Goal: Task Accomplishment & Management: Complete application form

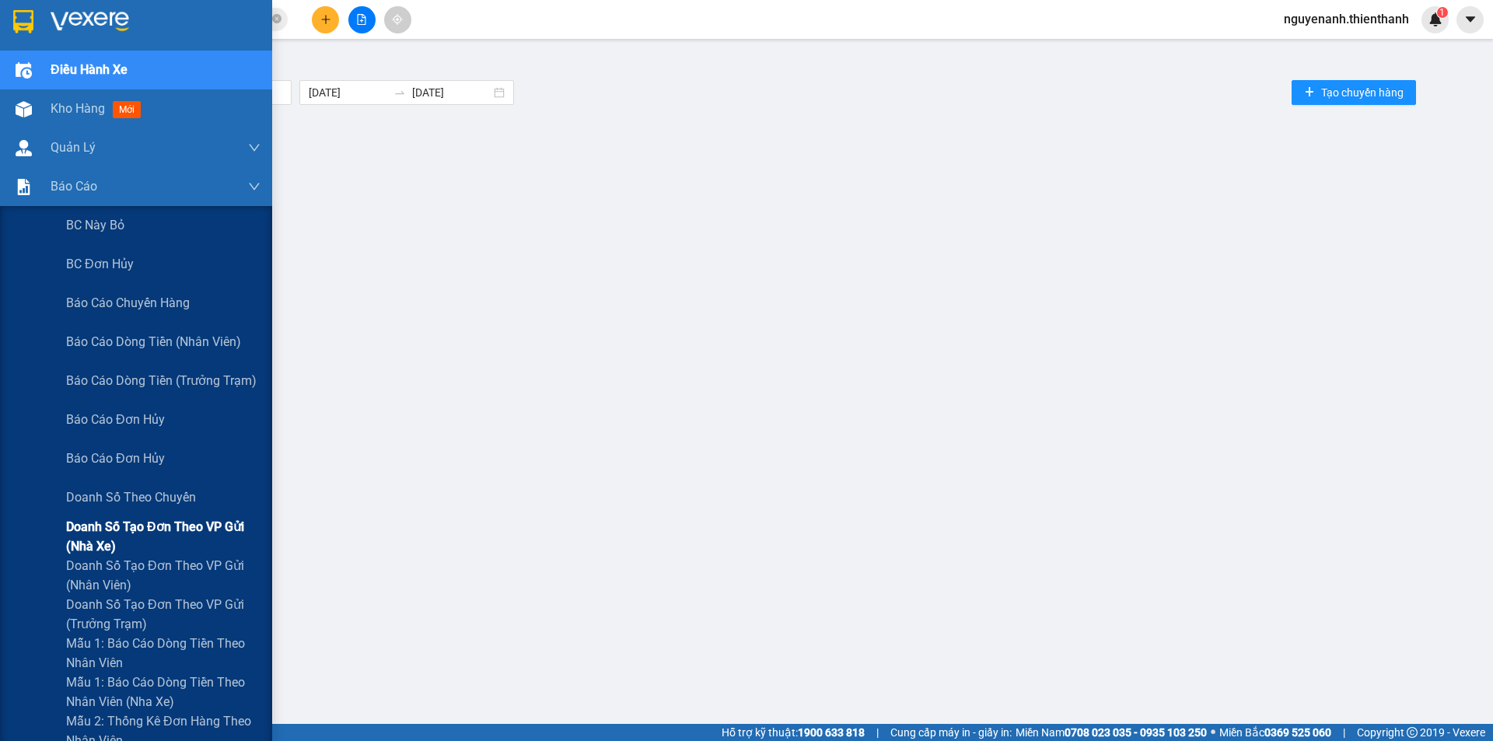
click at [123, 540] on span "Doanh số tạo đơn theo VP gửi (nhà xe)" at bounding box center [163, 536] width 194 height 39
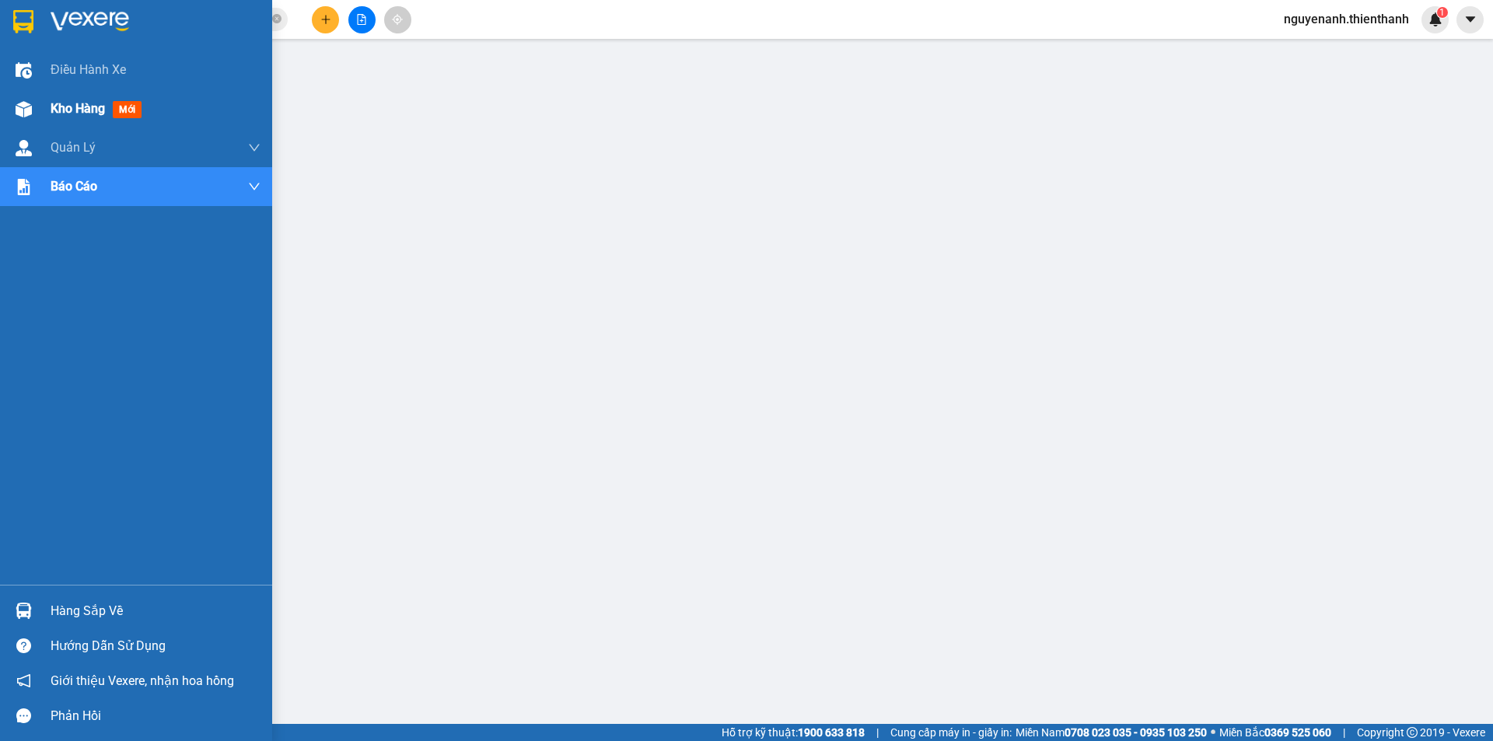
click at [28, 98] on div at bounding box center [23, 109] width 27 height 27
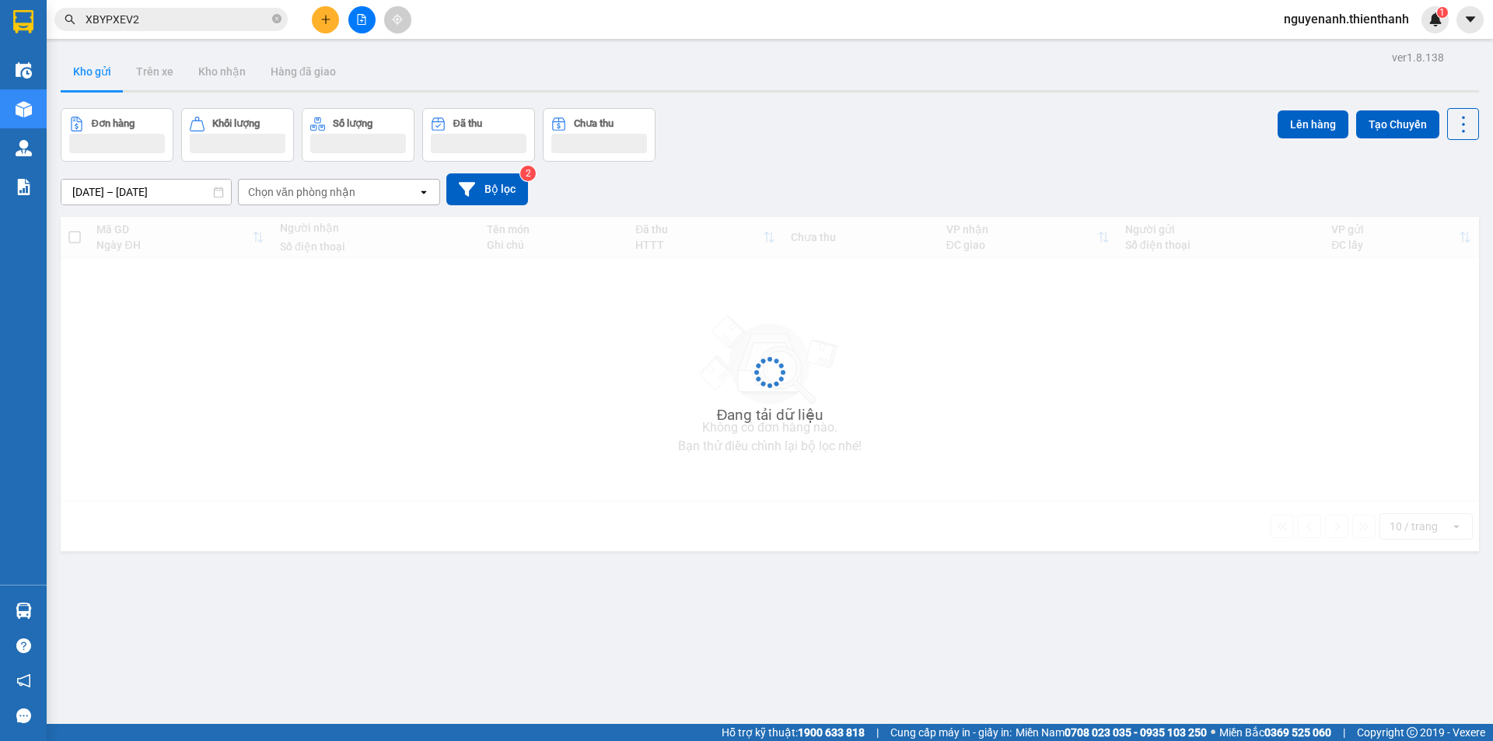
click at [321, 33] on div "Kết quả tìm kiếm ( 1 ) Bộ lọc Ngày tạo đơn gần nhất Mã ĐH Trạng thái Món hàng T…" at bounding box center [746, 19] width 1493 height 39
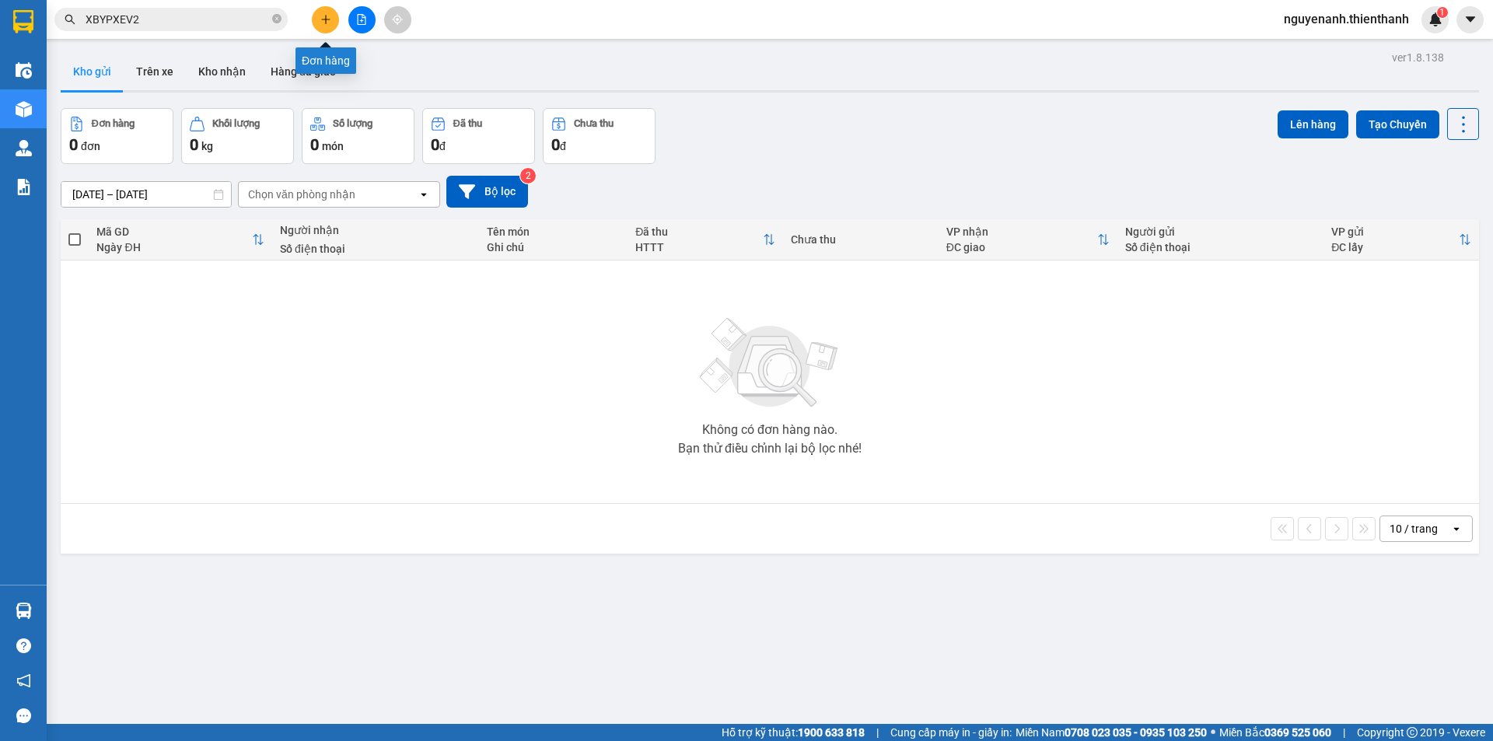
click at [348, 24] on button at bounding box center [361, 19] width 27 height 27
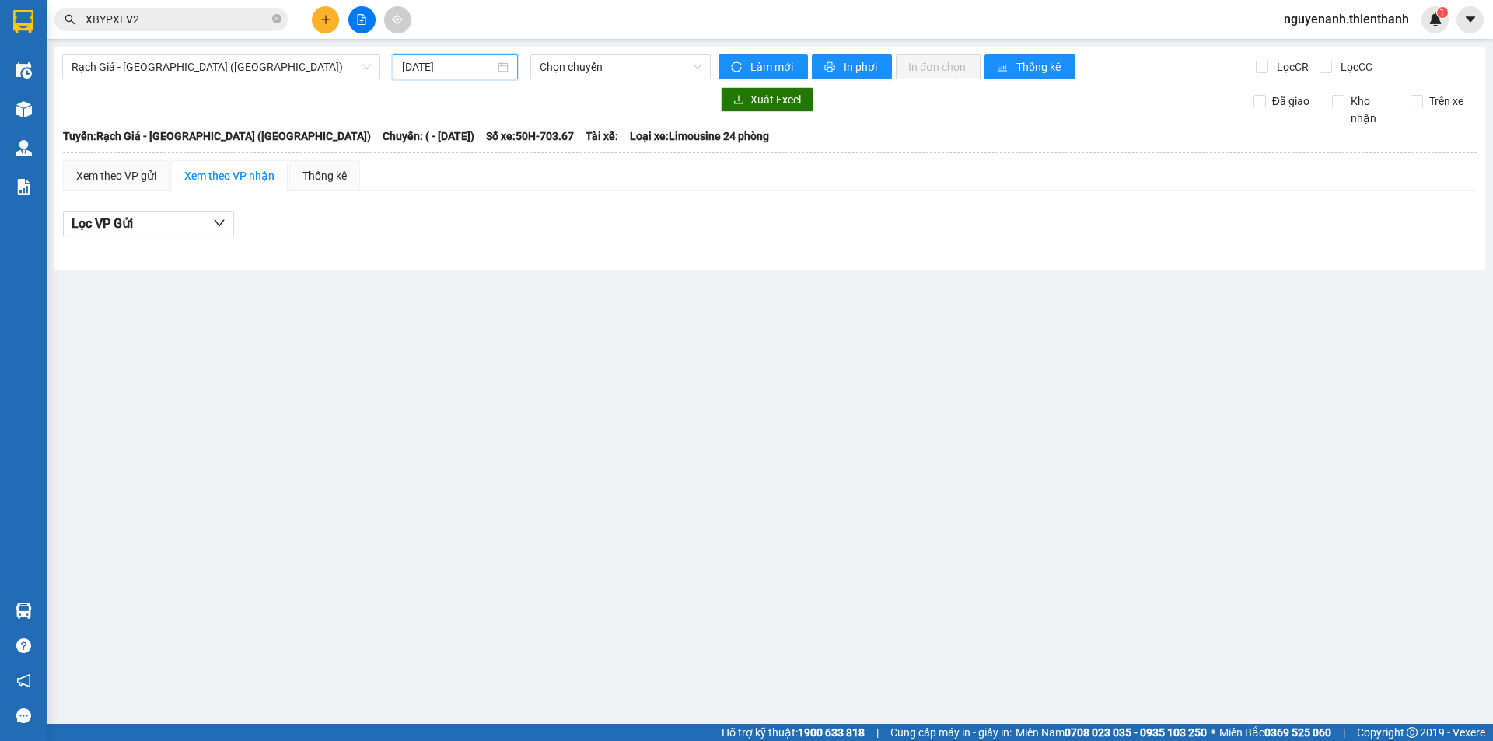
click at [436, 68] on input "[DATE]" at bounding box center [448, 66] width 93 height 17
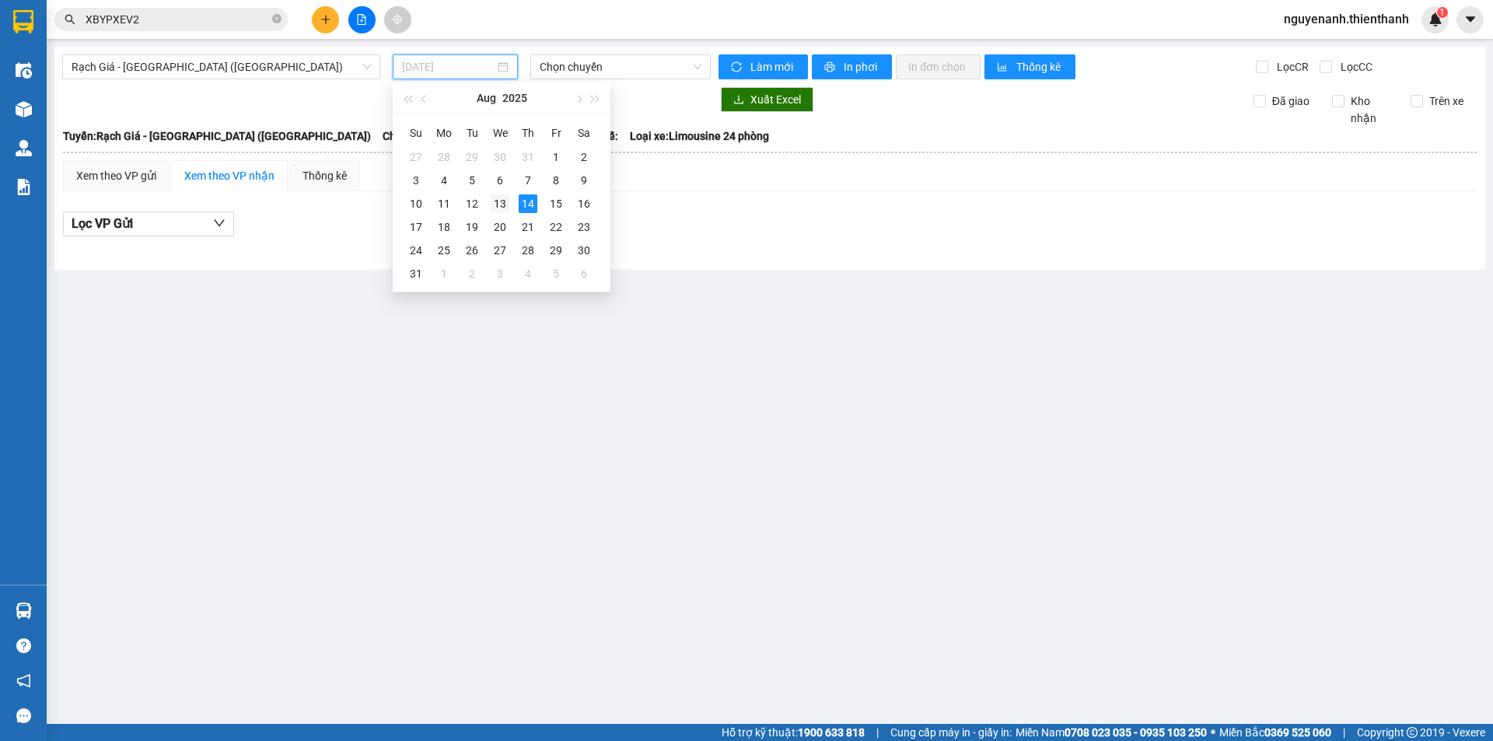
click at [507, 202] on div "13" at bounding box center [500, 203] width 19 height 19
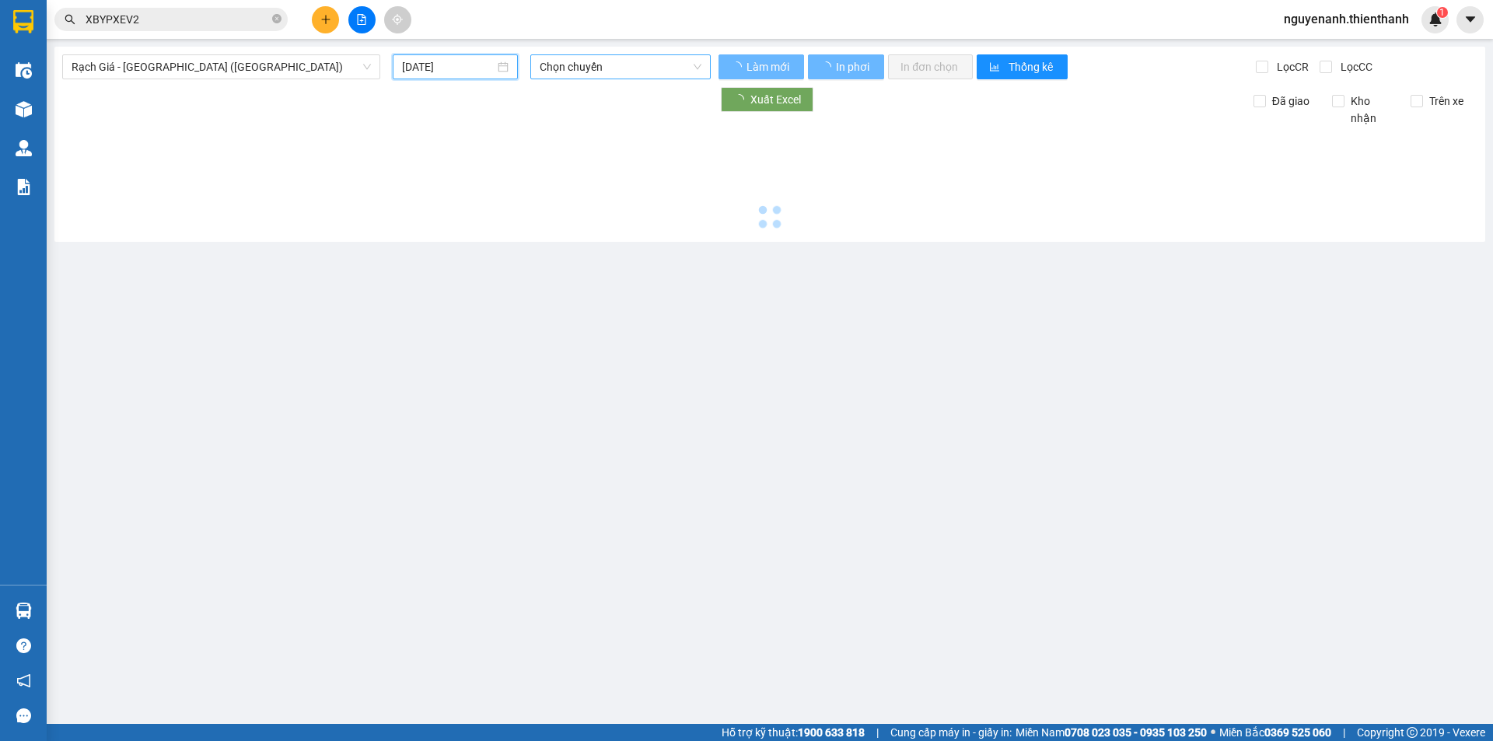
type input "[DATE]"
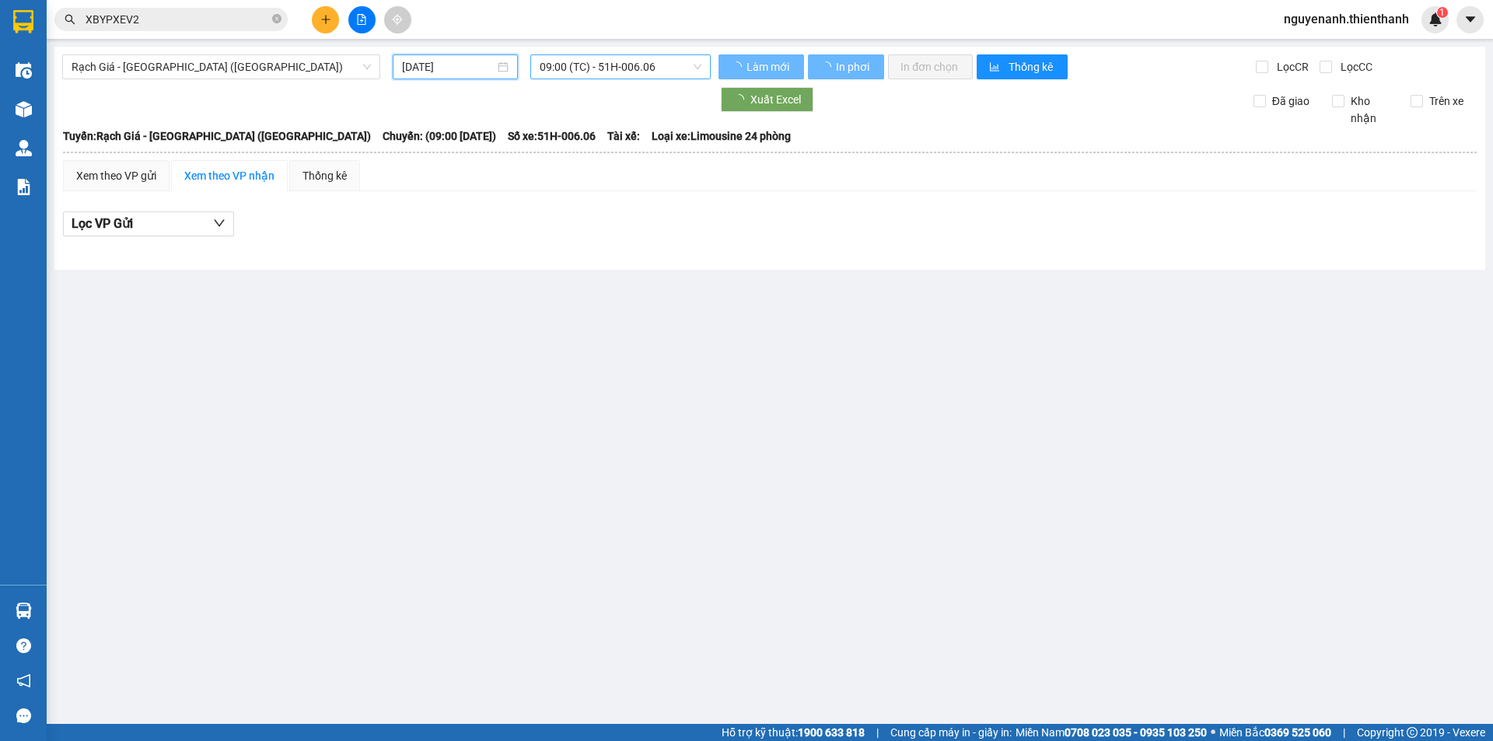
click at [594, 58] on span "09:00 (TC) - 51H-006.06" at bounding box center [621, 66] width 162 height 23
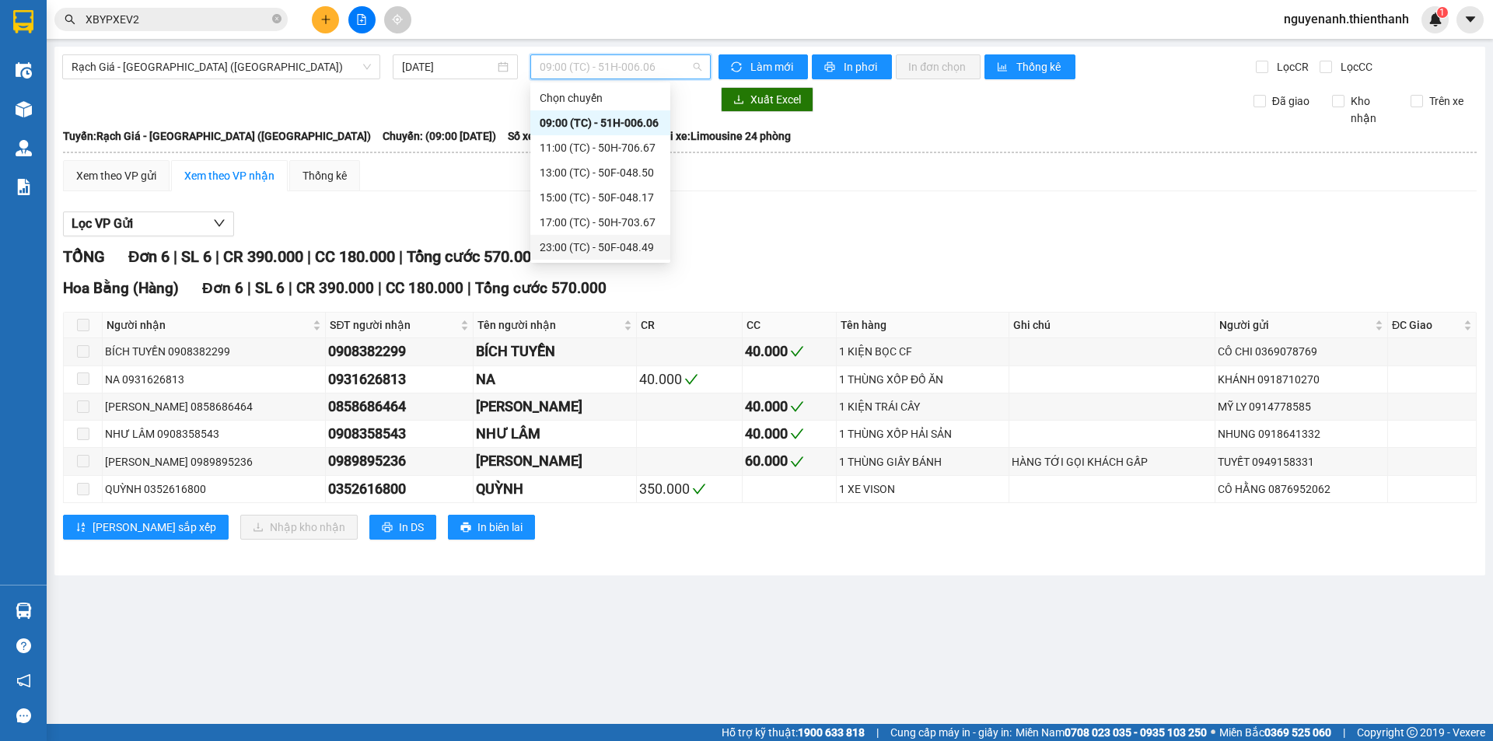
click at [590, 240] on div "23:00 (TC) - 50F-048.49" at bounding box center [600, 247] width 121 height 17
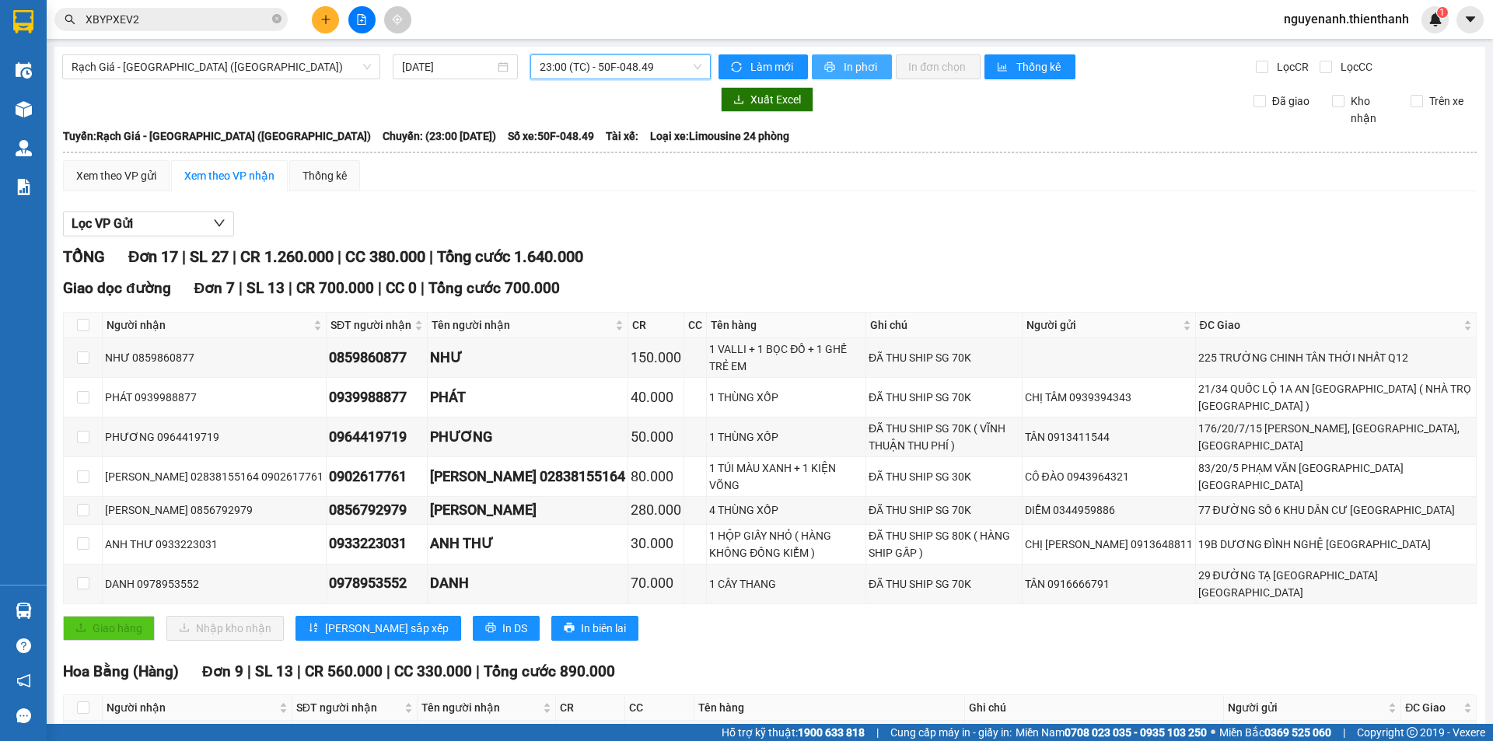
click at [847, 75] on button "In phơi" at bounding box center [852, 66] width 80 height 25
drag, startPoint x: 554, startPoint y: 65, endPoint x: 559, endPoint y: 83, distance: 19.2
click at [554, 66] on span "23:00 (TC) - 50F-048.49" at bounding box center [621, 66] width 162 height 23
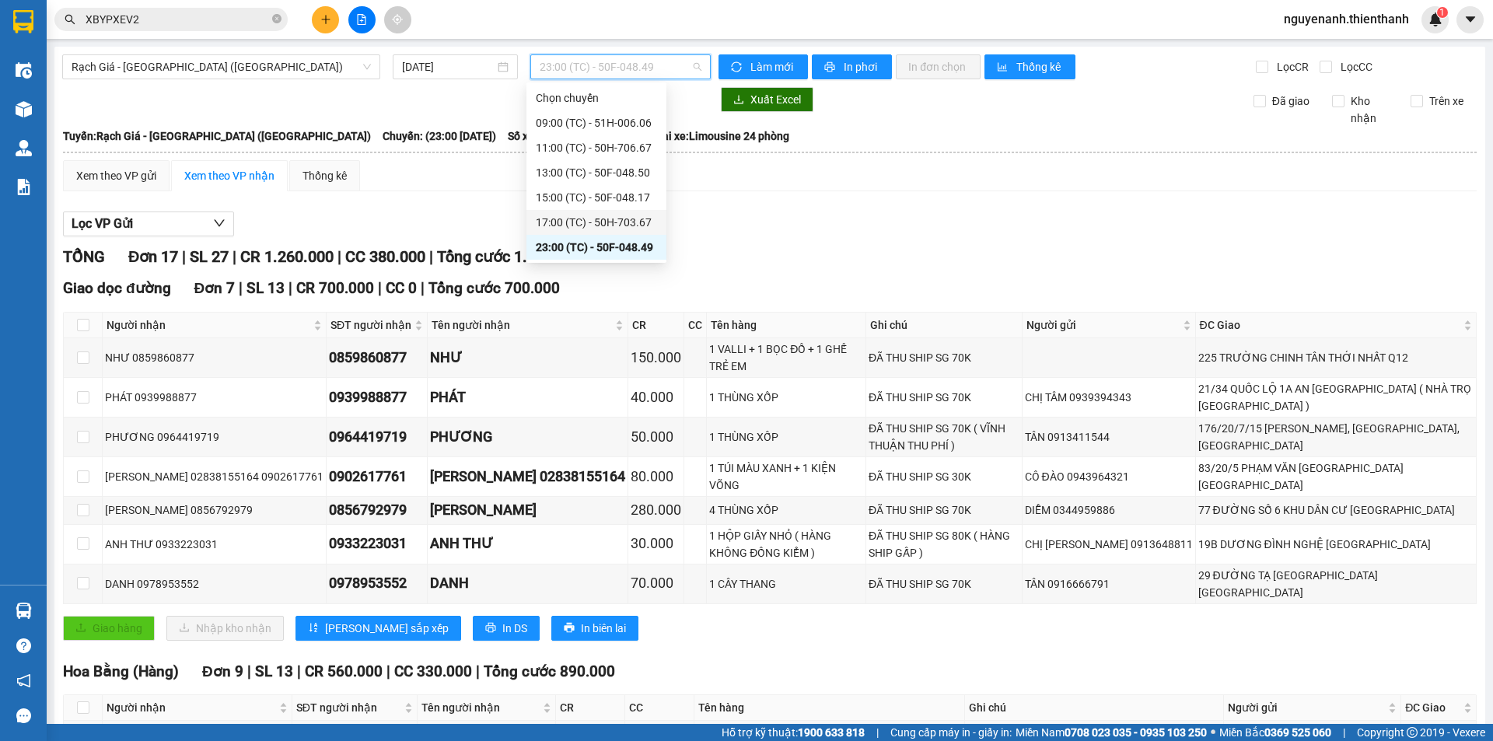
click at [585, 223] on div "17:00 (TC) - 50H-703.67" at bounding box center [596, 222] width 121 height 17
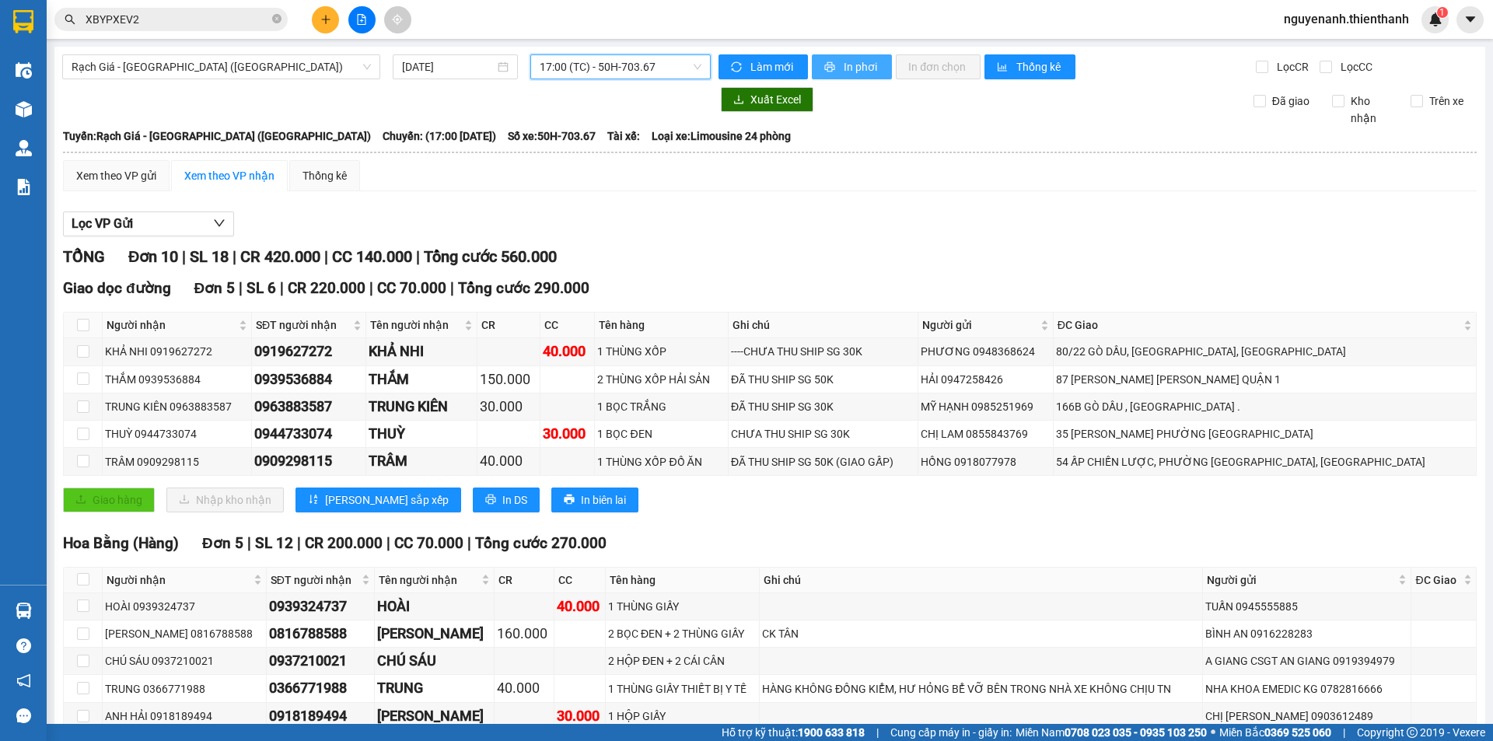
click at [856, 62] on span "In phơi" at bounding box center [862, 66] width 36 height 17
click at [275, 60] on span "Rạch Giá - [GEOGRAPHIC_DATA] ([GEOGRAPHIC_DATA])" at bounding box center [221, 66] width 299 height 23
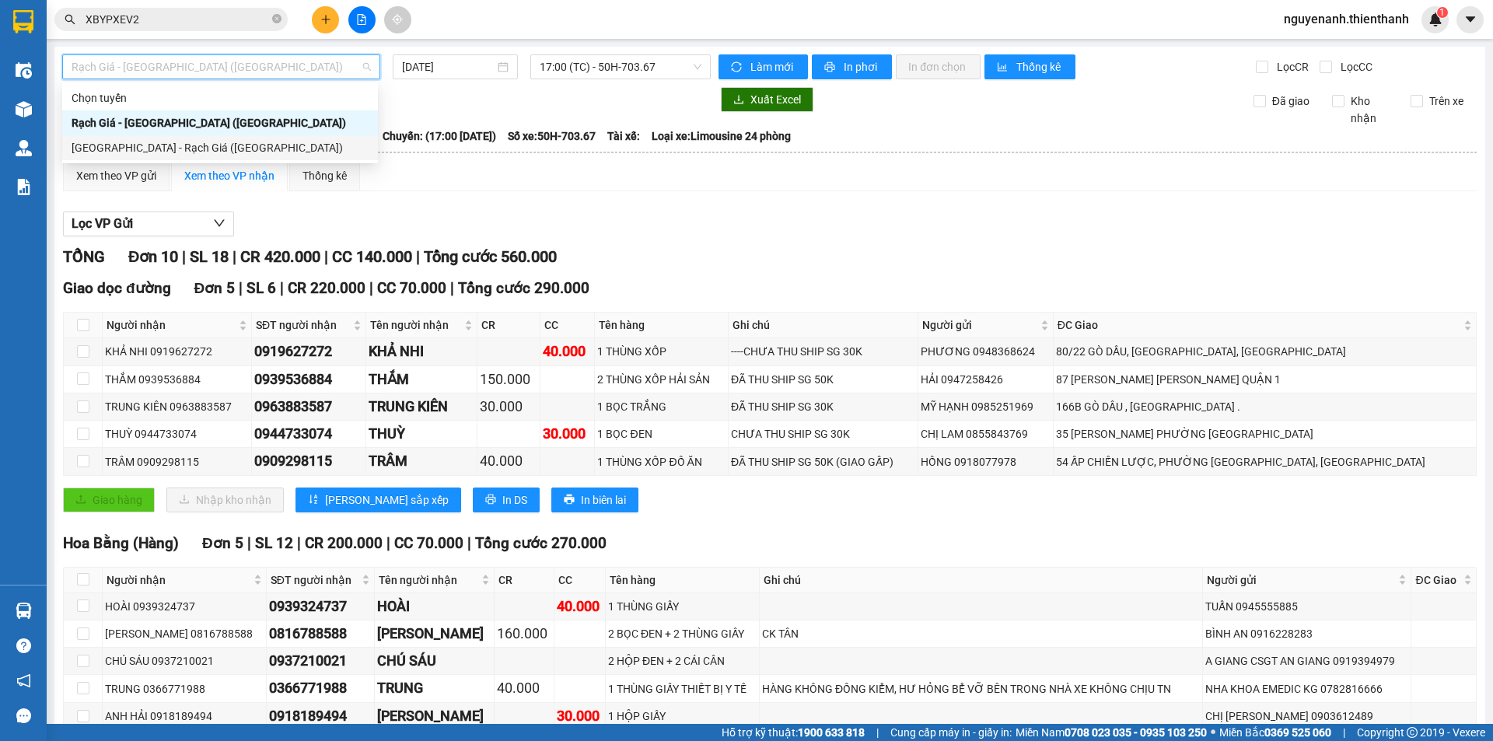
click at [195, 149] on div "[GEOGRAPHIC_DATA] - Rạch Giá ([GEOGRAPHIC_DATA])" at bounding box center [220, 147] width 297 height 17
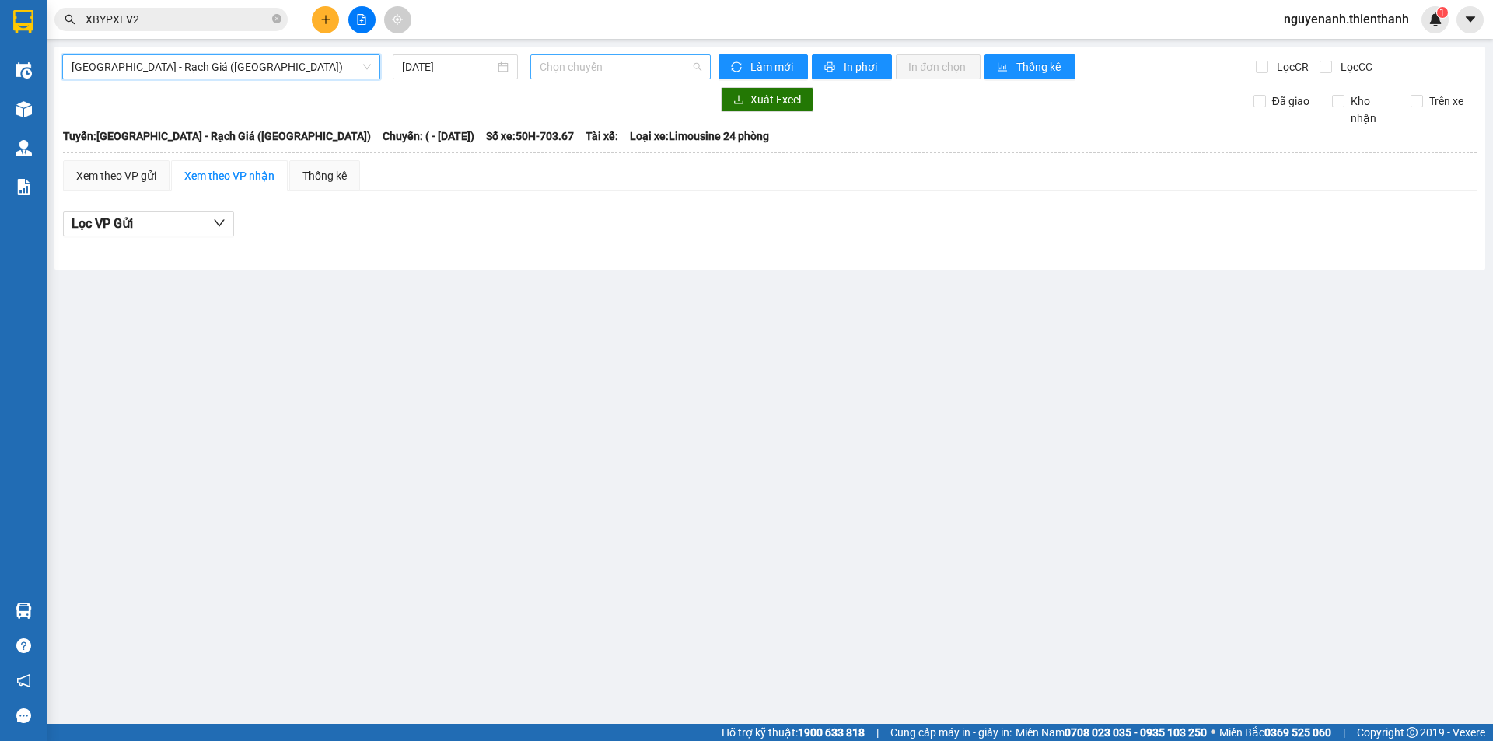
click at [571, 75] on span "Chọn chuyến" at bounding box center [621, 66] width 162 height 23
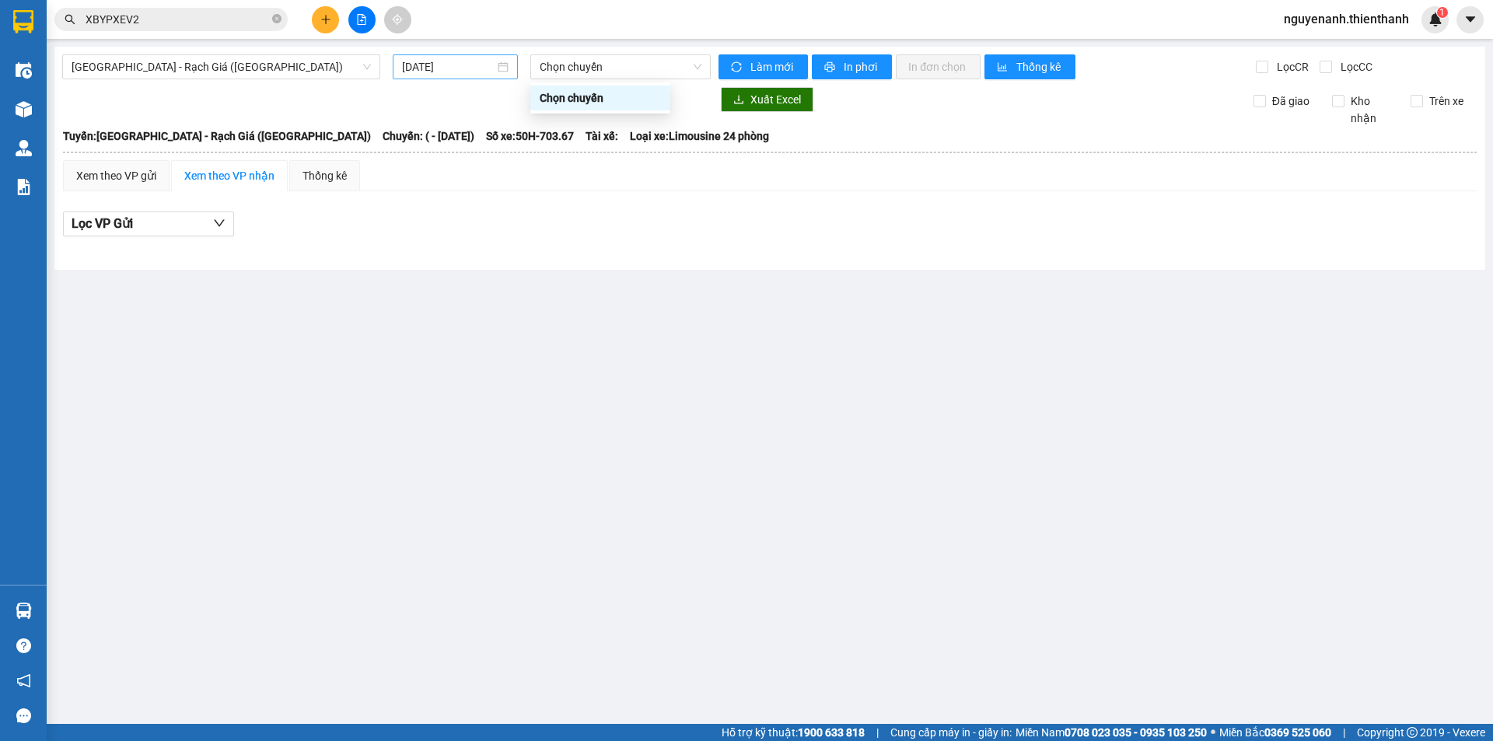
click at [440, 79] on div "[DATE]" at bounding box center [455, 66] width 125 height 25
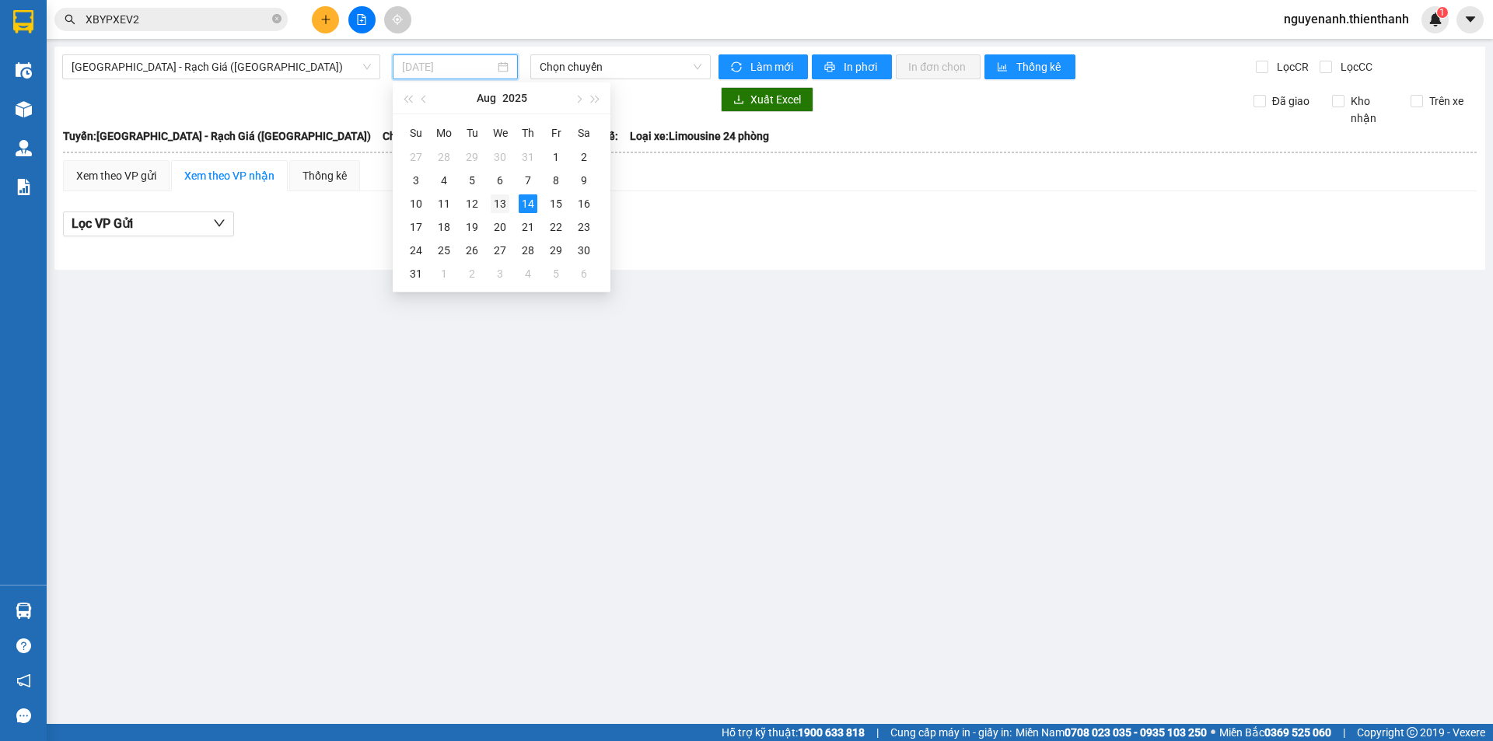
click at [505, 208] on div "13" at bounding box center [500, 203] width 19 height 19
type input "[DATE]"
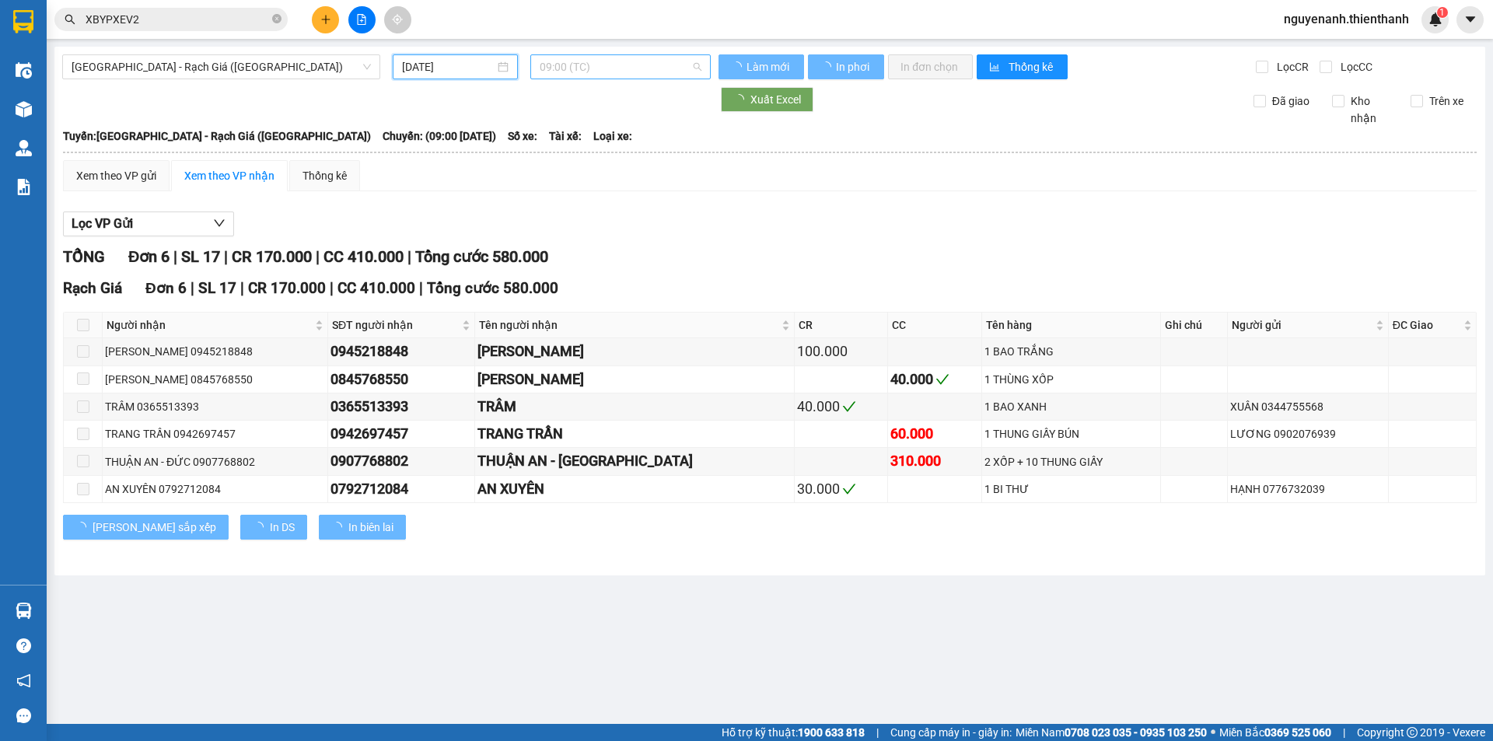
click at [584, 65] on span "09:00 (TC)" at bounding box center [621, 66] width 162 height 23
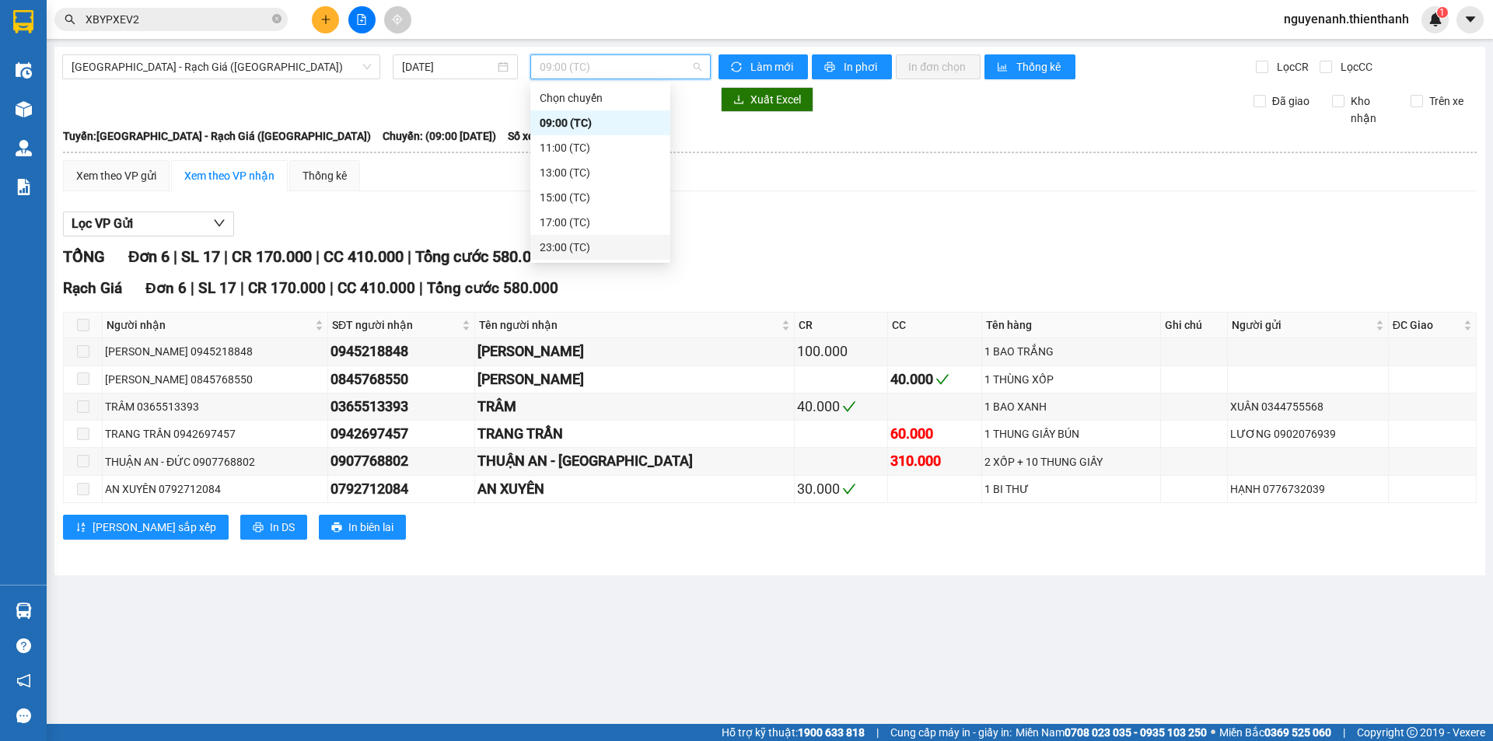
click at [571, 243] on div "23:00 (TC)" at bounding box center [600, 247] width 121 height 17
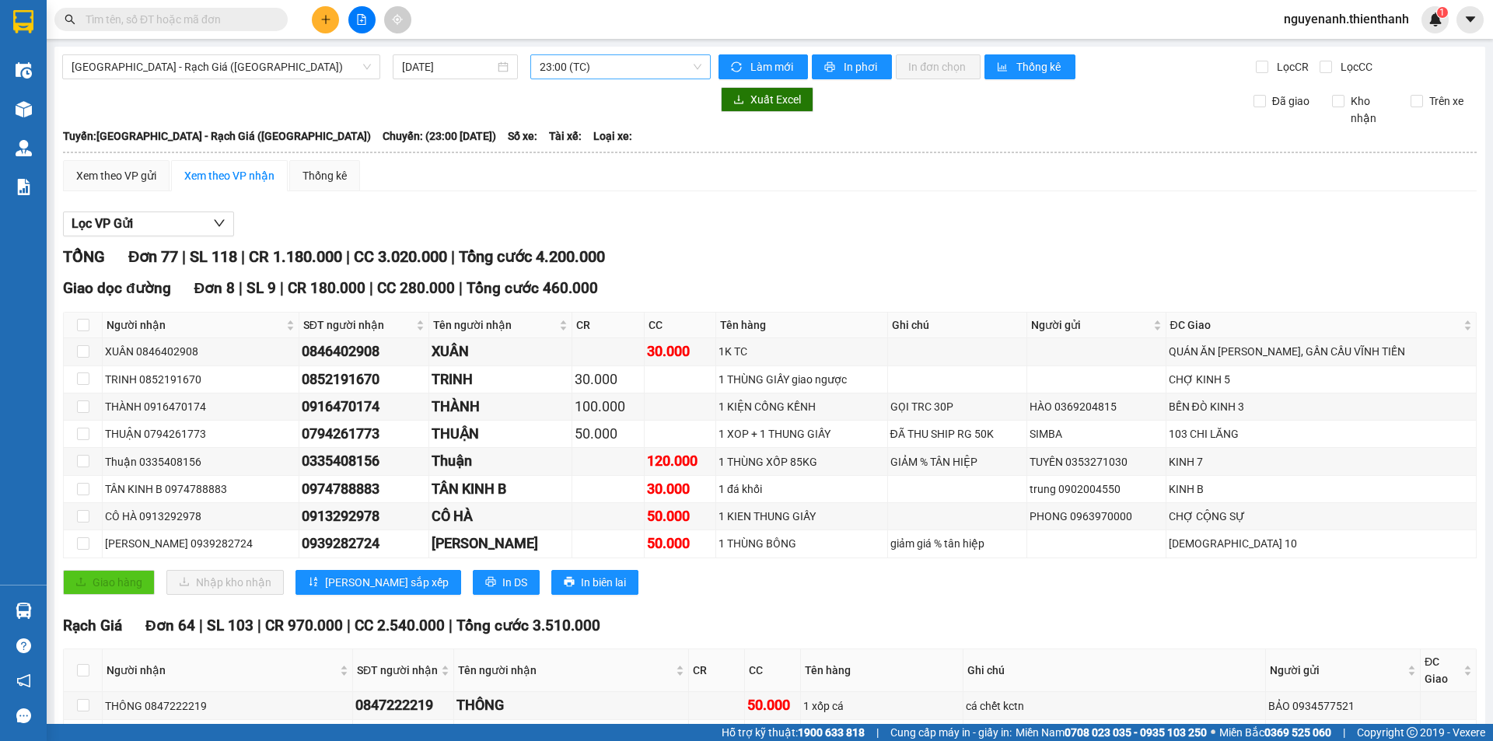
click at [572, 69] on span "23:00 (TC)" at bounding box center [621, 66] width 162 height 23
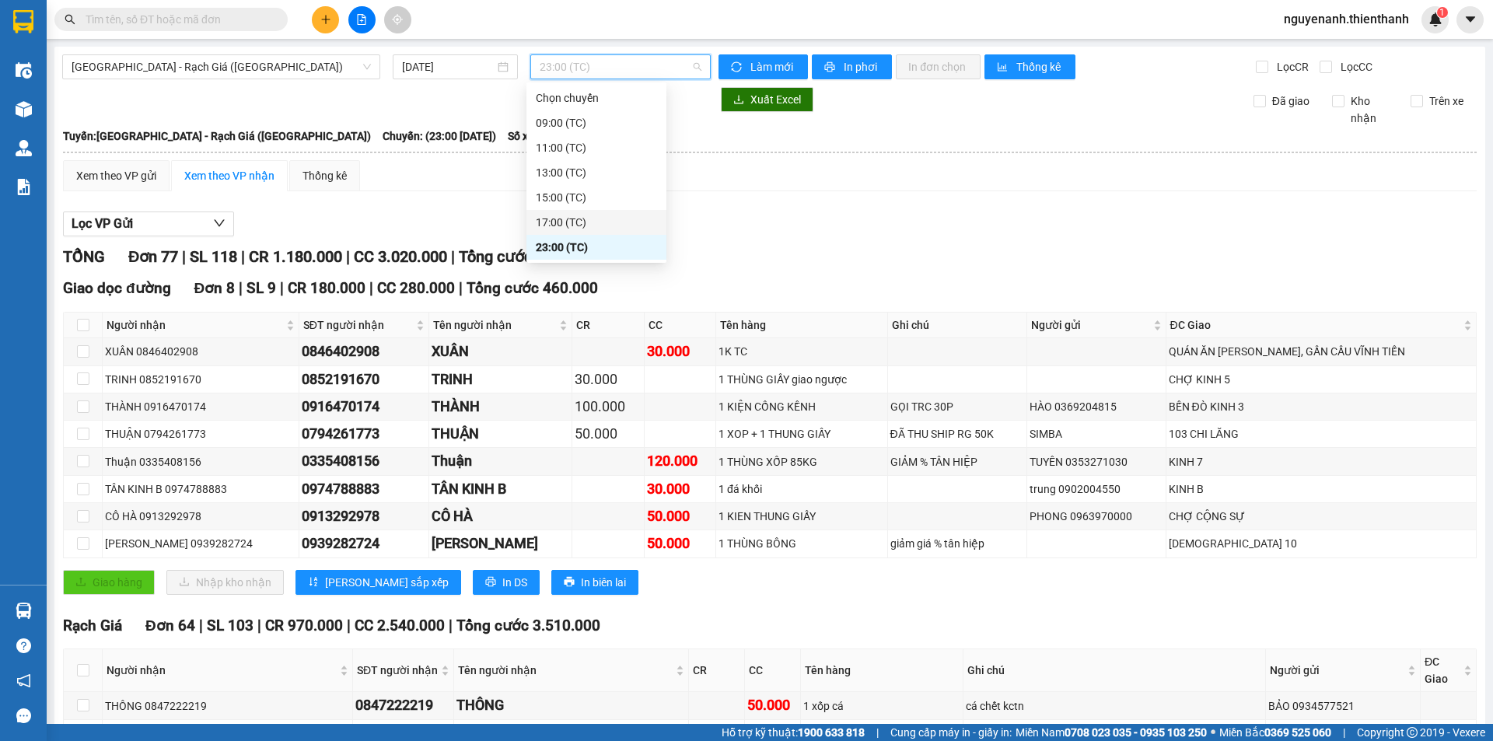
click at [573, 226] on div "17:00 (TC)" at bounding box center [596, 222] width 121 height 17
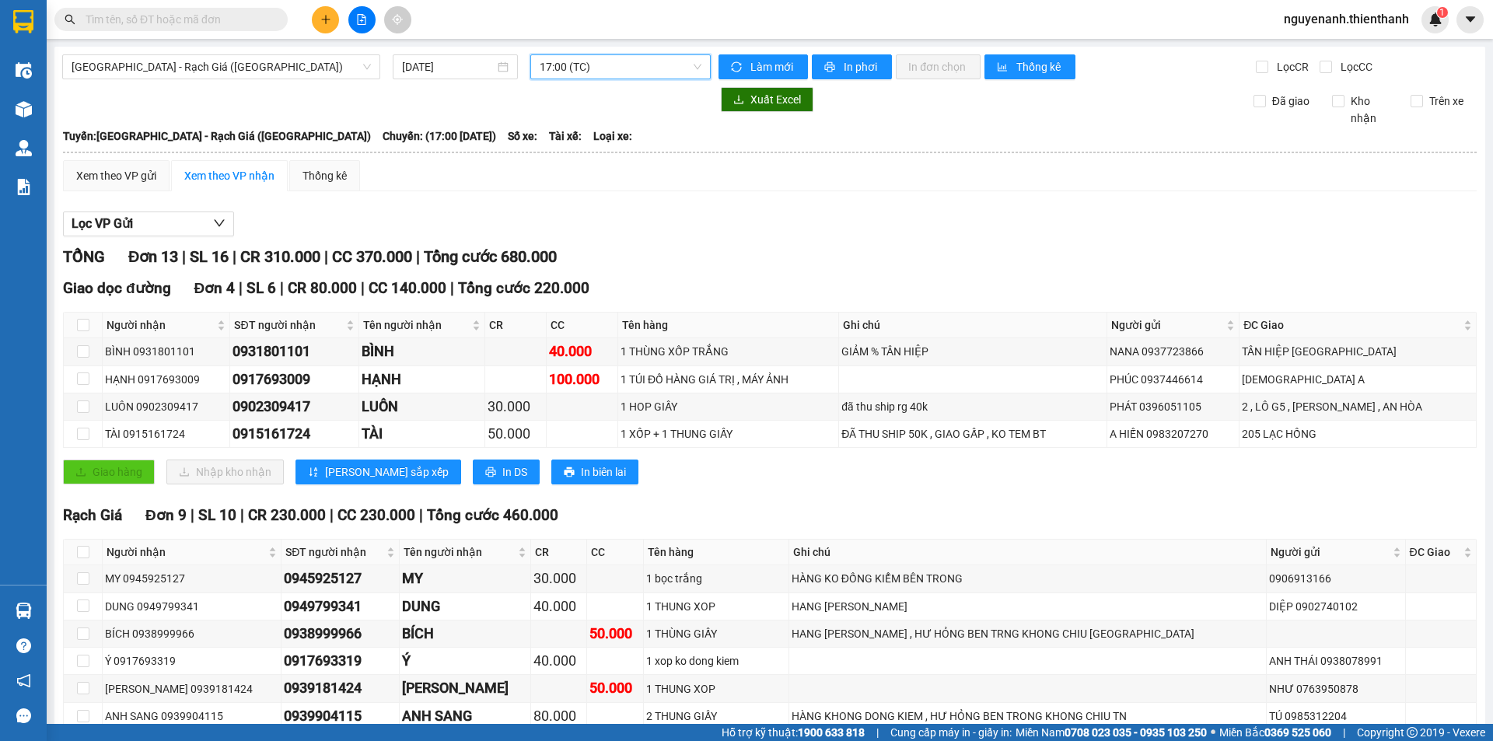
click at [634, 67] on span "17:00 (TC)" at bounding box center [621, 66] width 162 height 23
click at [579, 191] on div "15:00 (TC)" at bounding box center [596, 197] width 121 height 17
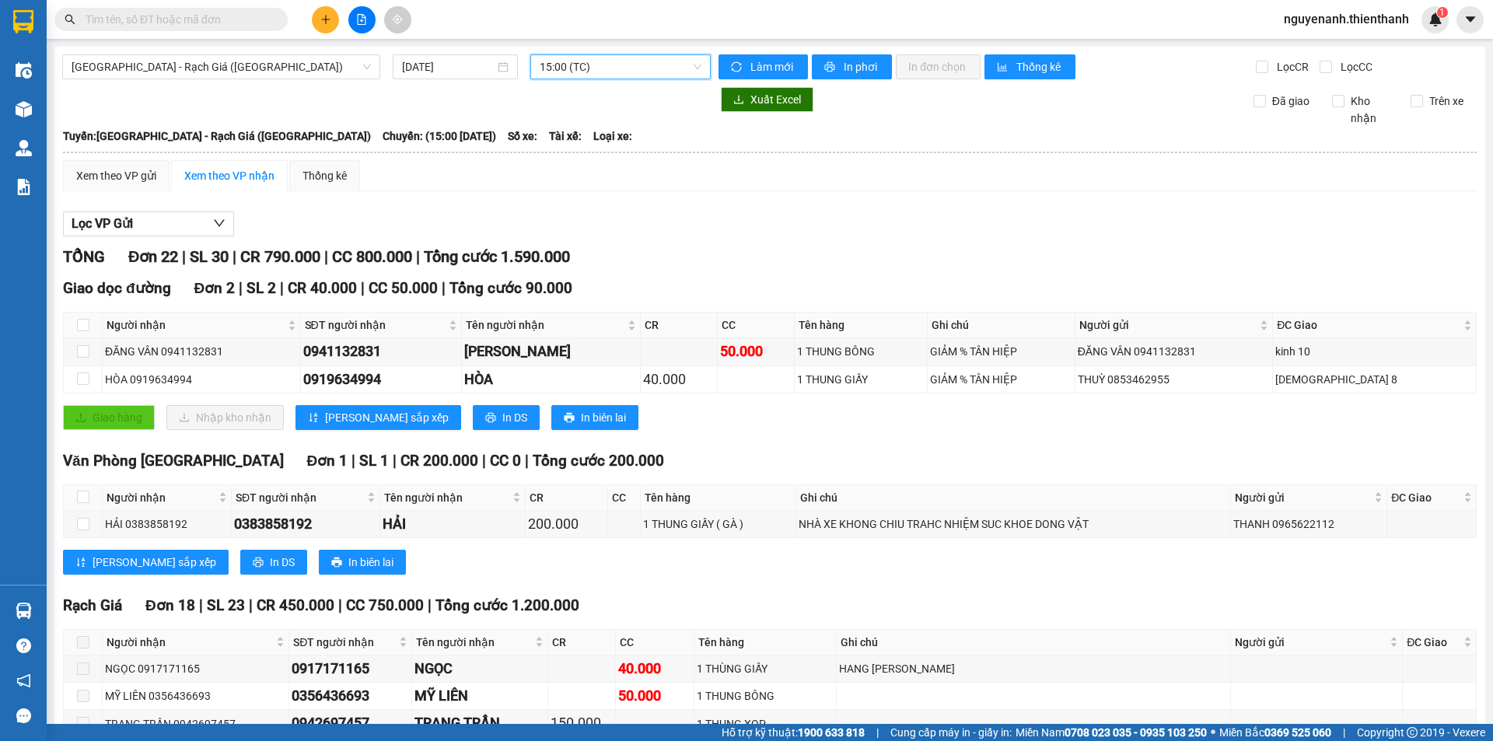
click at [583, 72] on span "15:00 (TC)" at bounding box center [621, 66] width 162 height 23
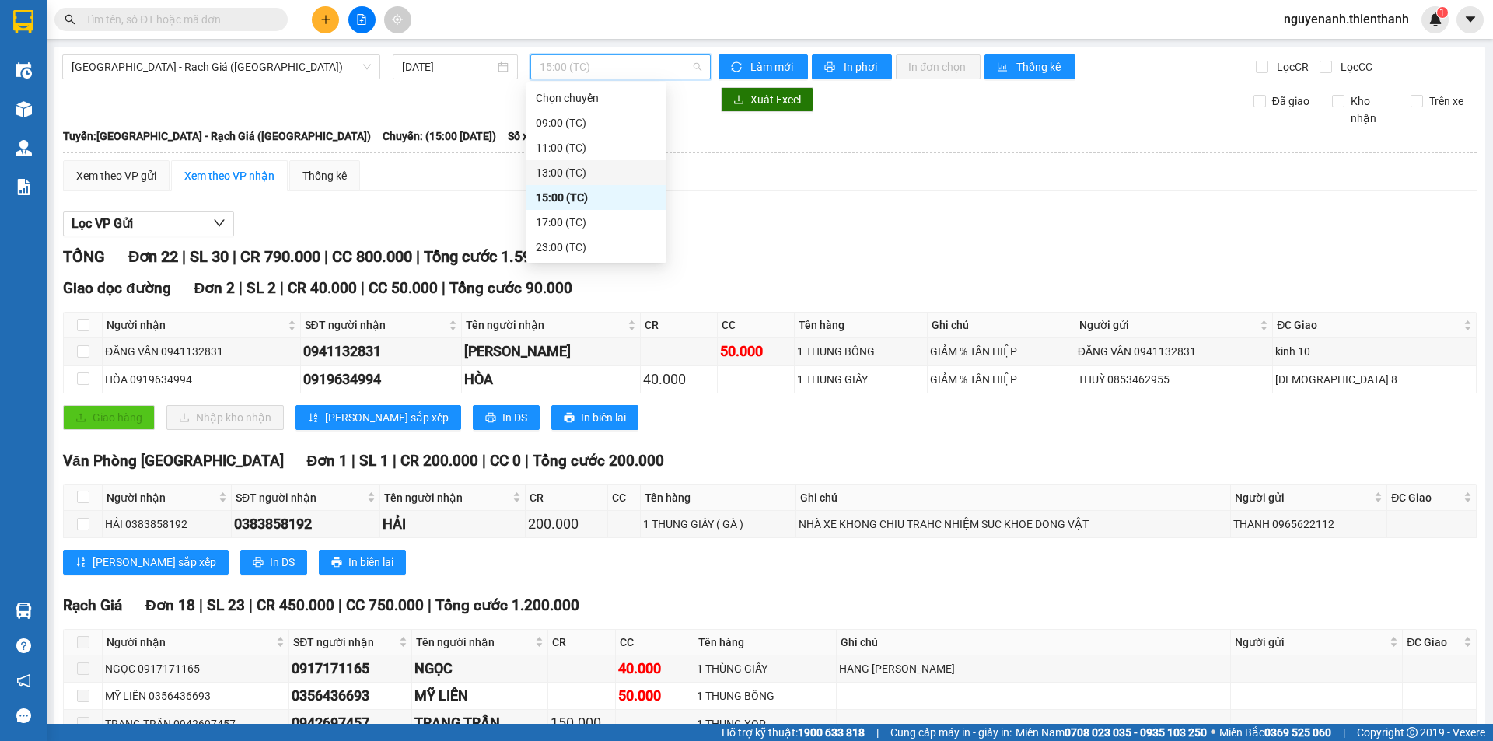
click at [577, 176] on div "13:00 (TC)" at bounding box center [596, 172] width 121 height 17
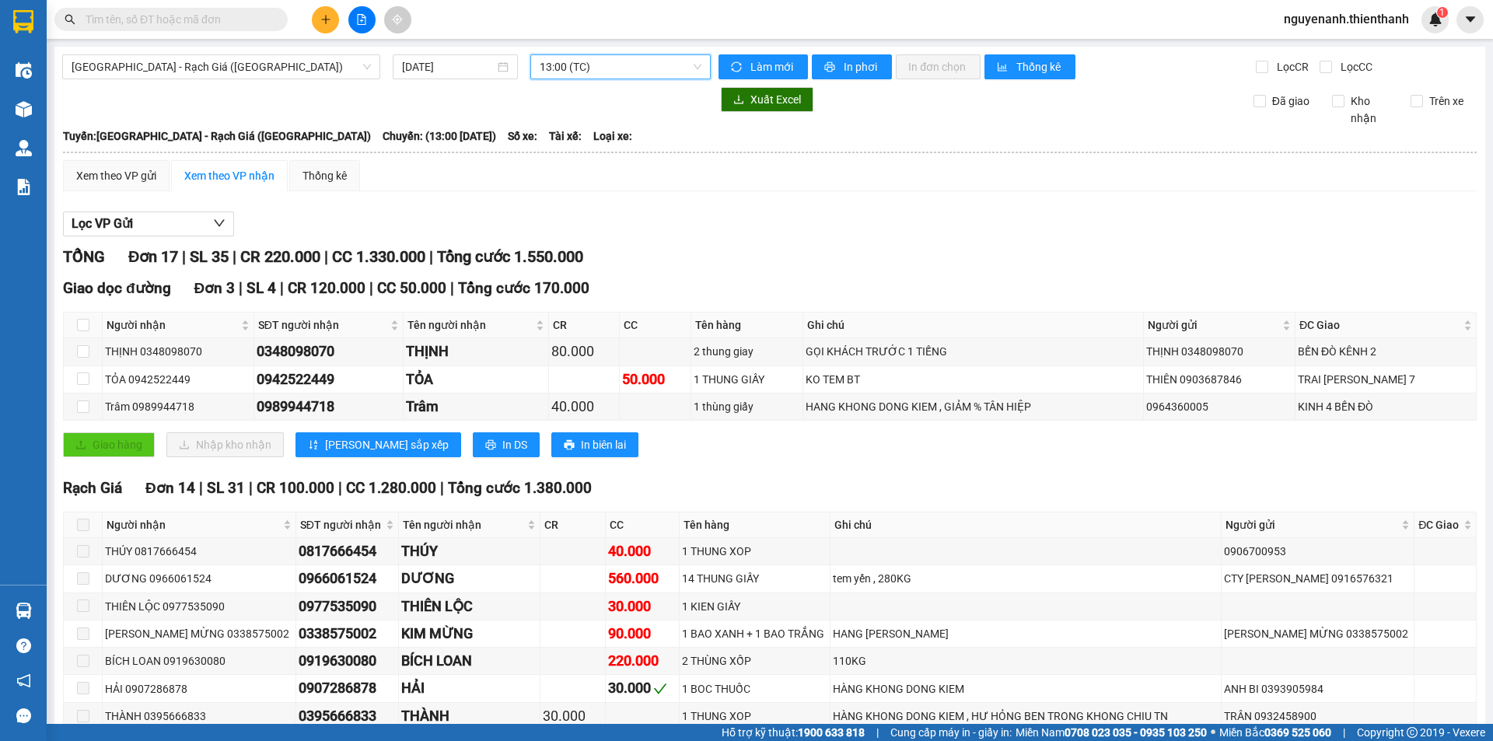
click at [624, 69] on span "13:00 (TC)" at bounding box center [621, 66] width 162 height 23
click at [594, 145] on div "11:00 (TC)" at bounding box center [596, 147] width 121 height 17
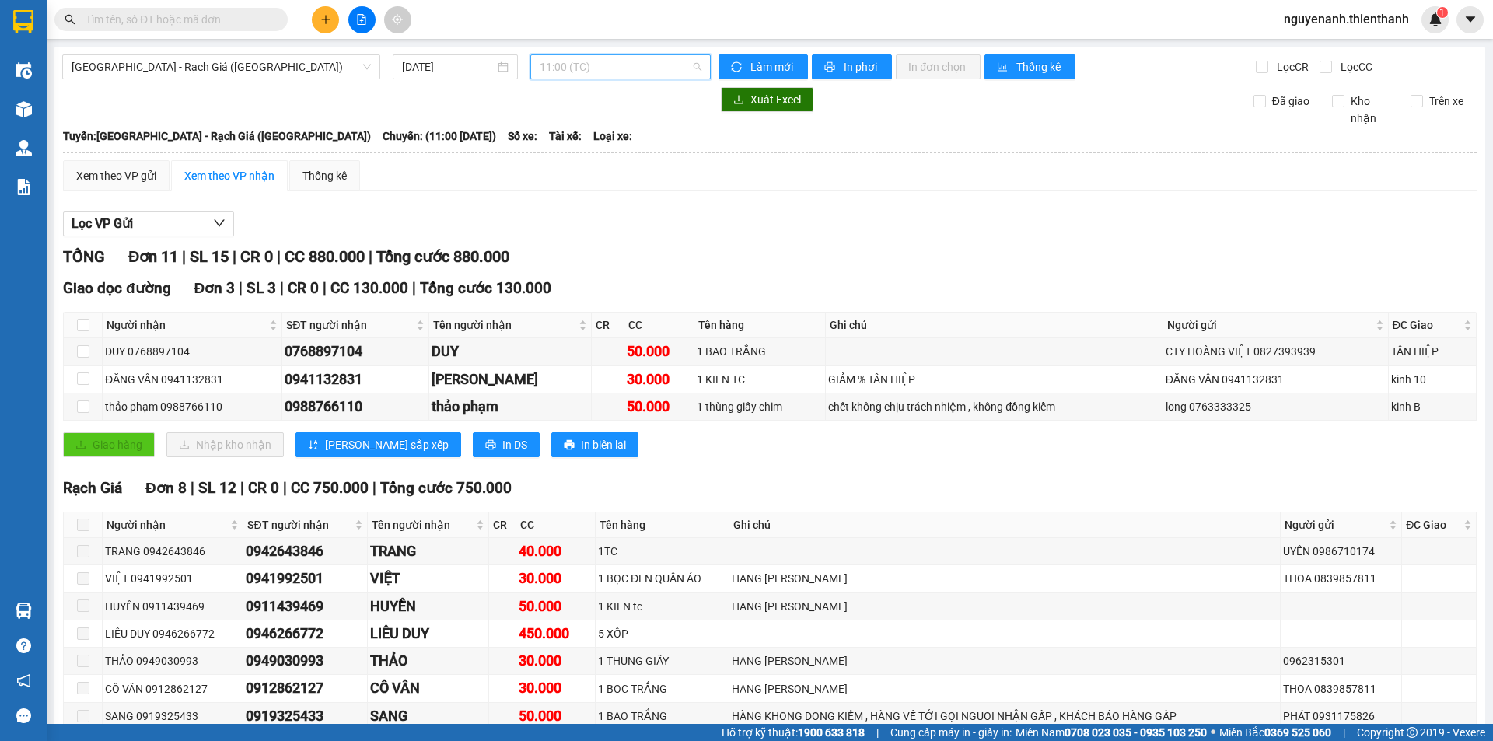
click at [615, 71] on span "11:00 (TC)" at bounding box center [621, 66] width 162 height 23
click at [582, 128] on div "09:00 (TC)" at bounding box center [596, 122] width 121 height 17
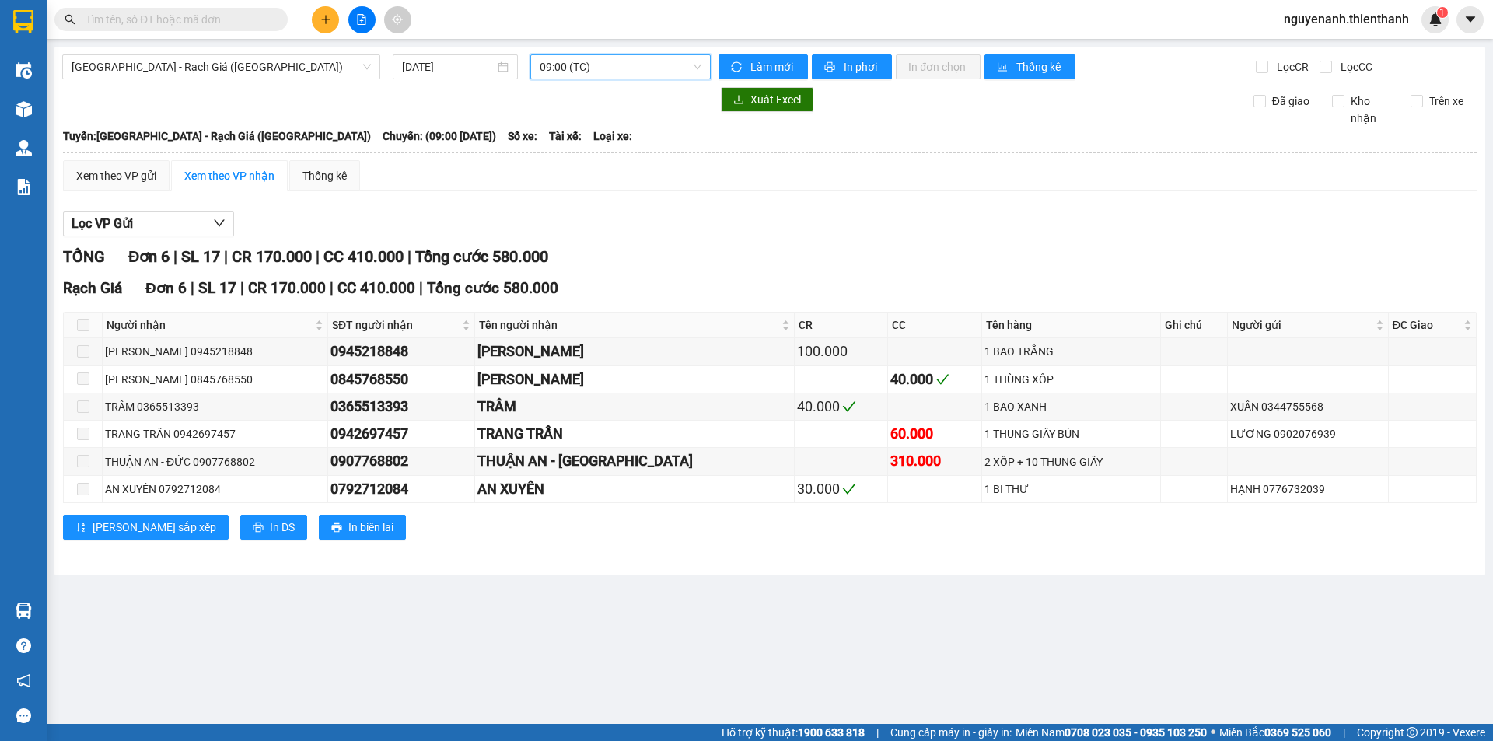
click at [657, 63] on span "09:00 (TC)" at bounding box center [621, 66] width 162 height 23
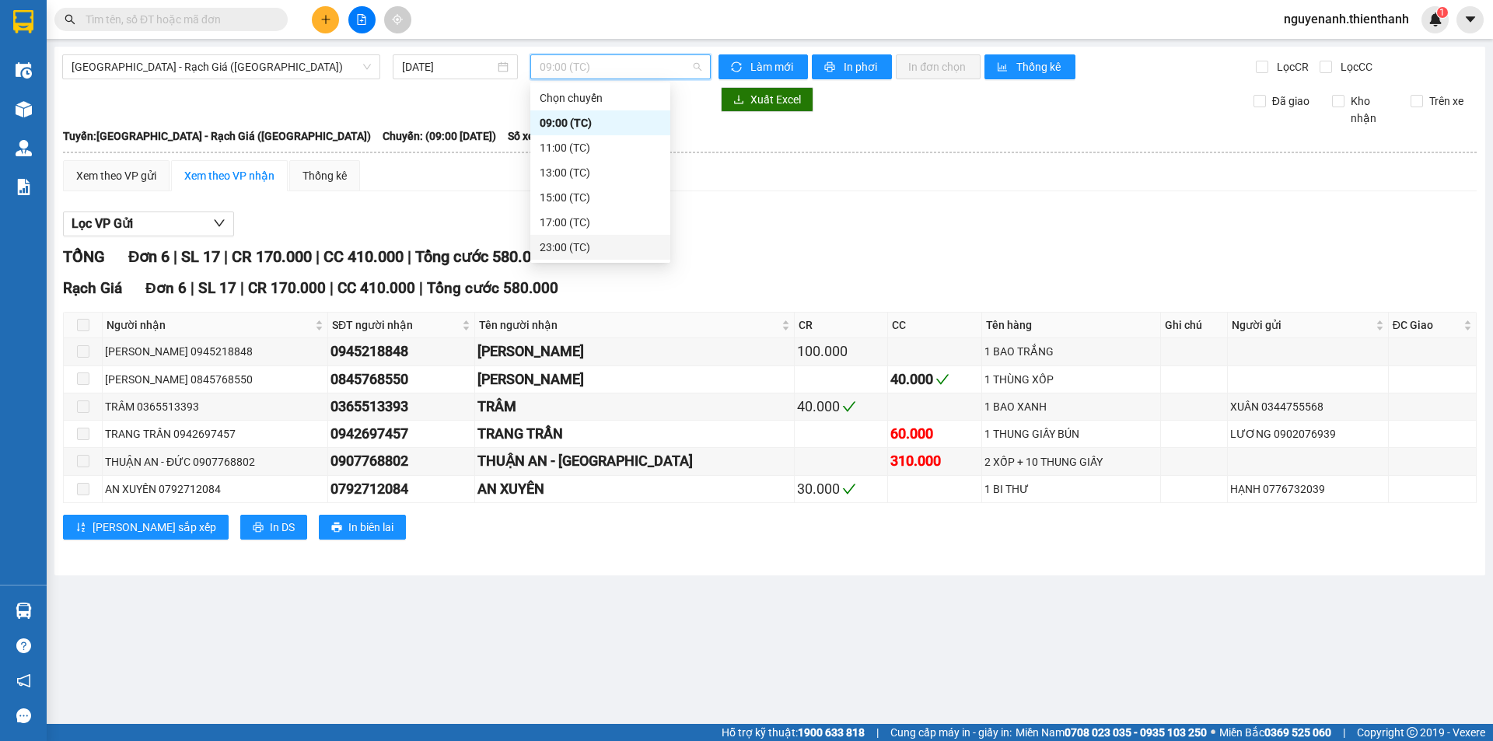
click at [560, 250] on div "23:00 (TC)" at bounding box center [600, 247] width 121 height 17
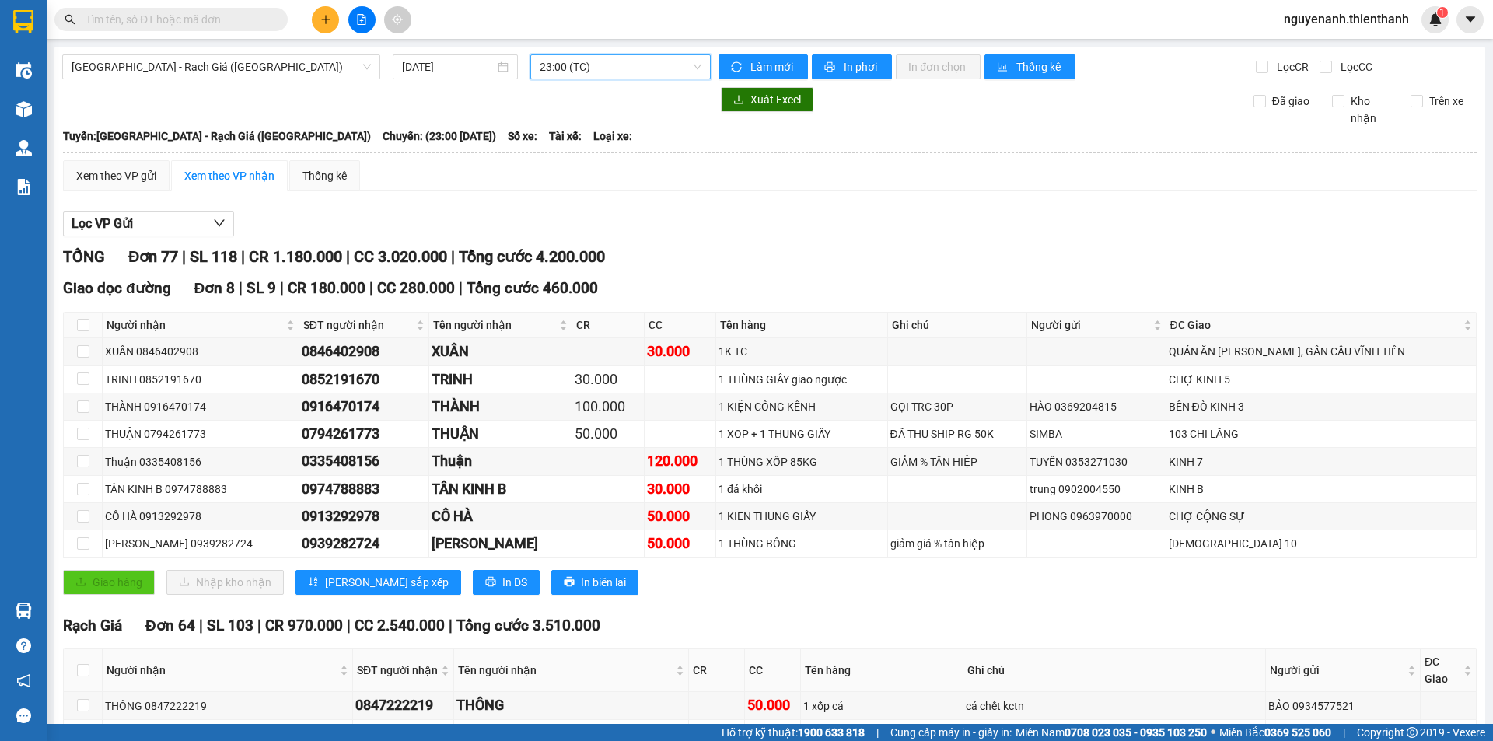
click at [191, 19] on input "text" at bounding box center [178, 19] width 184 height 17
paste input "0773698111"
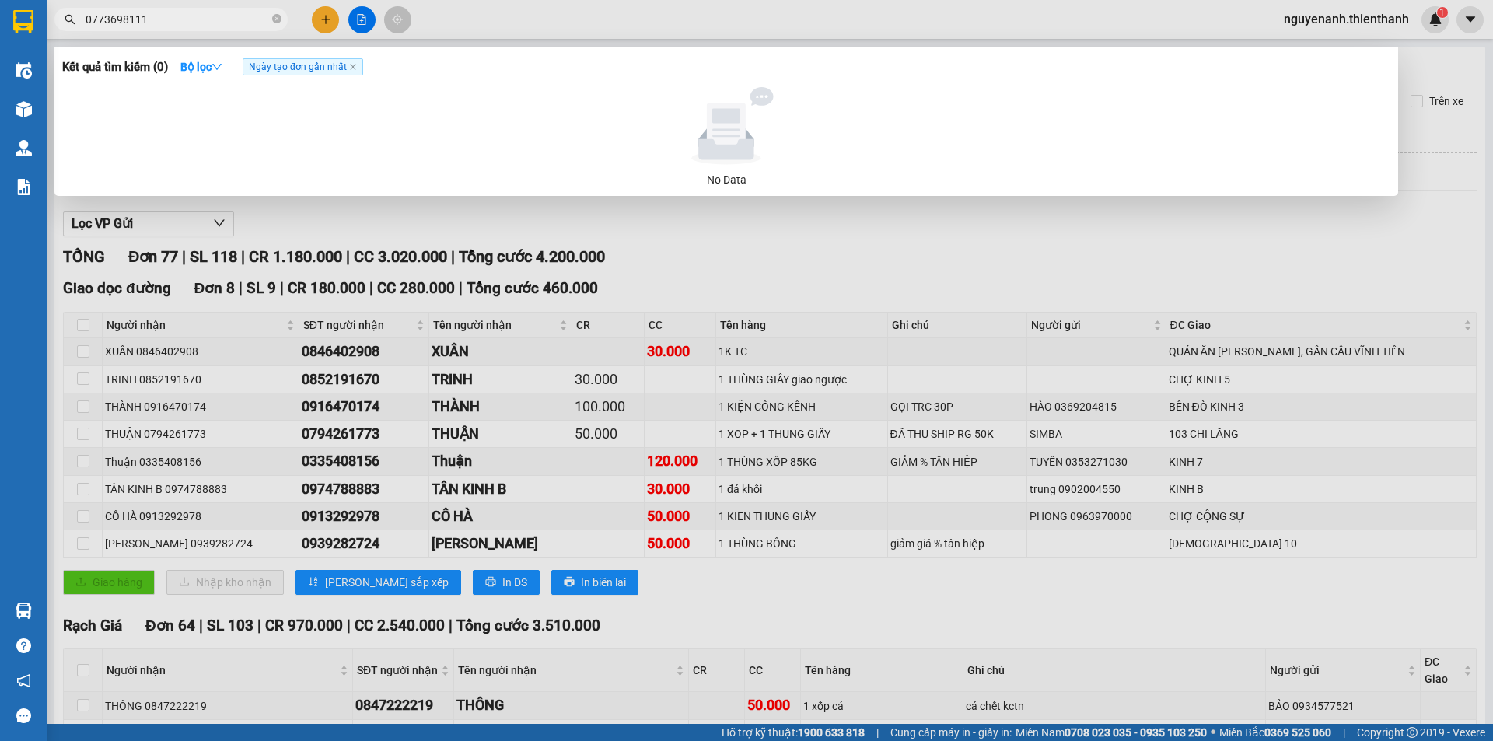
type input "0773698111"
click at [1072, 284] on div at bounding box center [746, 370] width 1493 height 741
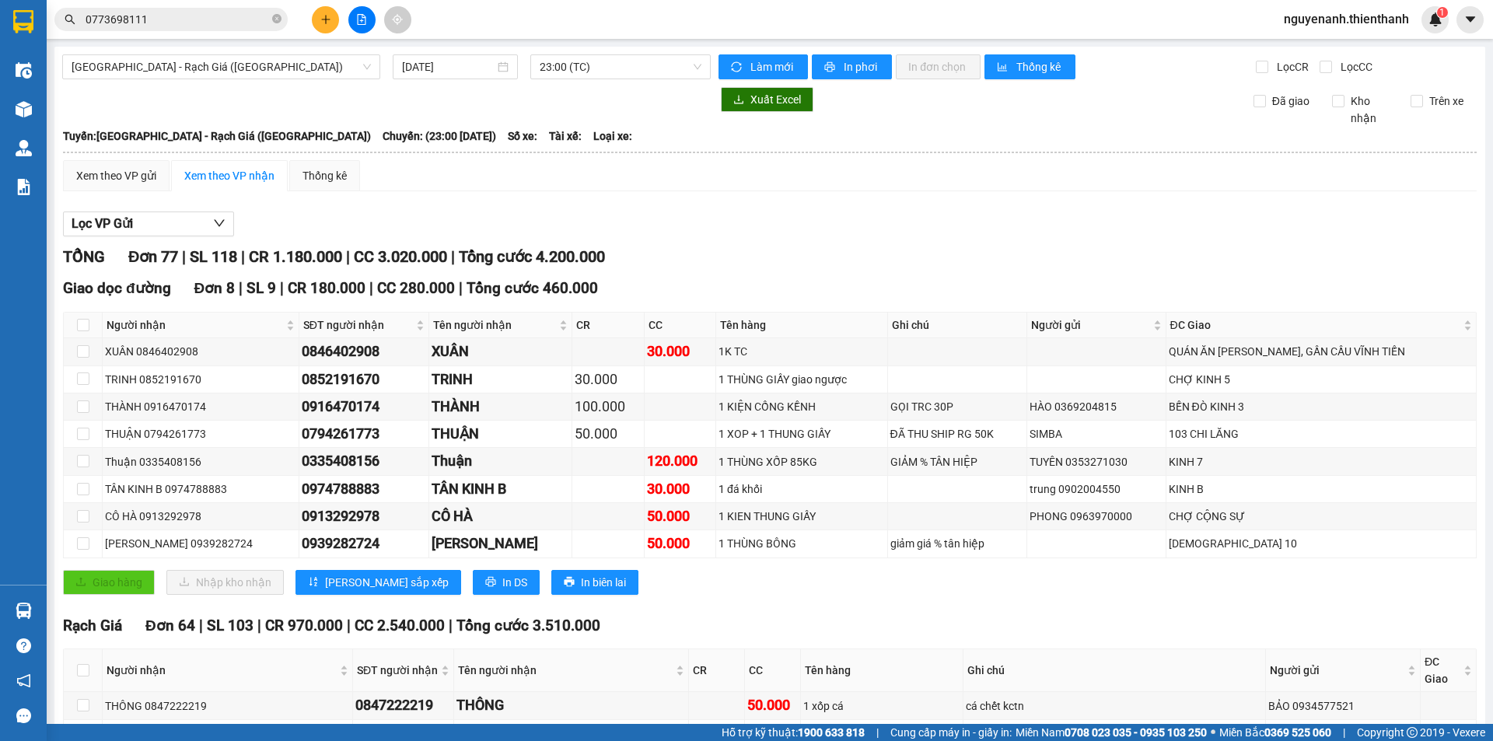
click at [199, 15] on input "0773698111" at bounding box center [178, 19] width 184 height 17
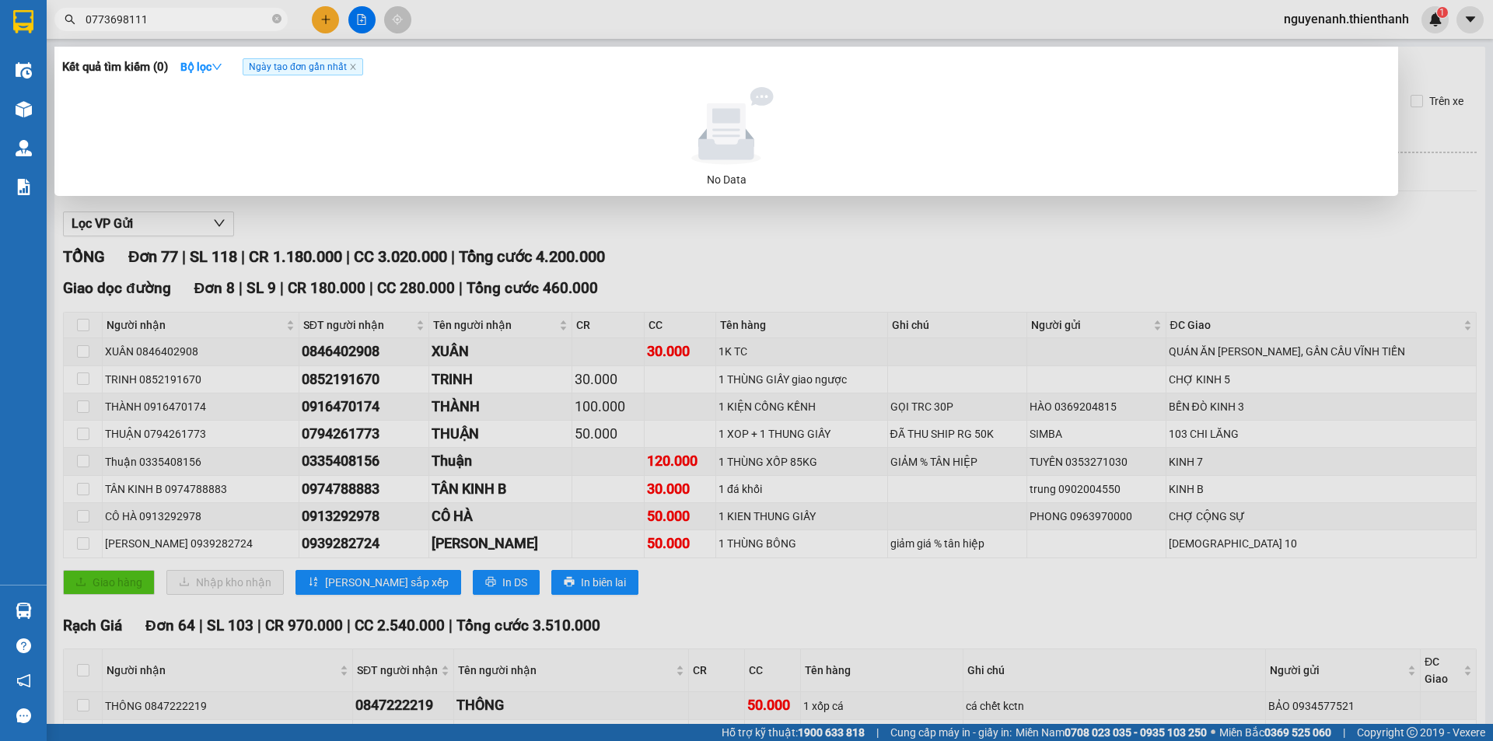
click at [691, 284] on div at bounding box center [746, 370] width 1493 height 741
click at [229, 10] on span "0773698111" at bounding box center [170, 19] width 233 height 23
click at [226, 17] on input "0773698111" at bounding box center [178, 19] width 184 height 17
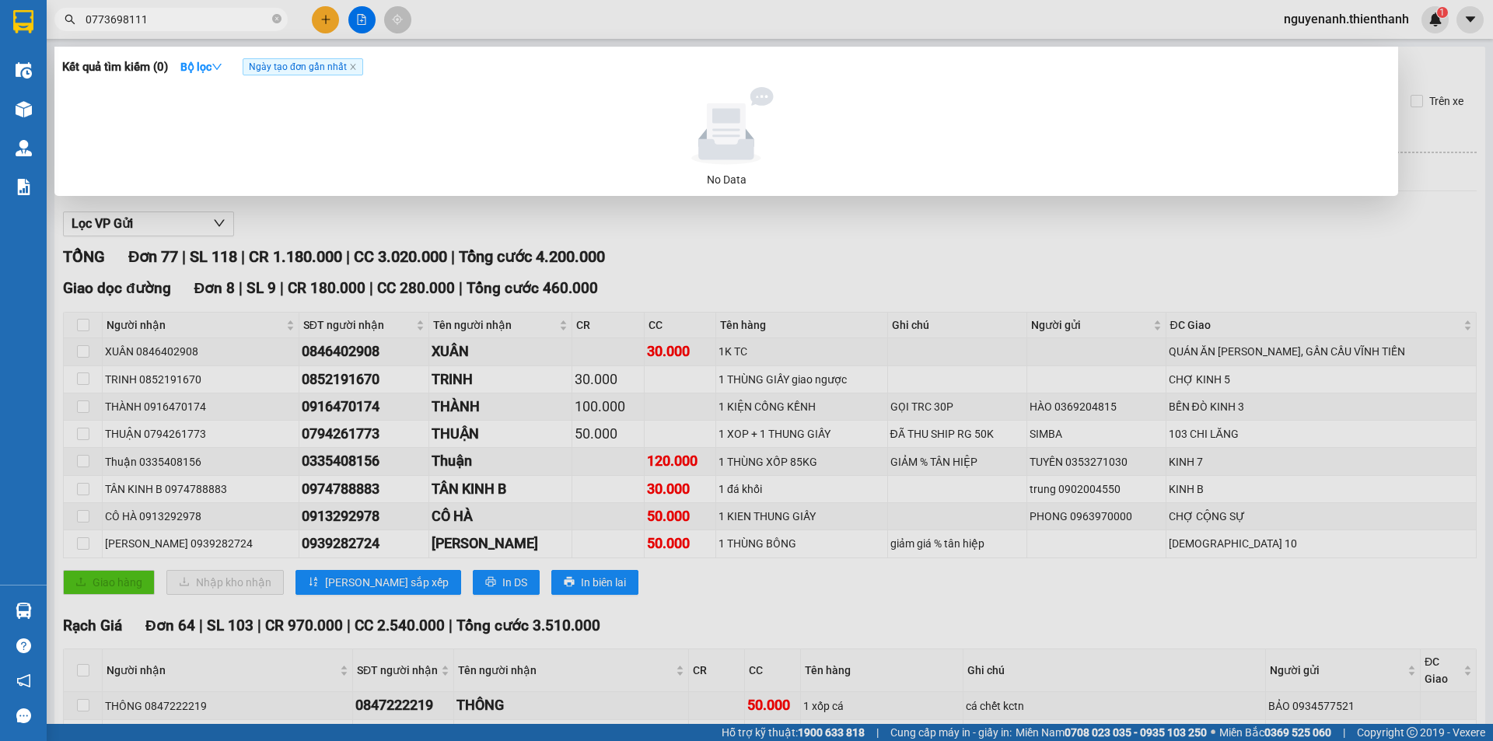
click at [660, 254] on div at bounding box center [746, 370] width 1493 height 741
click at [167, 20] on input "0773698111" at bounding box center [178, 19] width 184 height 17
drag, startPoint x: 167, startPoint y: 20, endPoint x: 153, endPoint y: 28, distance: 16.0
click at [167, 20] on input "0773698111" at bounding box center [178, 19] width 184 height 17
click at [149, 26] on input "0773698111" at bounding box center [178, 19] width 184 height 17
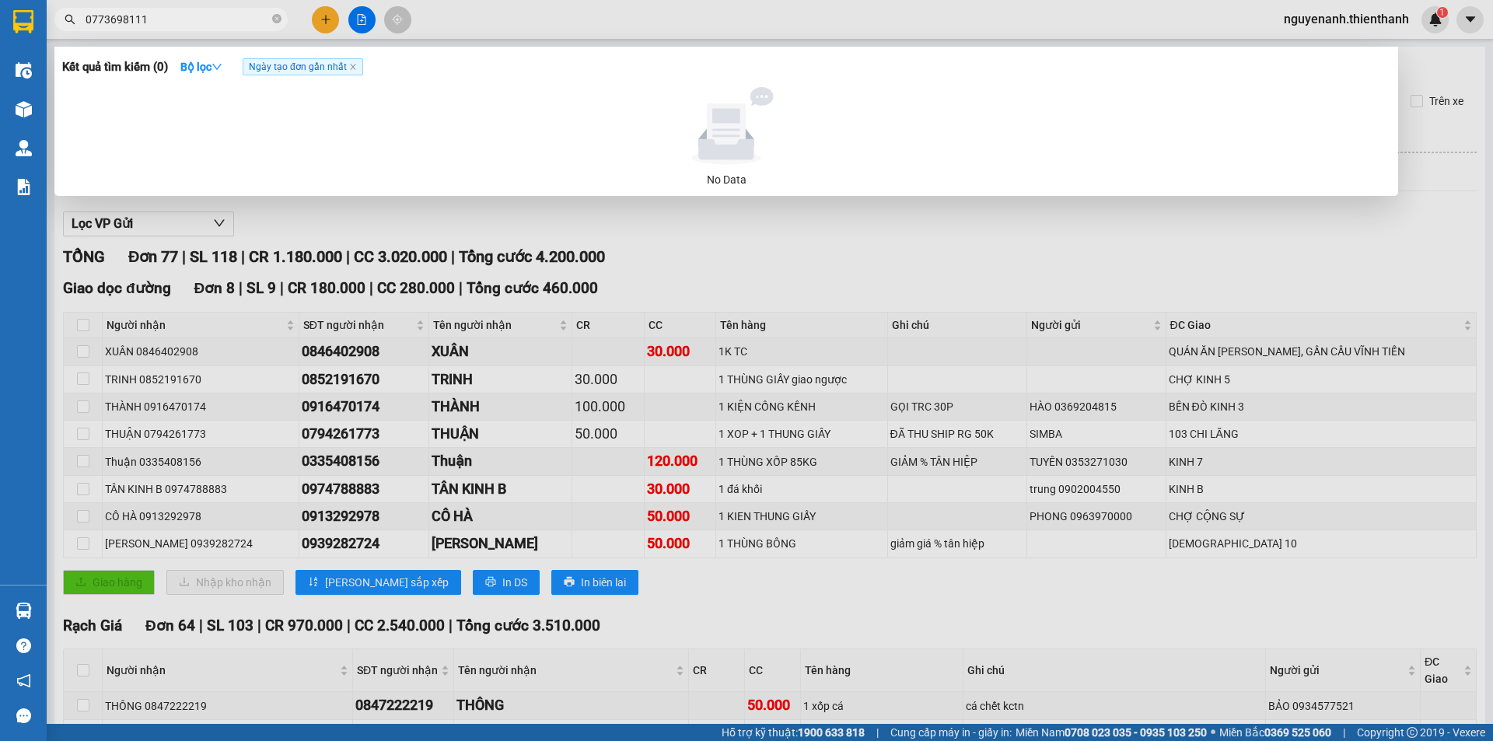
click at [1088, 288] on div at bounding box center [746, 370] width 1493 height 741
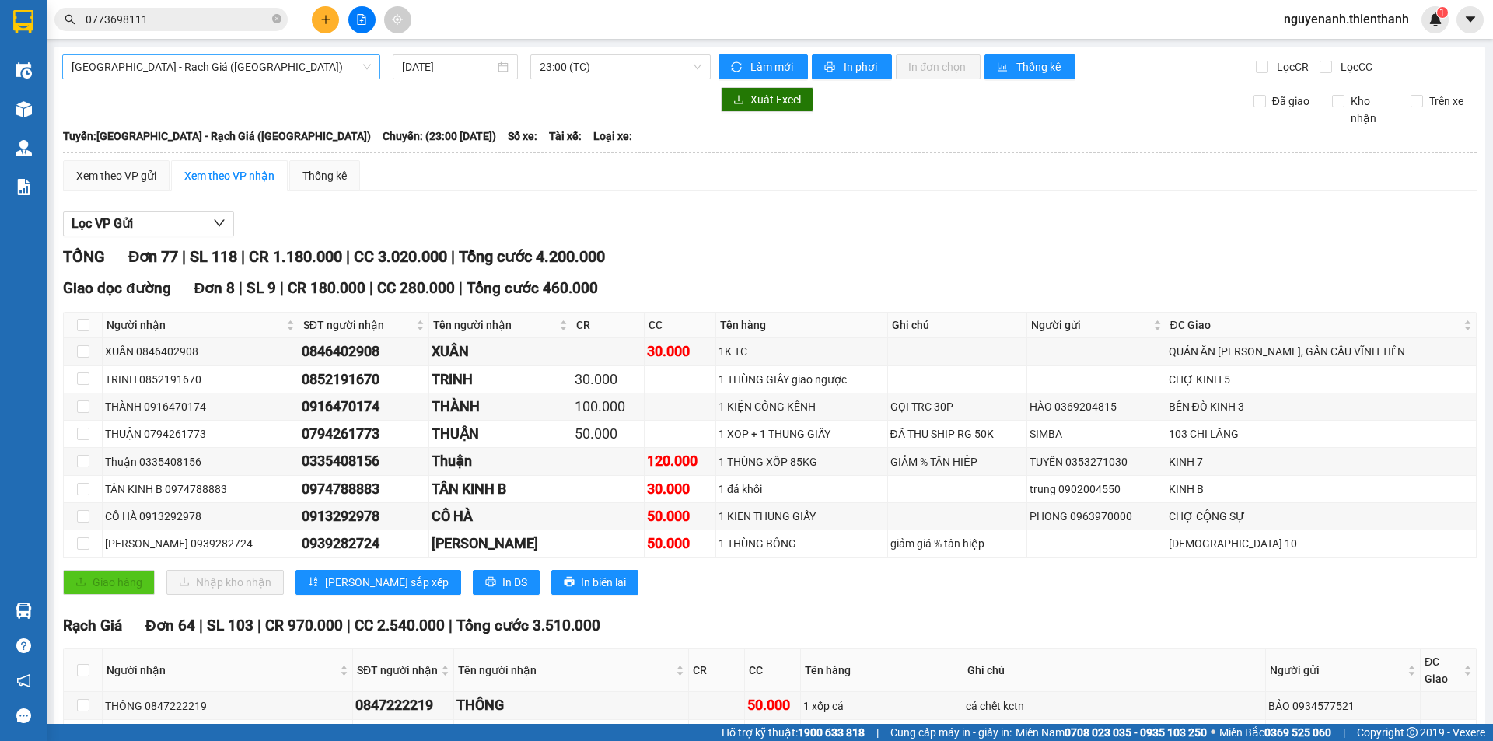
drag, startPoint x: 278, startPoint y: 60, endPoint x: 233, endPoint y: 80, distance: 49.4
click at [276, 61] on span "[GEOGRAPHIC_DATA] - Rạch Giá ([GEOGRAPHIC_DATA])" at bounding box center [221, 66] width 299 height 23
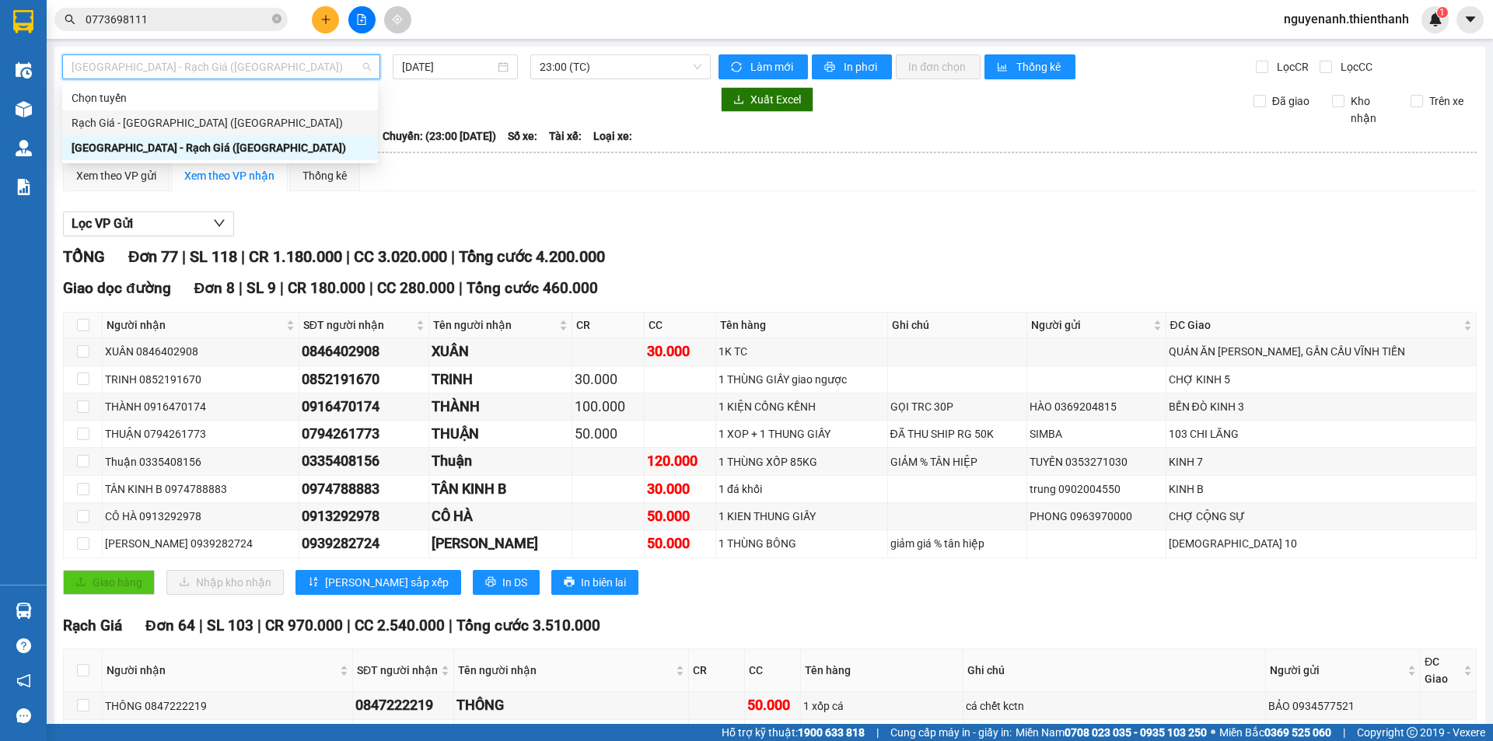
click at [111, 127] on div "Rạch Giá - [GEOGRAPHIC_DATA] ([GEOGRAPHIC_DATA])" at bounding box center [220, 122] width 297 height 17
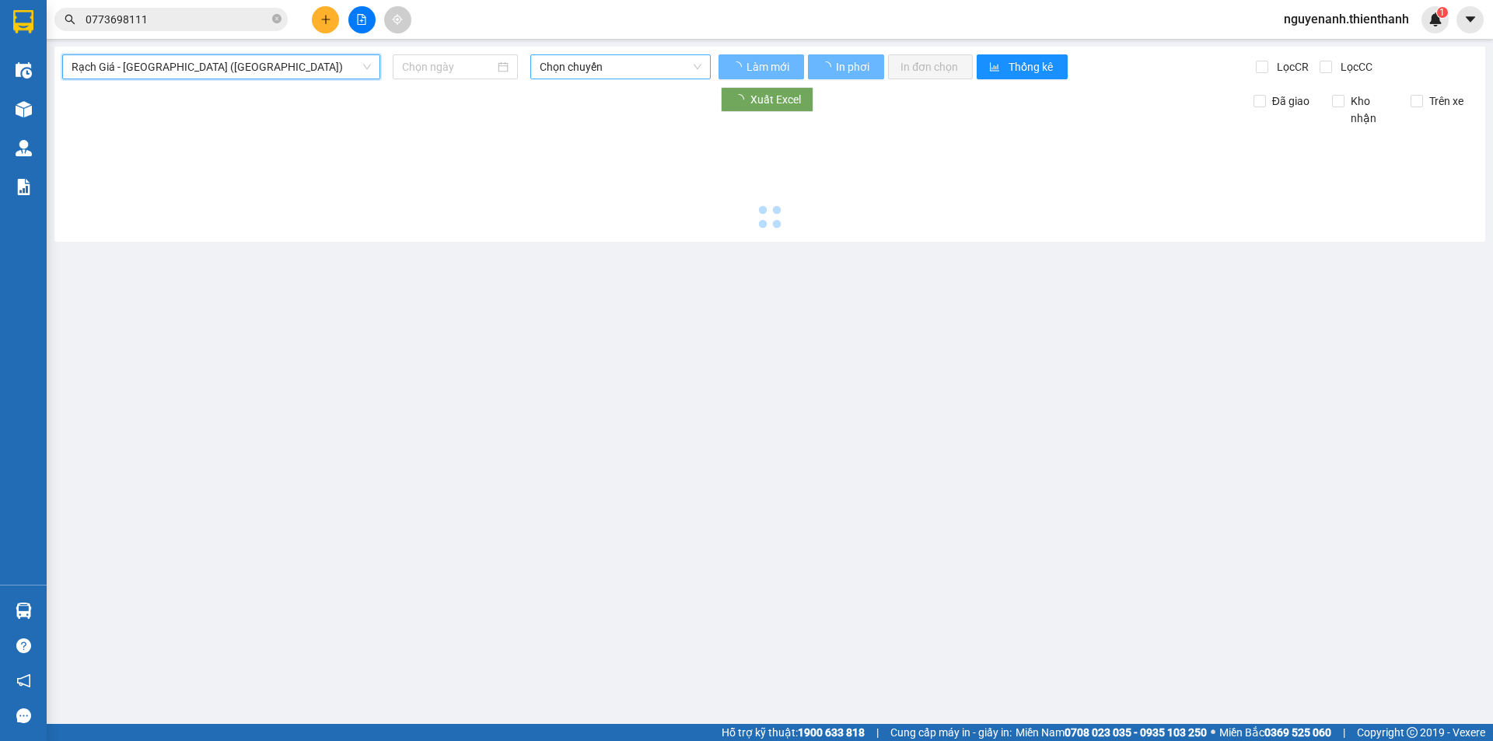
drag, startPoint x: 604, startPoint y: 66, endPoint x: 580, endPoint y: 171, distance: 107.7
click at [604, 67] on span "Chọn chuyến" at bounding box center [621, 66] width 162 height 23
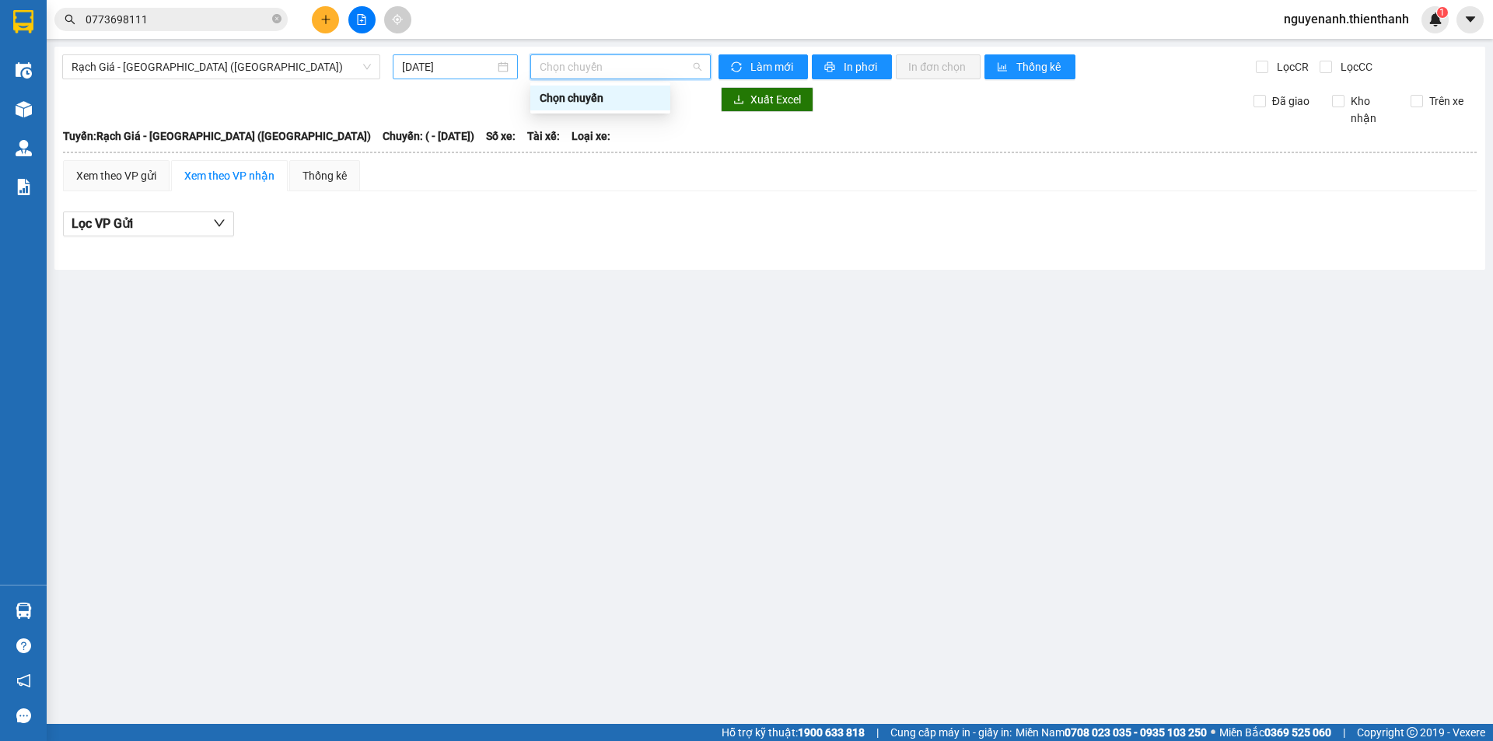
click at [434, 67] on input "[DATE]" at bounding box center [448, 66] width 93 height 17
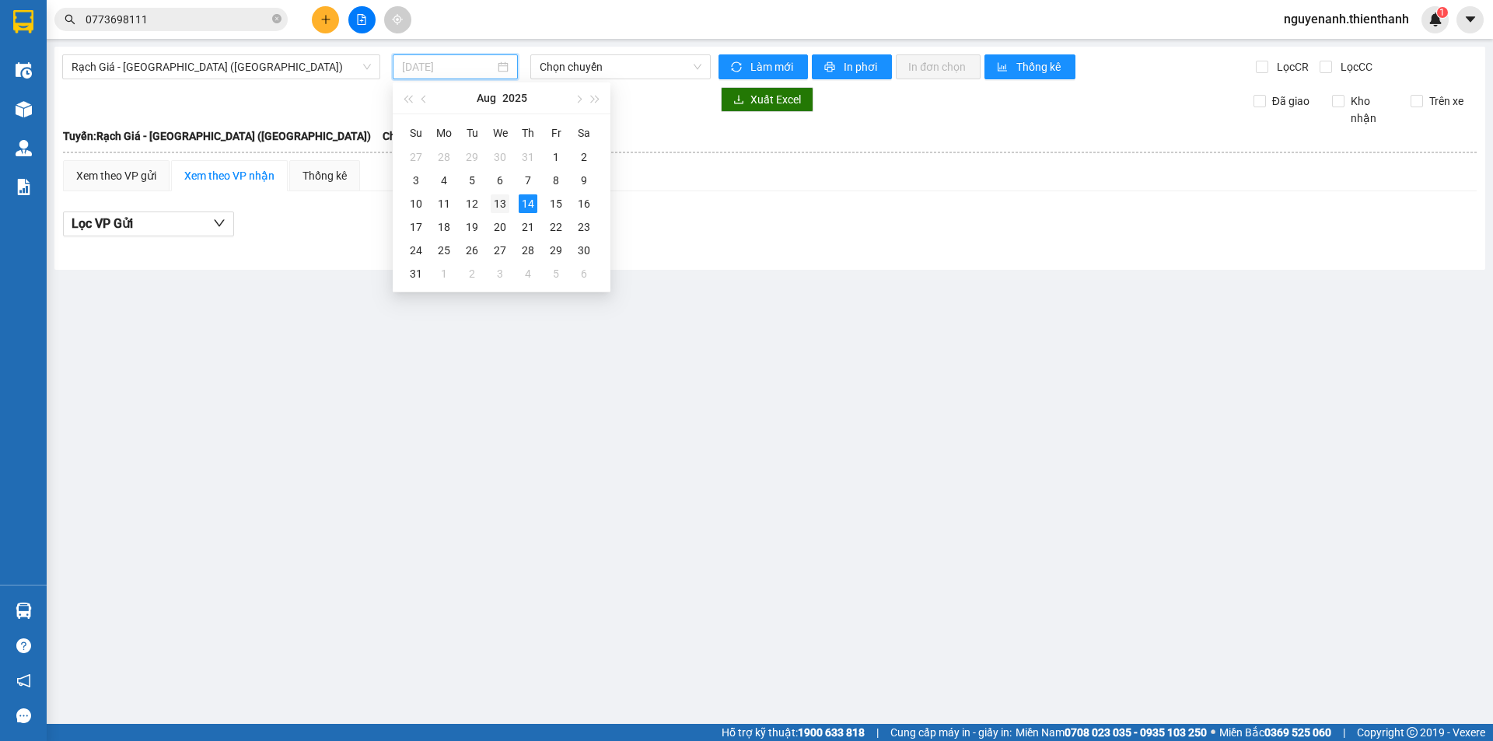
click at [504, 200] on div "13" at bounding box center [500, 203] width 19 height 19
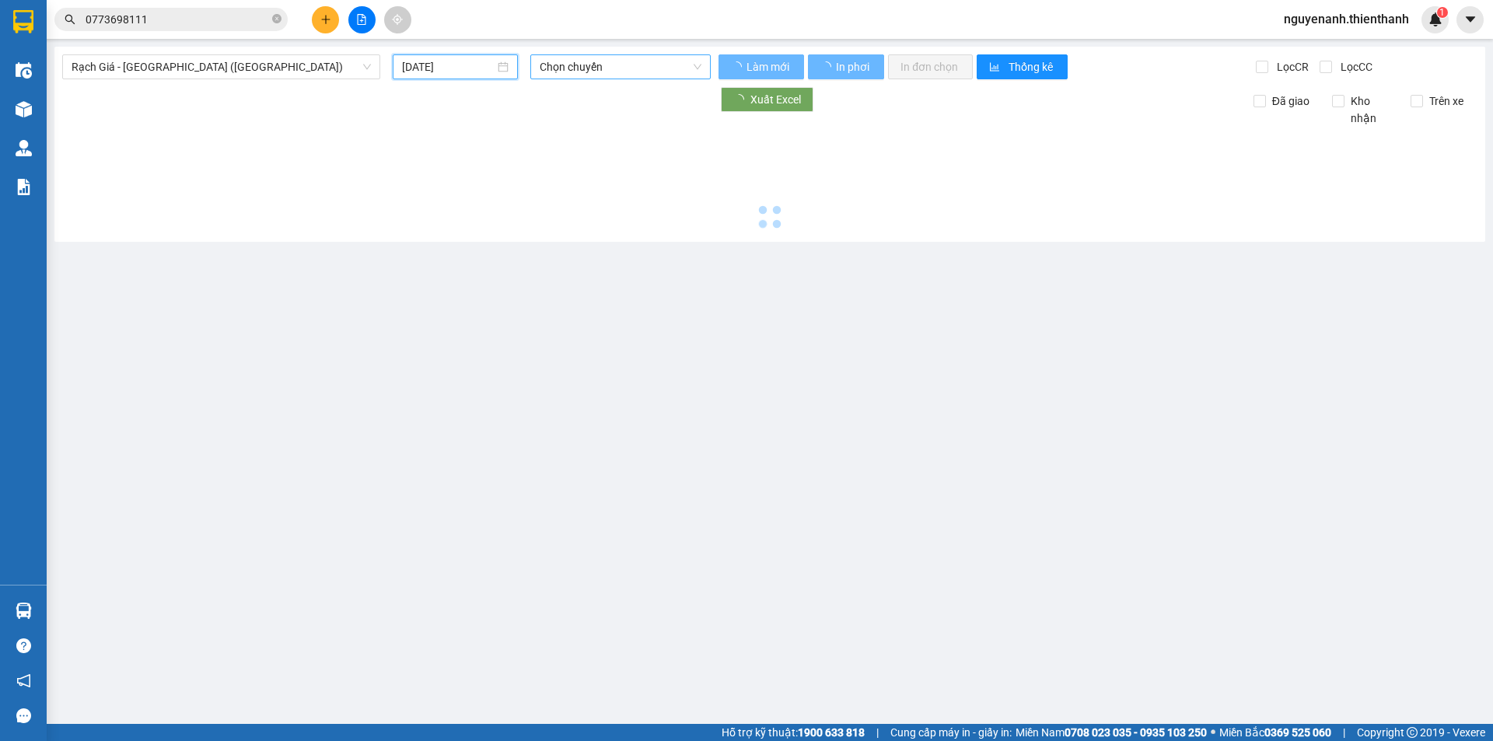
click at [602, 65] on span "Chọn chuyến" at bounding box center [621, 66] width 162 height 23
type input "[DATE]"
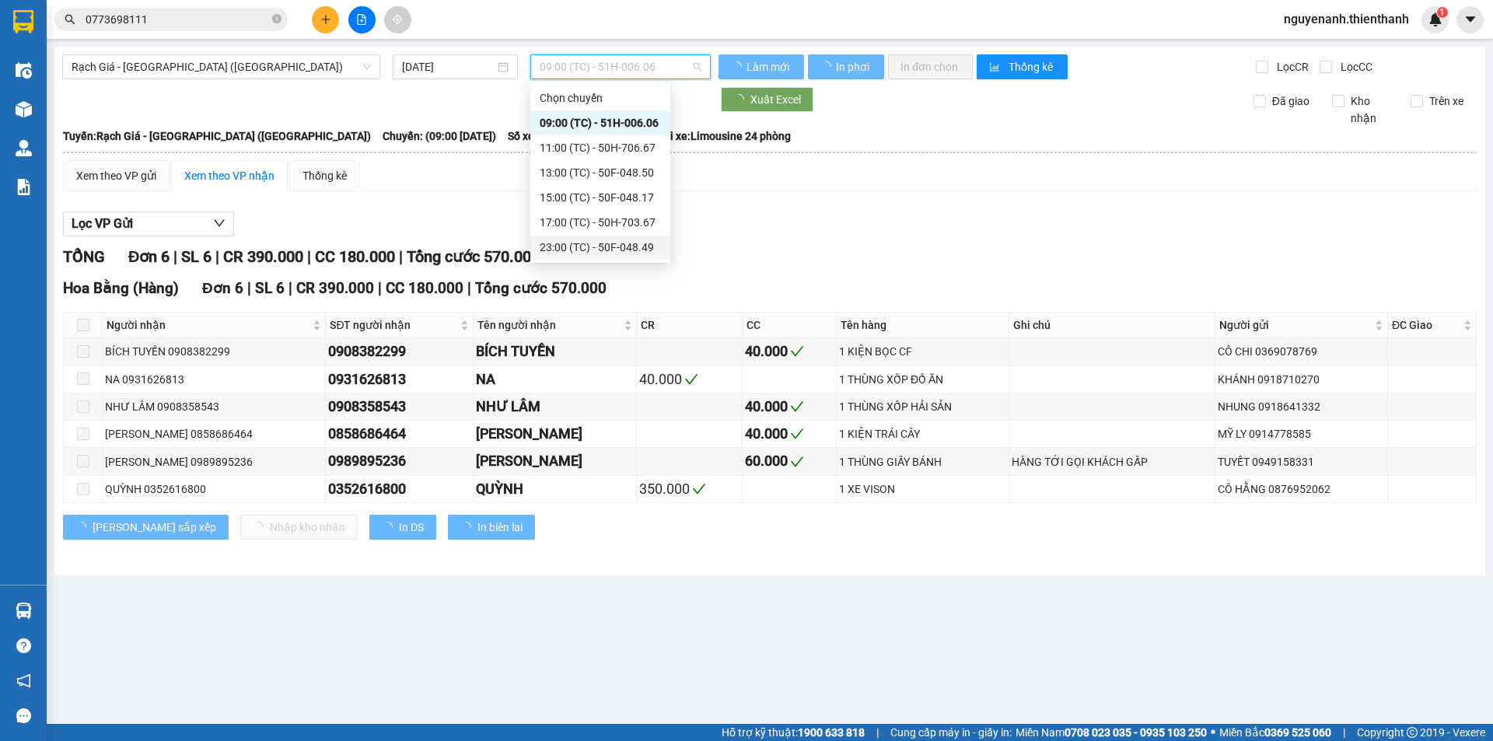
drag, startPoint x: 579, startPoint y: 227, endPoint x: 586, endPoint y: 243, distance: 17.1
click at [586, 243] on div "Chọn chuyến 09:00 (TC) - 51H-006.06 11:00 (TC) - 50H-706.67 13:00 (TC) - 50F-04…" at bounding box center [601, 173] width 140 height 174
click at [587, 243] on div "23:00 (TC) - 50F-048.49" at bounding box center [600, 247] width 121 height 17
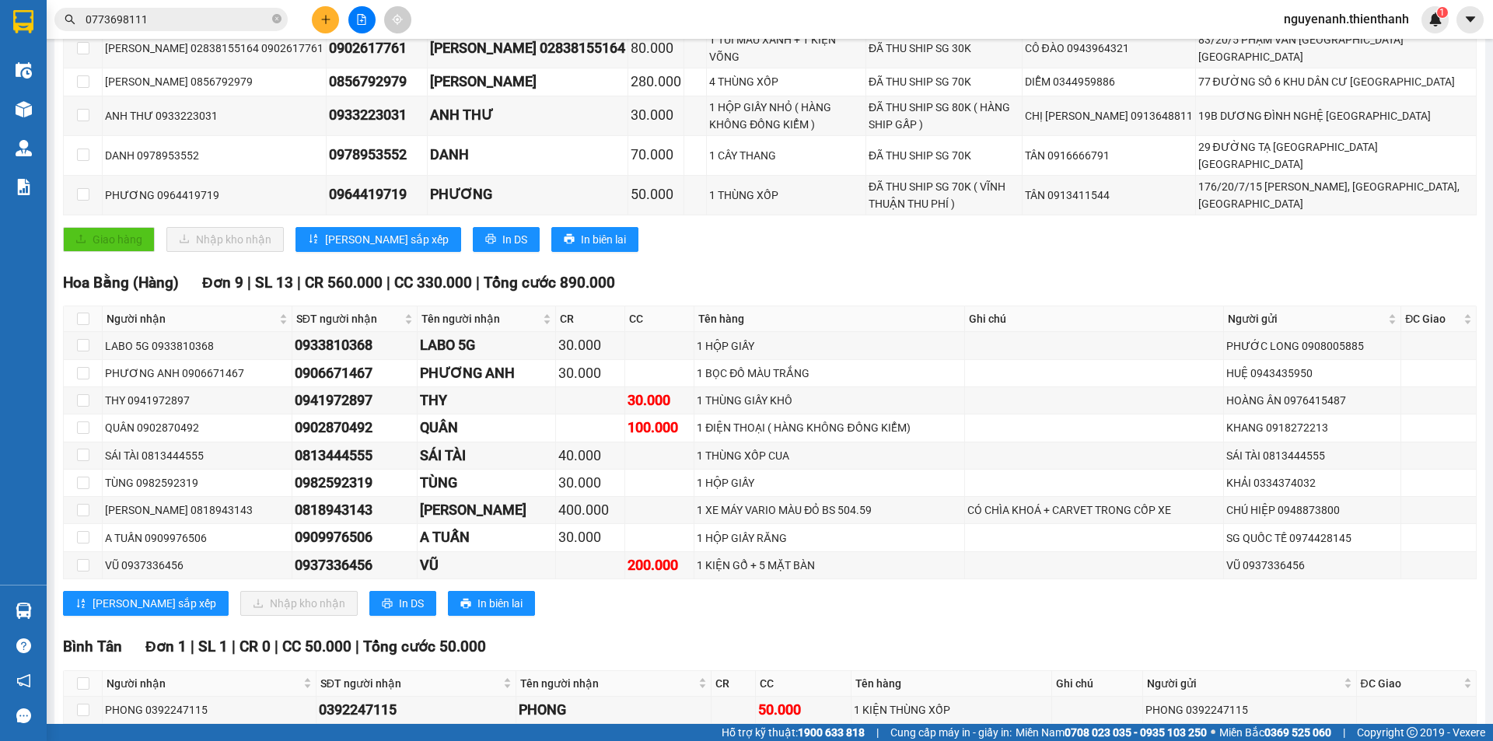
scroll to position [445, 0]
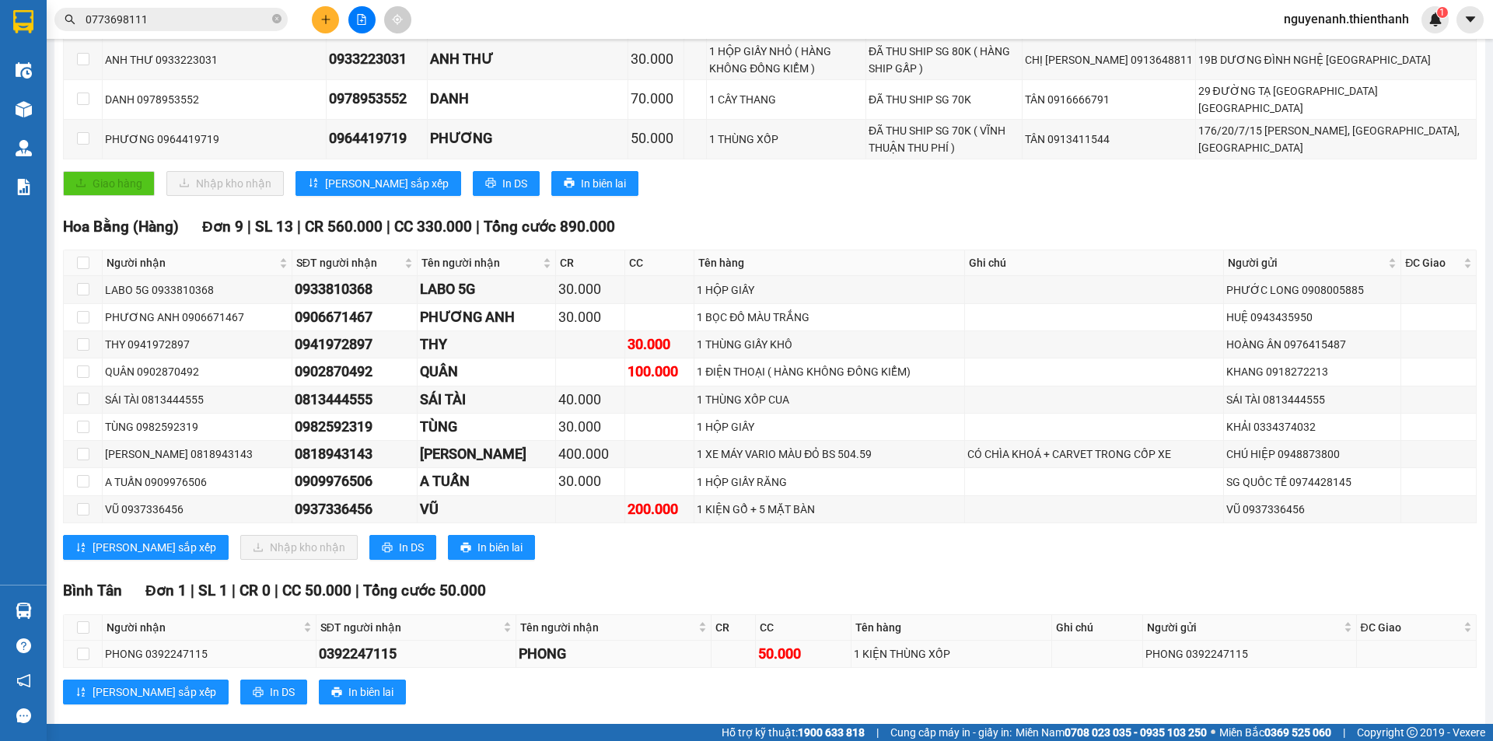
click at [359, 643] on div "0392247115" at bounding box center [416, 654] width 194 height 22
copy div "0392247115"
click at [170, 19] on input "0773698111" at bounding box center [178, 19] width 184 height 17
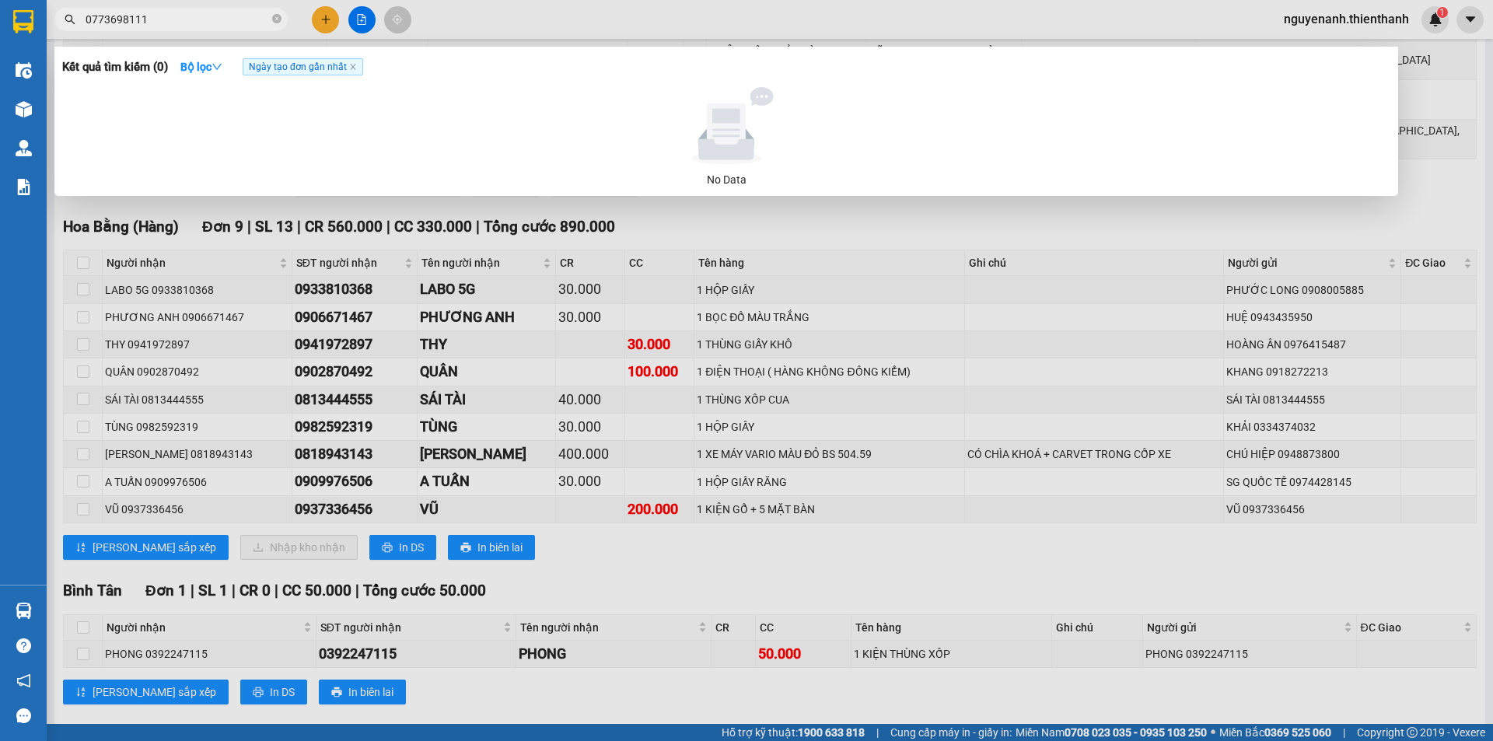
click at [170, 19] on input "0773698111" at bounding box center [178, 19] width 184 height 17
paste input "392247115"
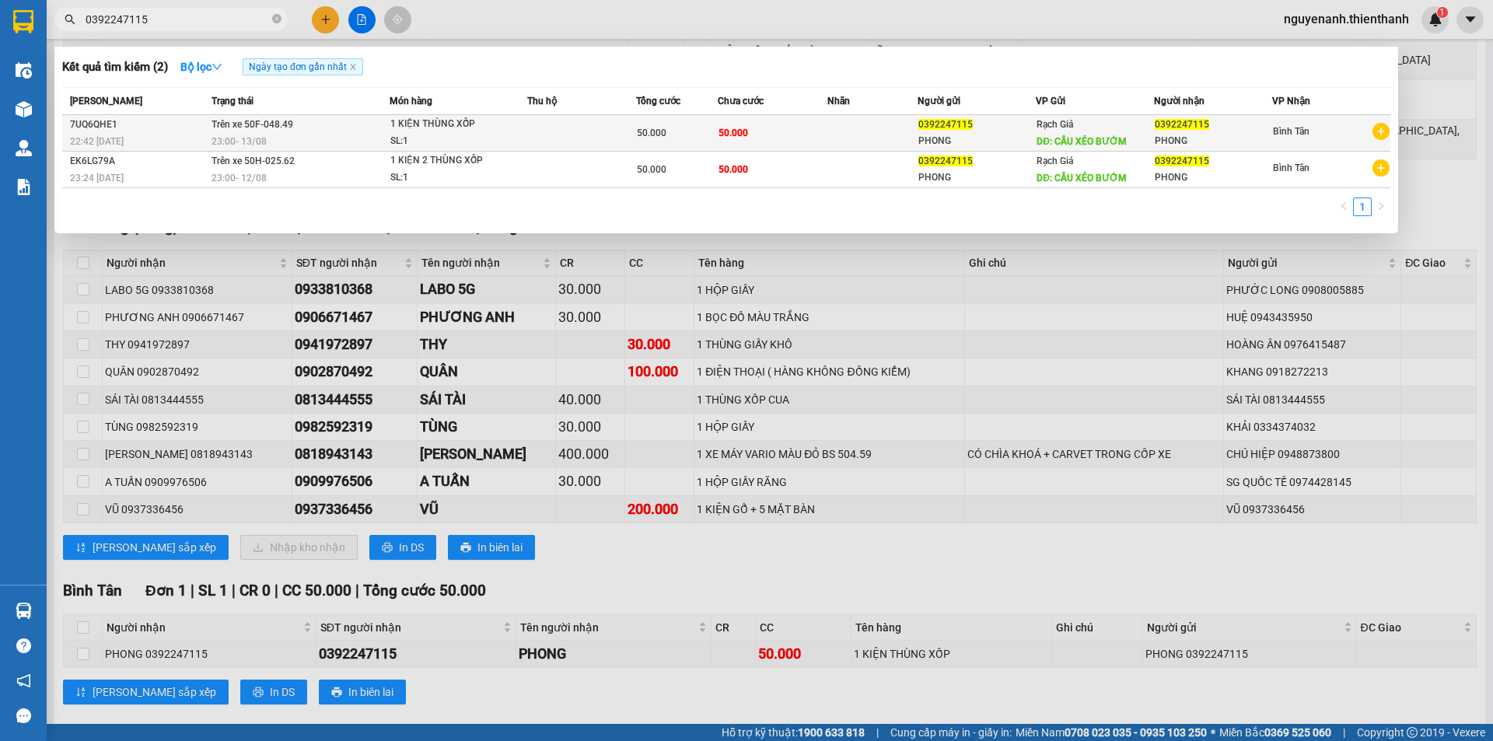
type input "0392247115"
click at [436, 134] on div "SL: 1" at bounding box center [448, 141] width 117 height 17
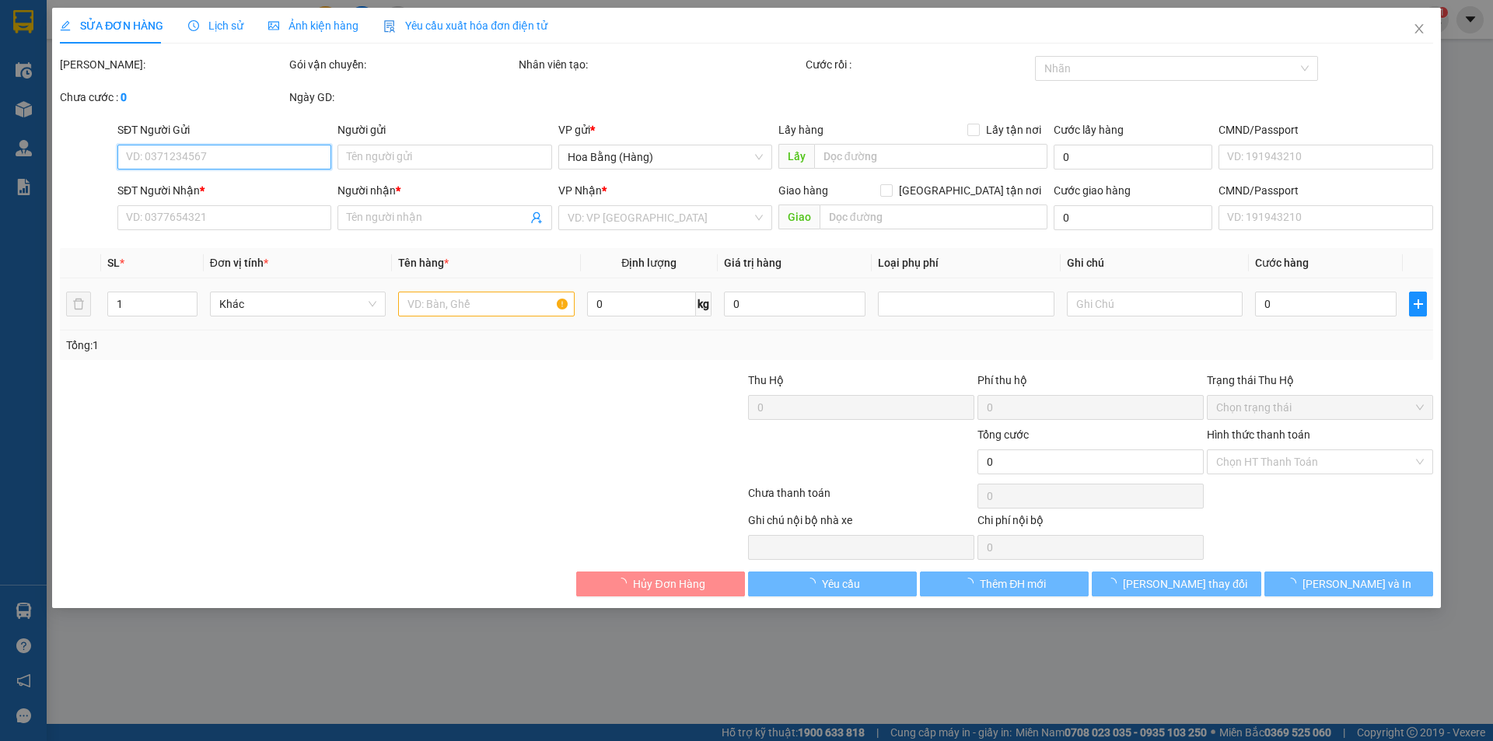
type input "0392247115"
type input "PHONG"
type input "CẦU XẺO BƯỚM"
type input "0392247115"
type input "PHONG"
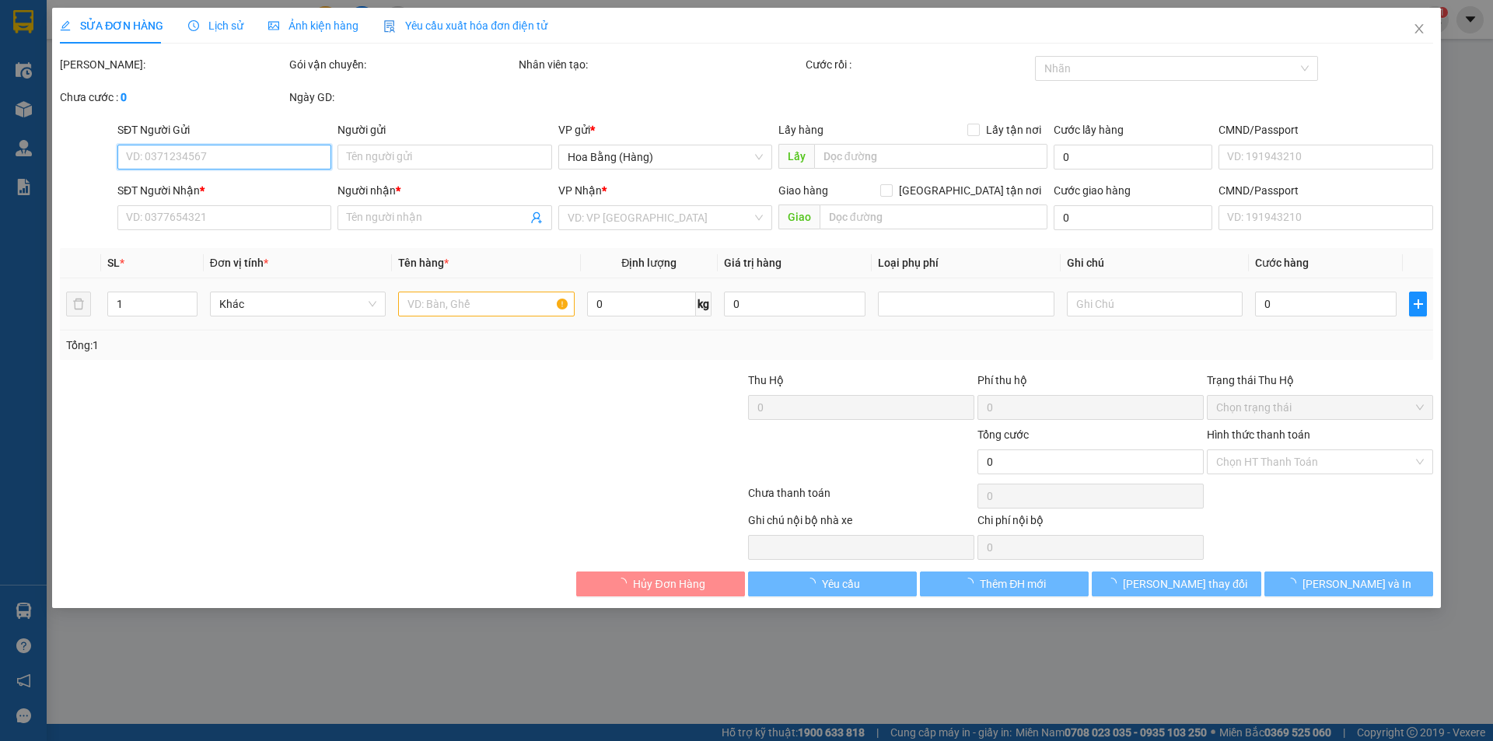
type input "50.000"
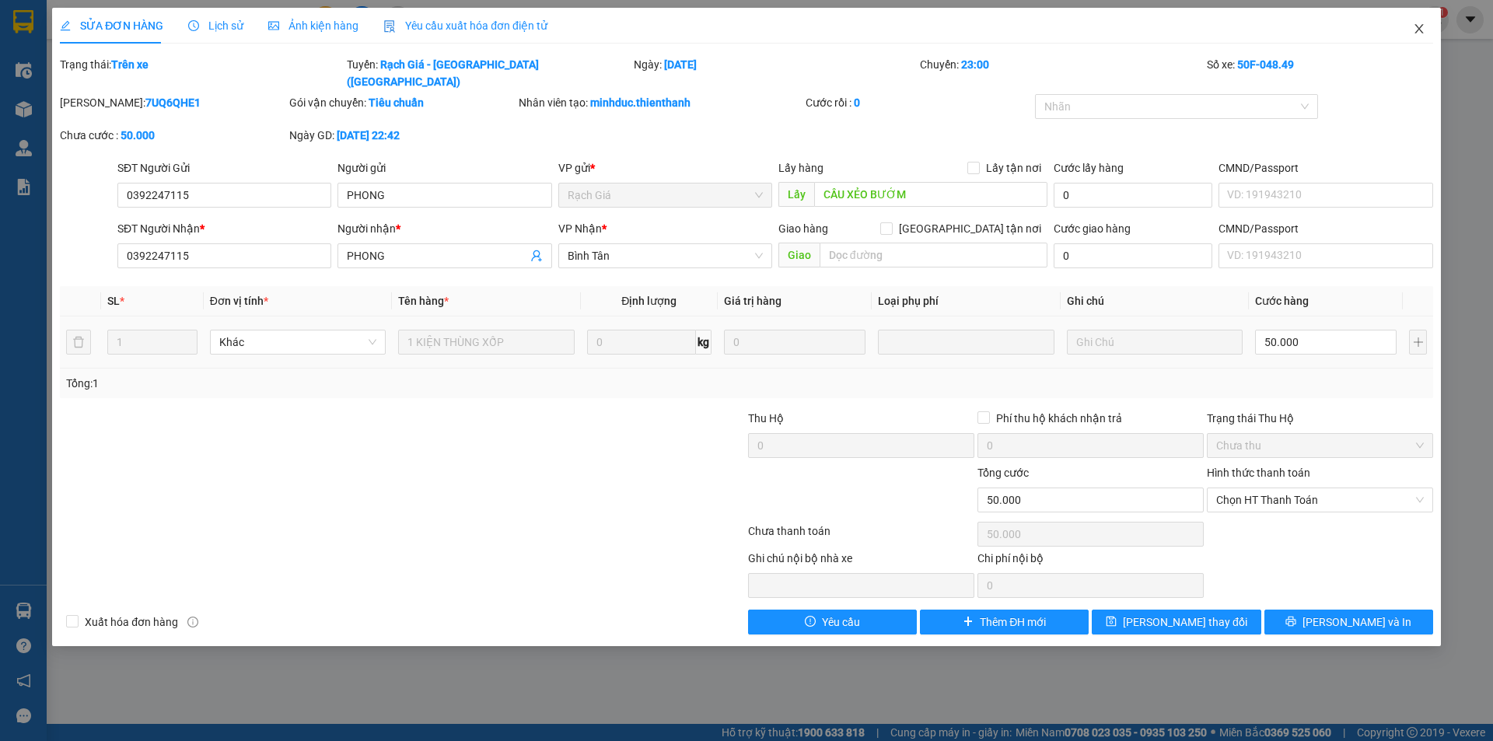
click at [1414, 30] on icon "close" at bounding box center [1419, 29] width 12 height 12
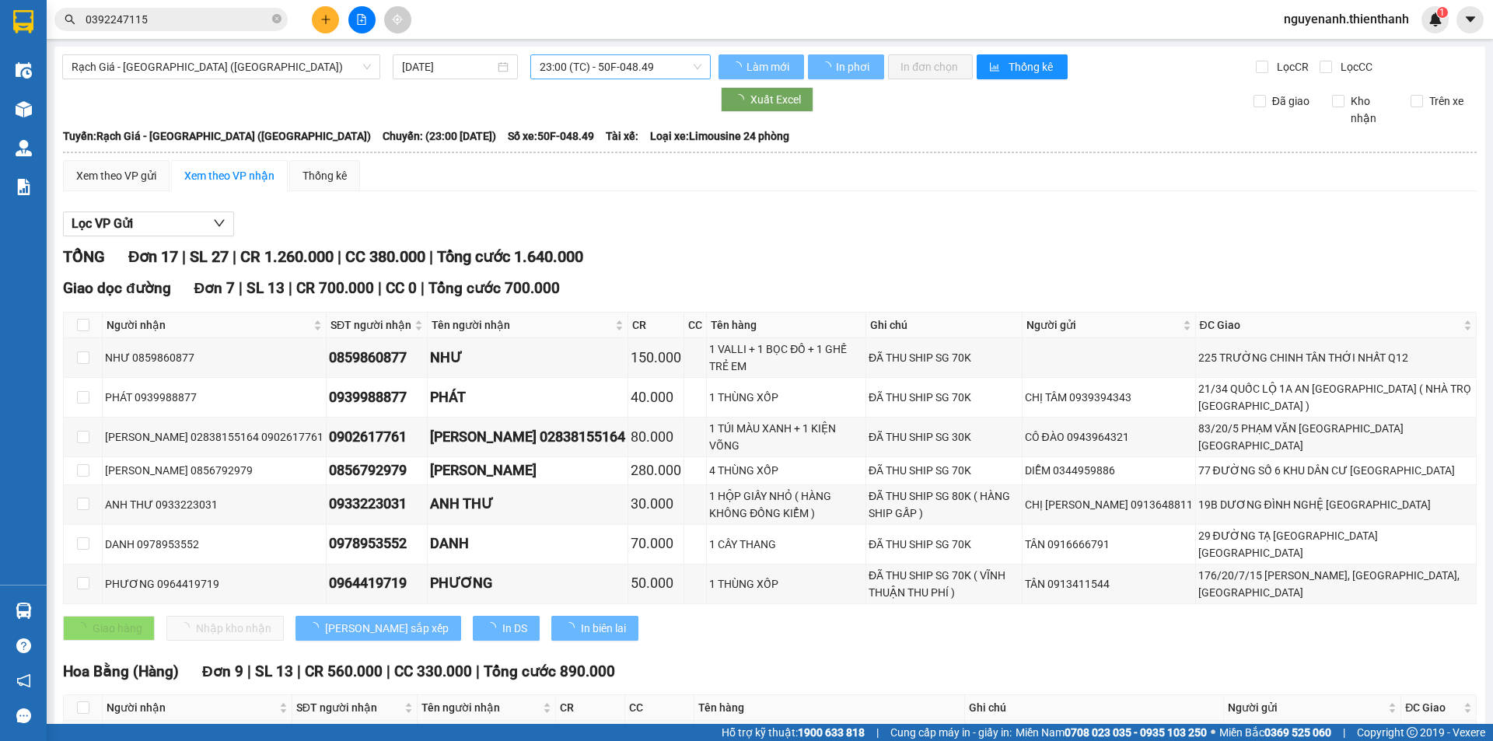
click at [576, 58] on span "23:00 (TC) - 50F-048.49" at bounding box center [621, 66] width 162 height 23
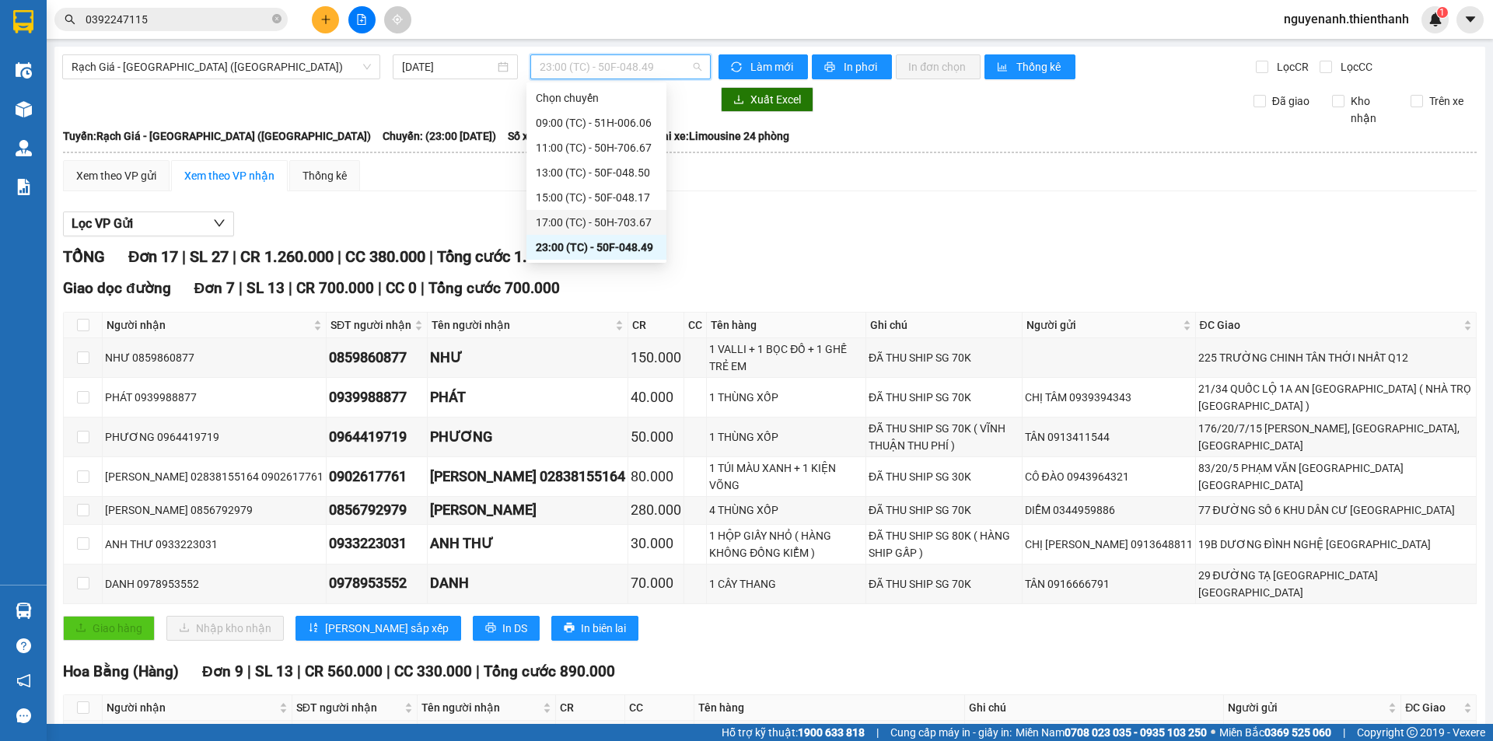
click at [601, 216] on div "17:00 (TC) - 50H-703.67" at bounding box center [596, 222] width 121 height 17
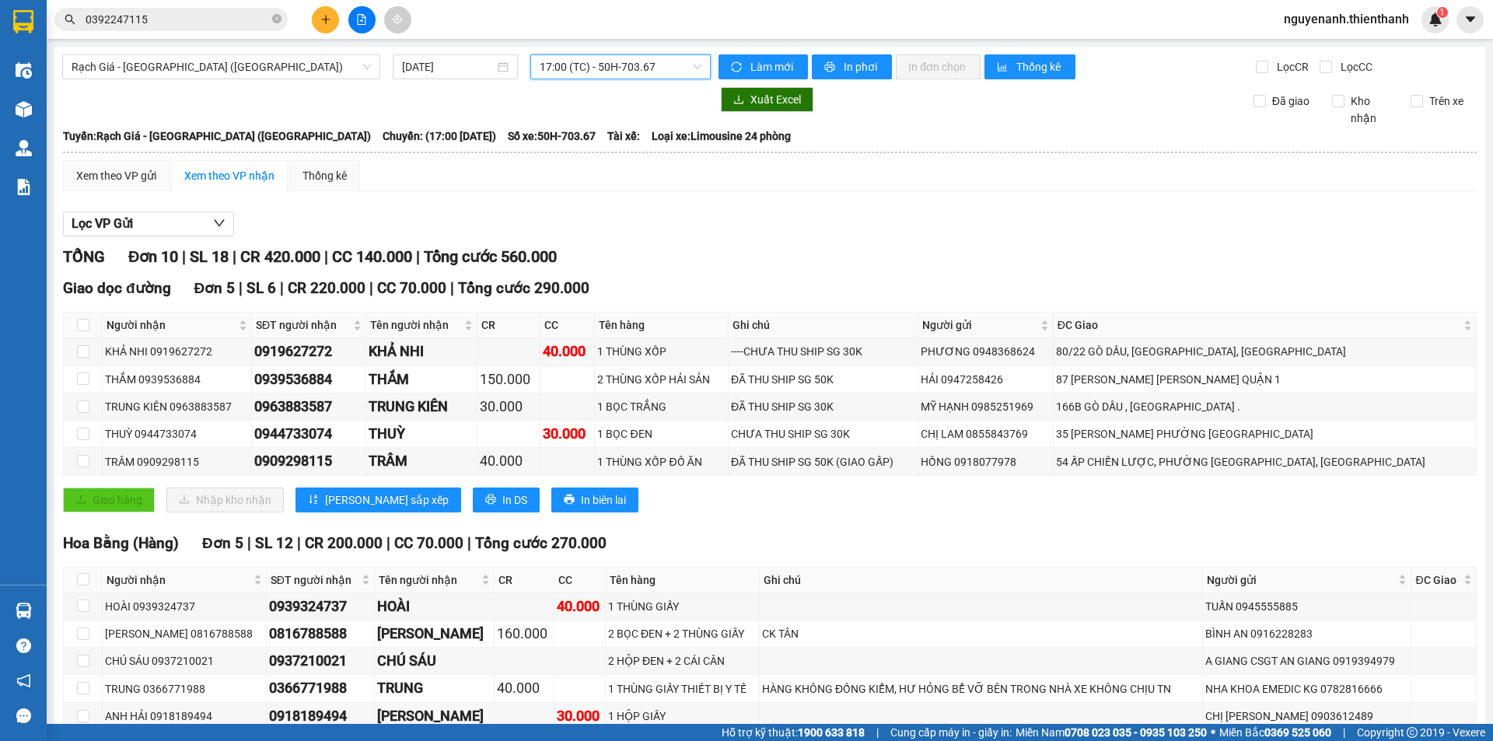
click at [639, 68] on span "17:00 (TC) - 50H-703.67" at bounding box center [621, 66] width 162 height 23
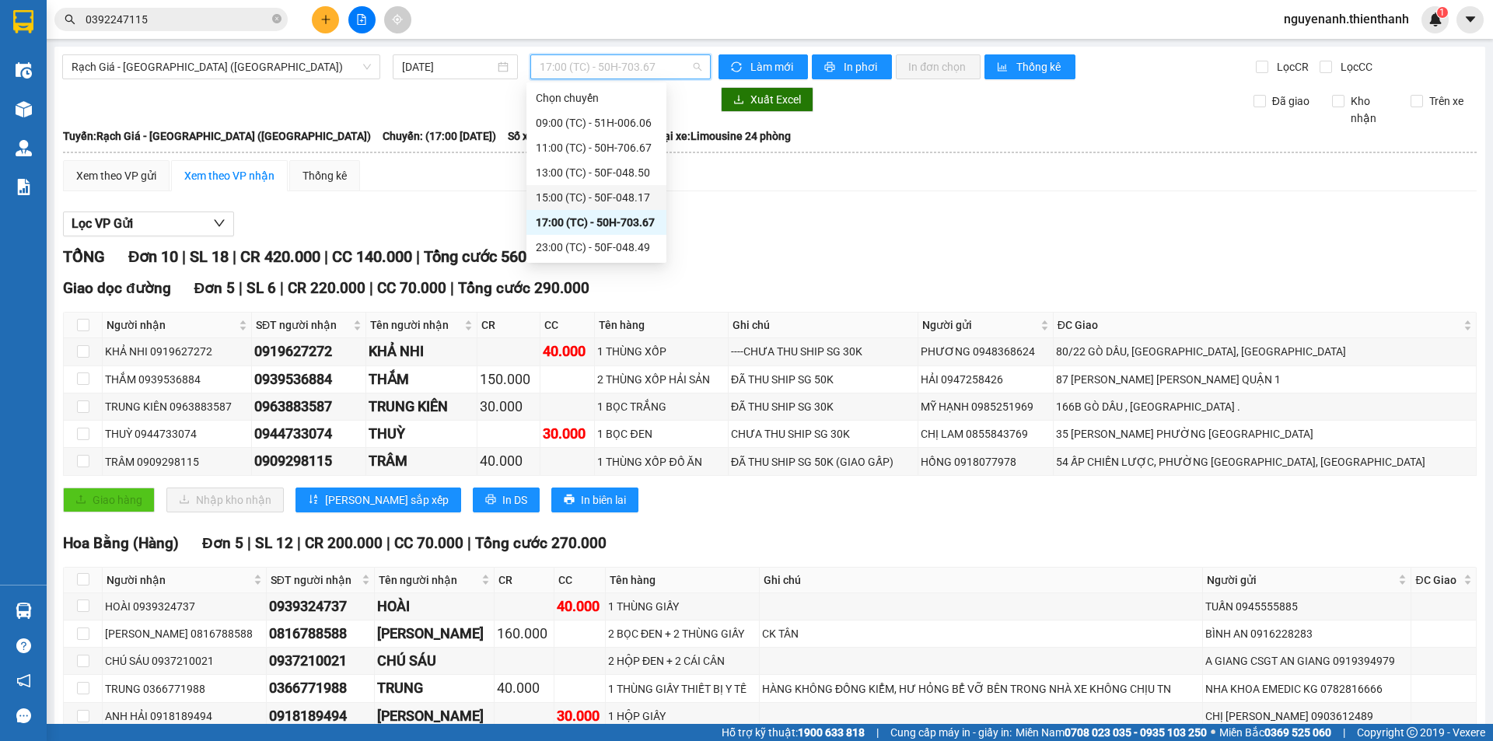
click at [596, 201] on div "15:00 (TC) - 50F-048.17" at bounding box center [596, 197] width 121 height 17
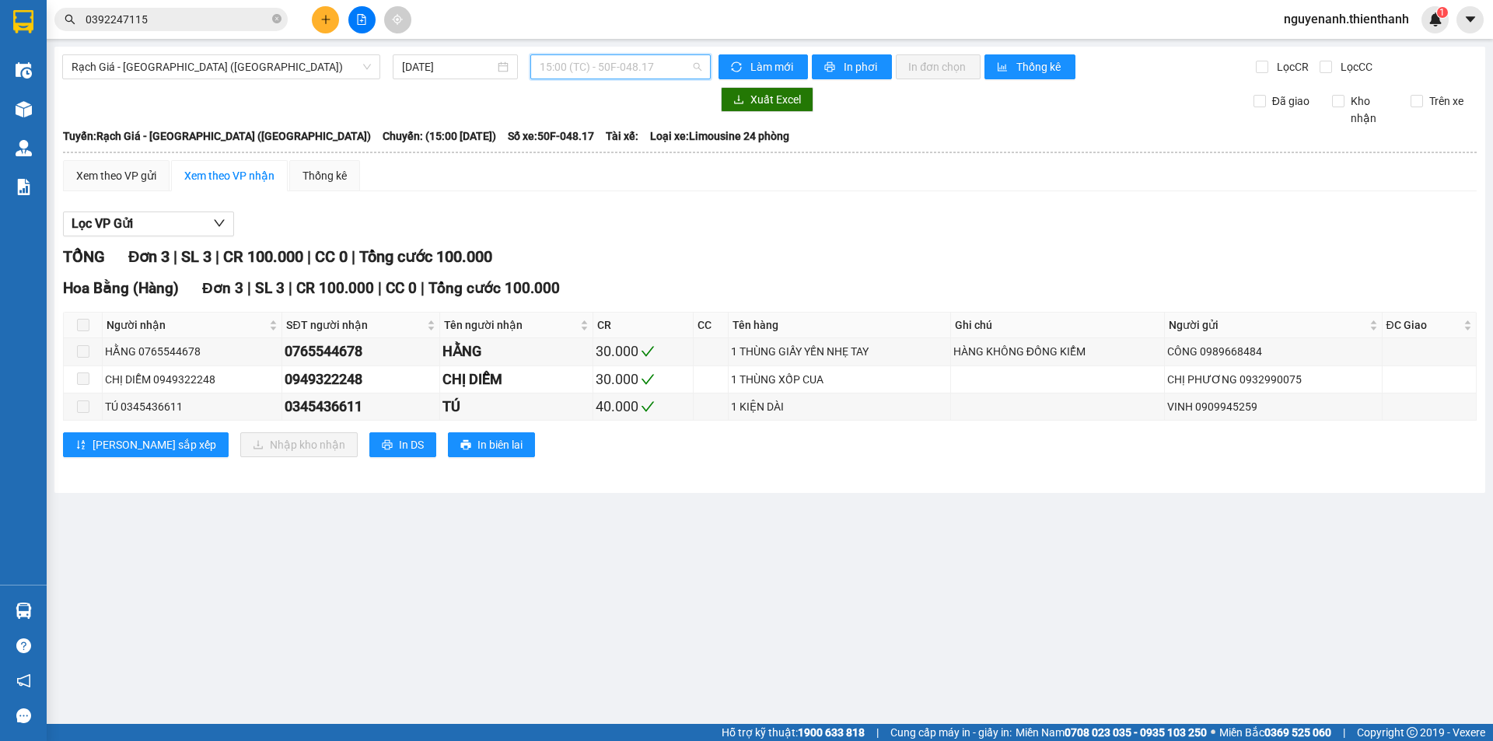
click at [565, 62] on span "15:00 (TC) - 50F-048.17" at bounding box center [621, 66] width 162 height 23
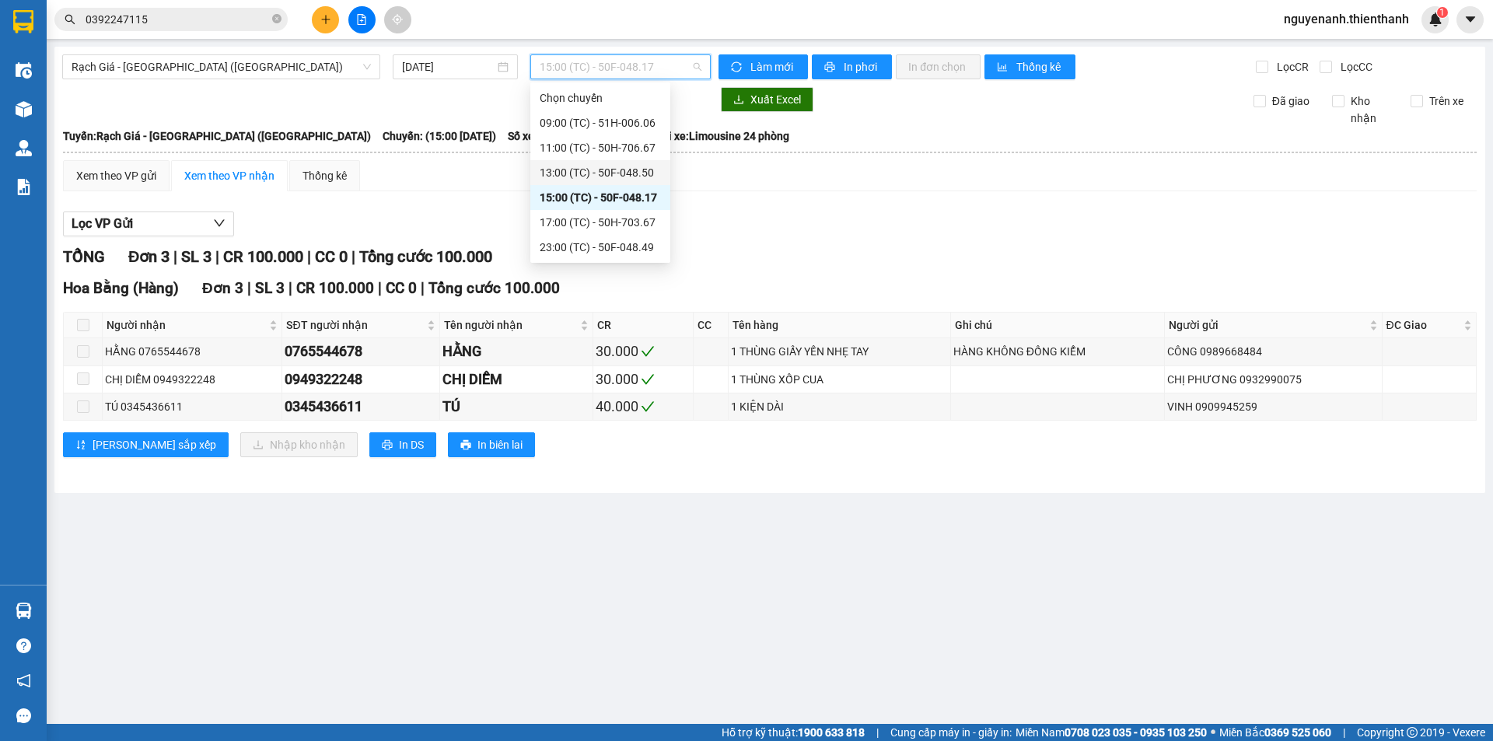
click at [594, 170] on div "13:00 (TC) - 50F-048.50" at bounding box center [600, 172] width 121 height 17
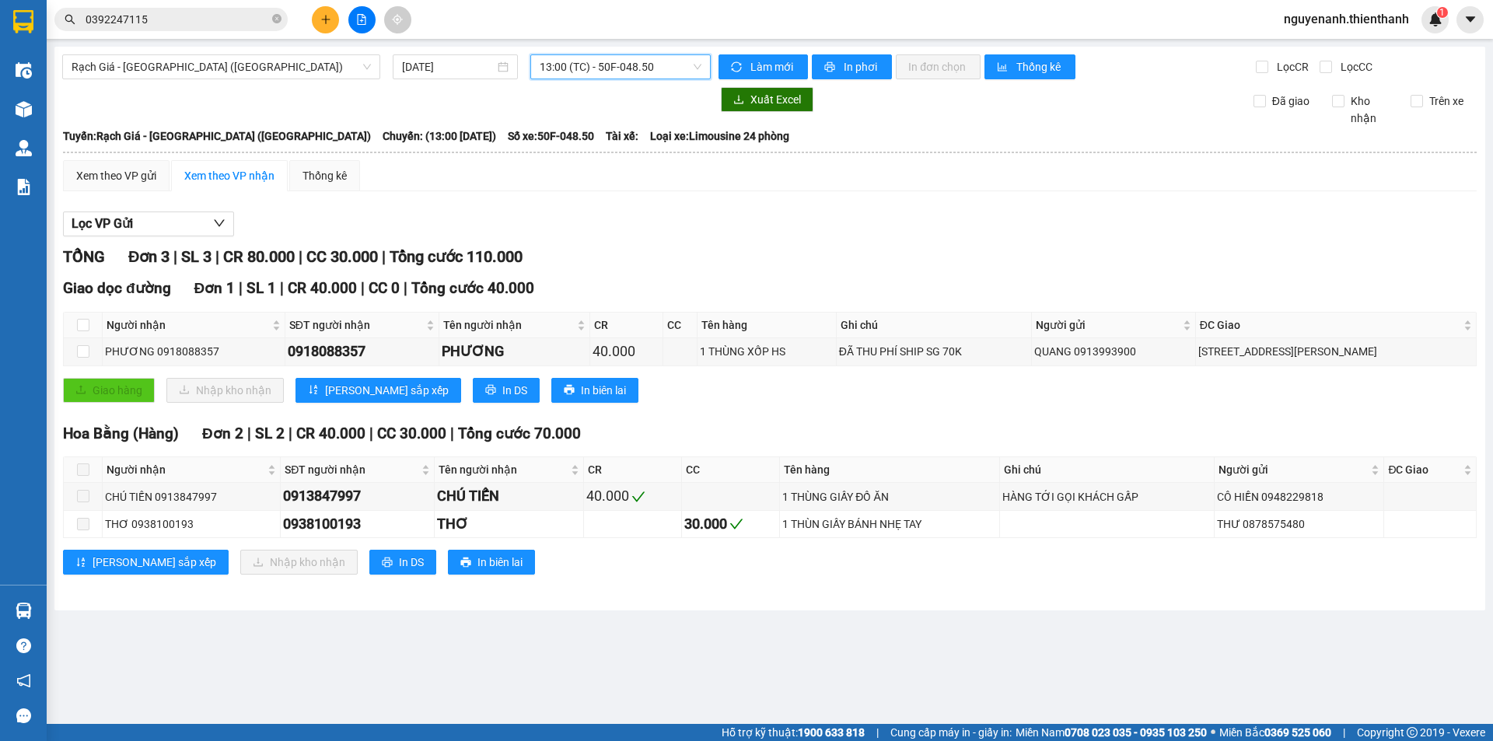
click at [578, 86] on div "Rạch Giá - [GEOGRAPHIC_DATA] ([GEOGRAPHIC_DATA]) [DATE] 13:00 13:00 (TC) - 50F-…" at bounding box center [769, 329] width 1431 height 564
click at [588, 80] on div "Rạch Giá - [GEOGRAPHIC_DATA] ([GEOGRAPHIC_DATA]) [DATE] 13:00 (TC) - 50F-048.50…" at bounding box center [769, 329] width 1431 height 564
click at [598, 78] on span "13:00 (TC) - 50F-048.50" at bounding box center [621, 66] width 162 height 23
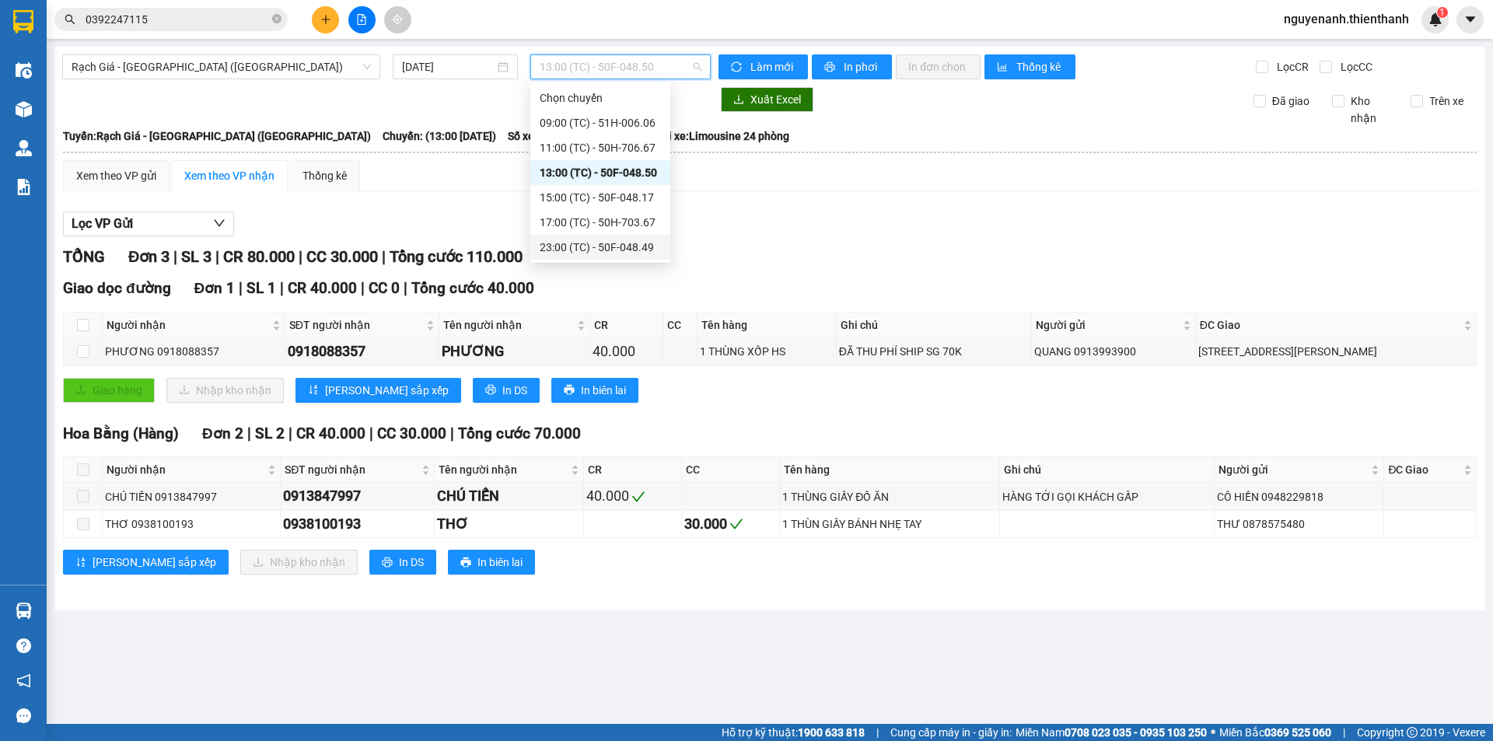
click at [575, 249] on div "23:00 (TC) - 50F-048.49" at bounding box center [600, 247] width 121 height 17
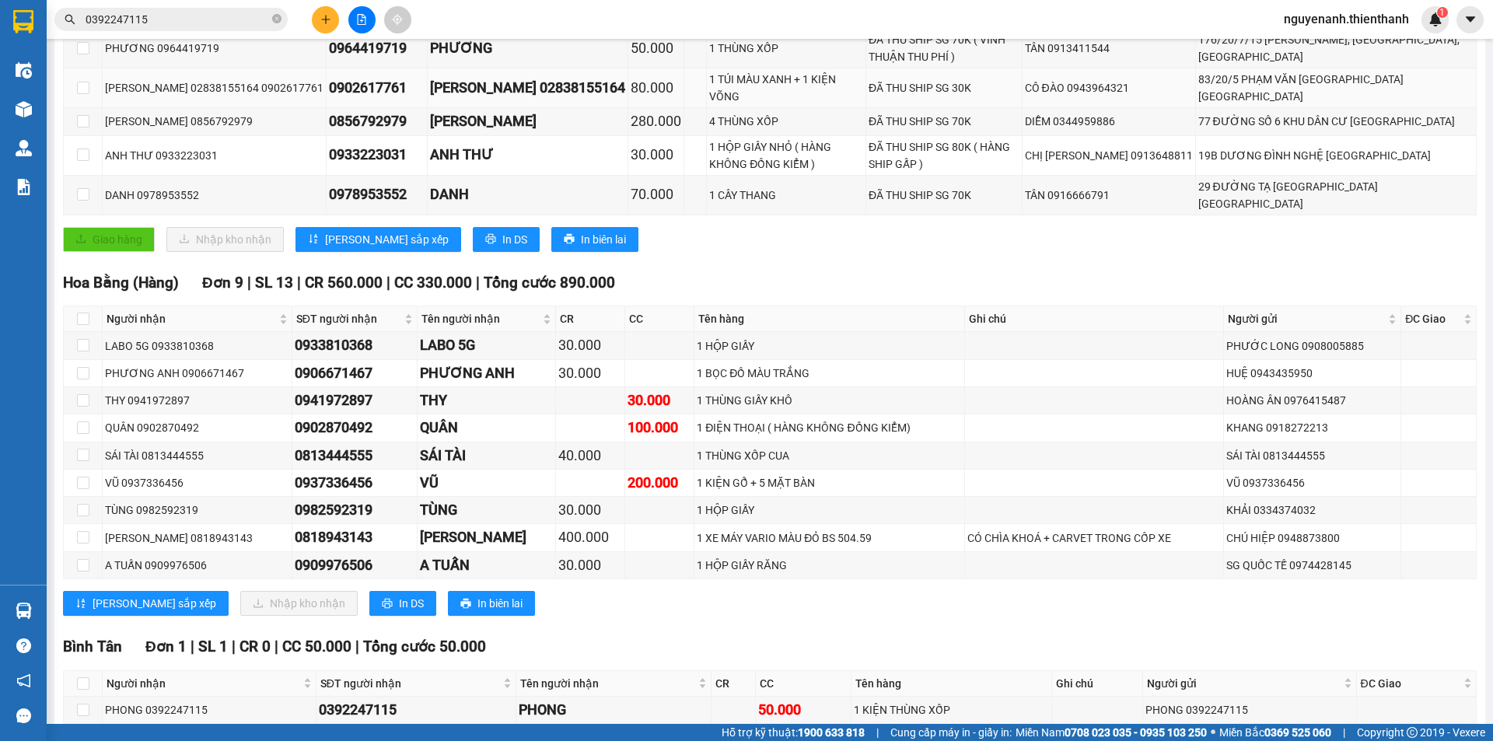
scroll to position [445, 0]
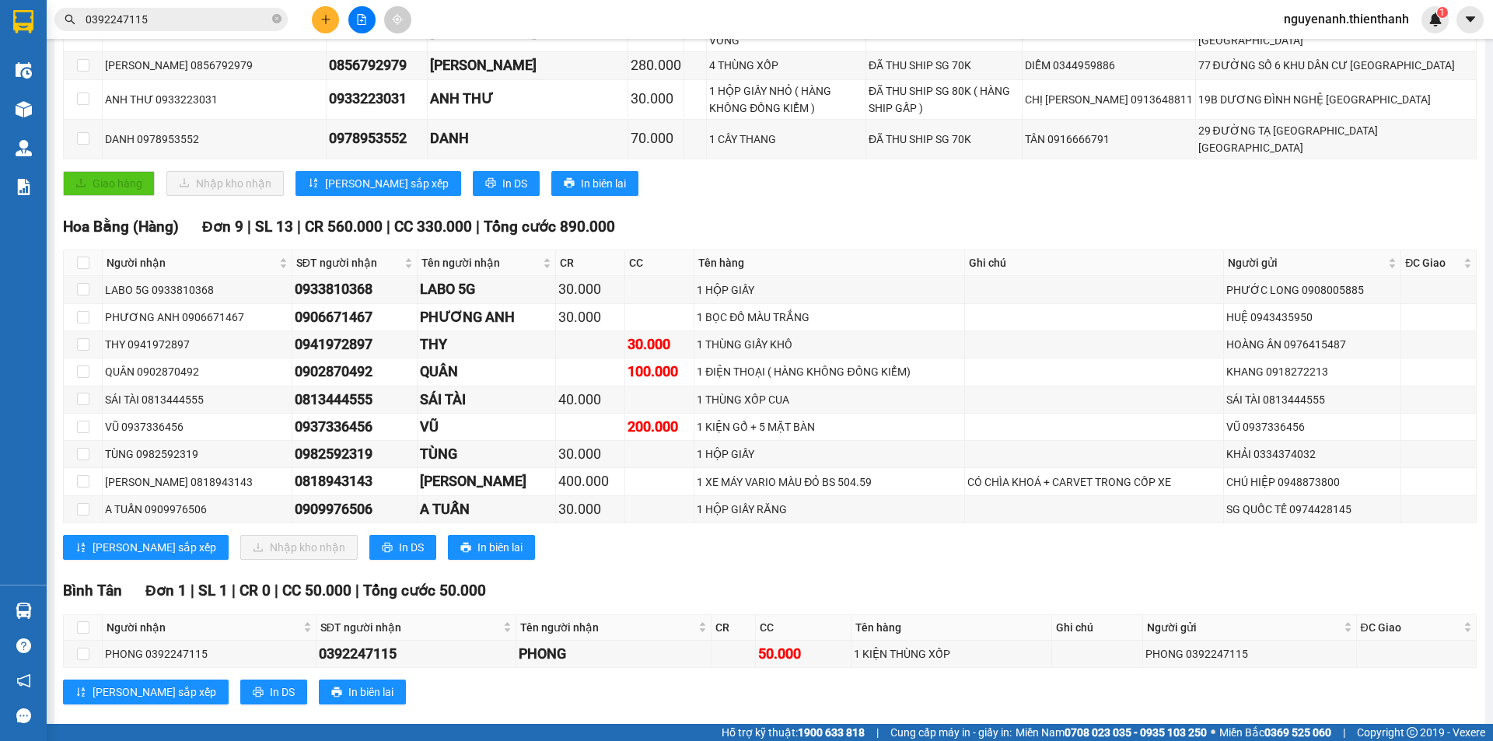
click at [201, 19] on input "0392247115" at bounding box center [178, 19] width 184 height 17
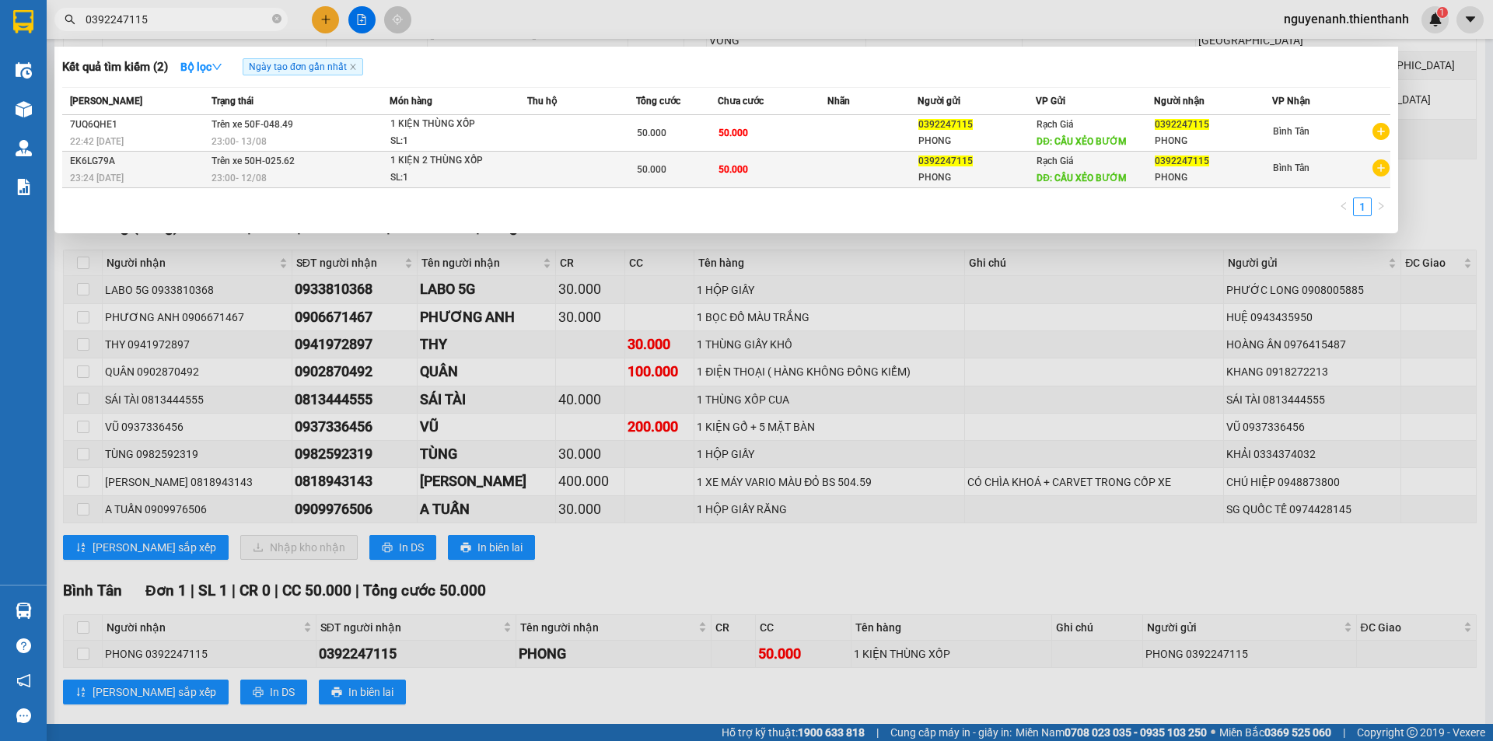
click at [772, 179] on td "50.000" at bounding box center [772, 170] width 109 height 37
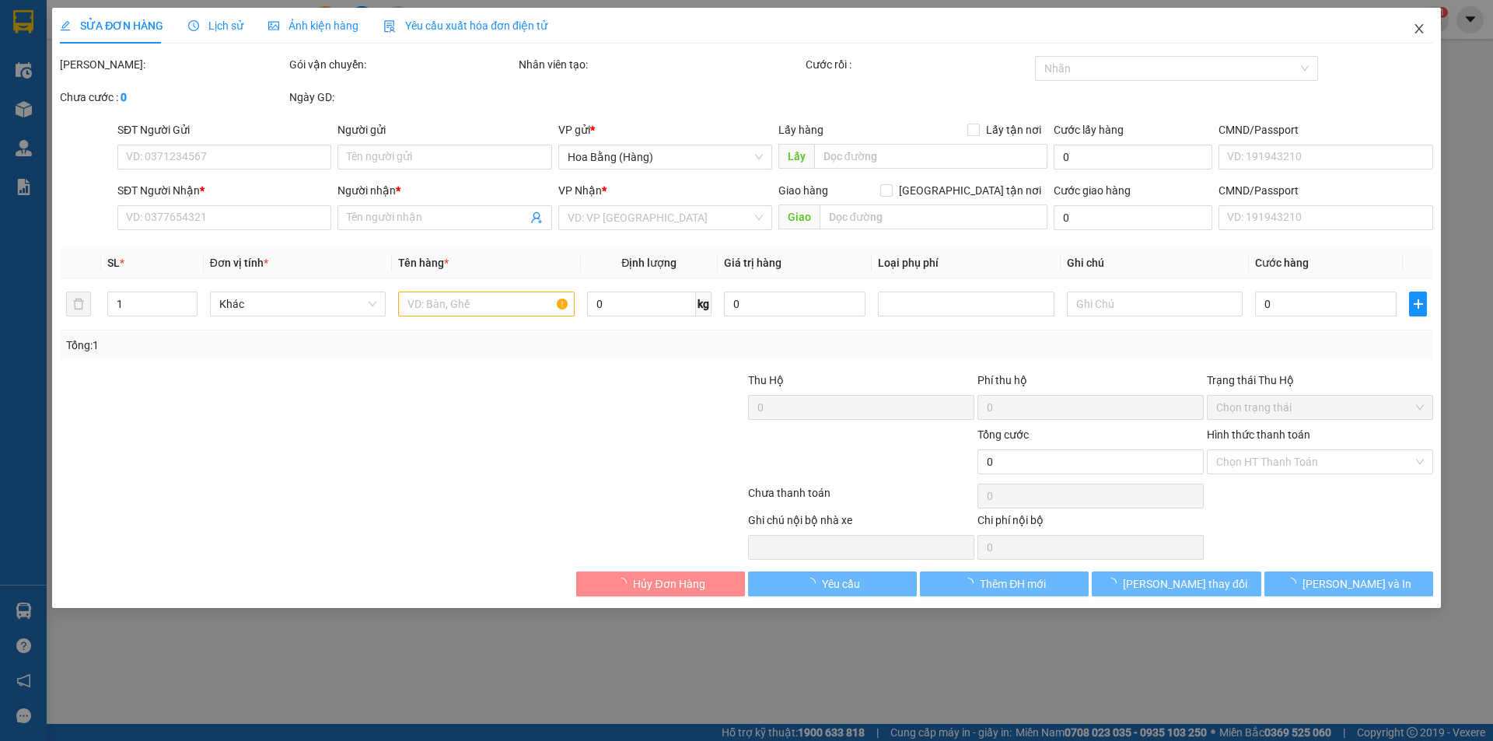
click at [1427, 30] on span "Close" at bounding box center [1420, 30] width 44 height 44
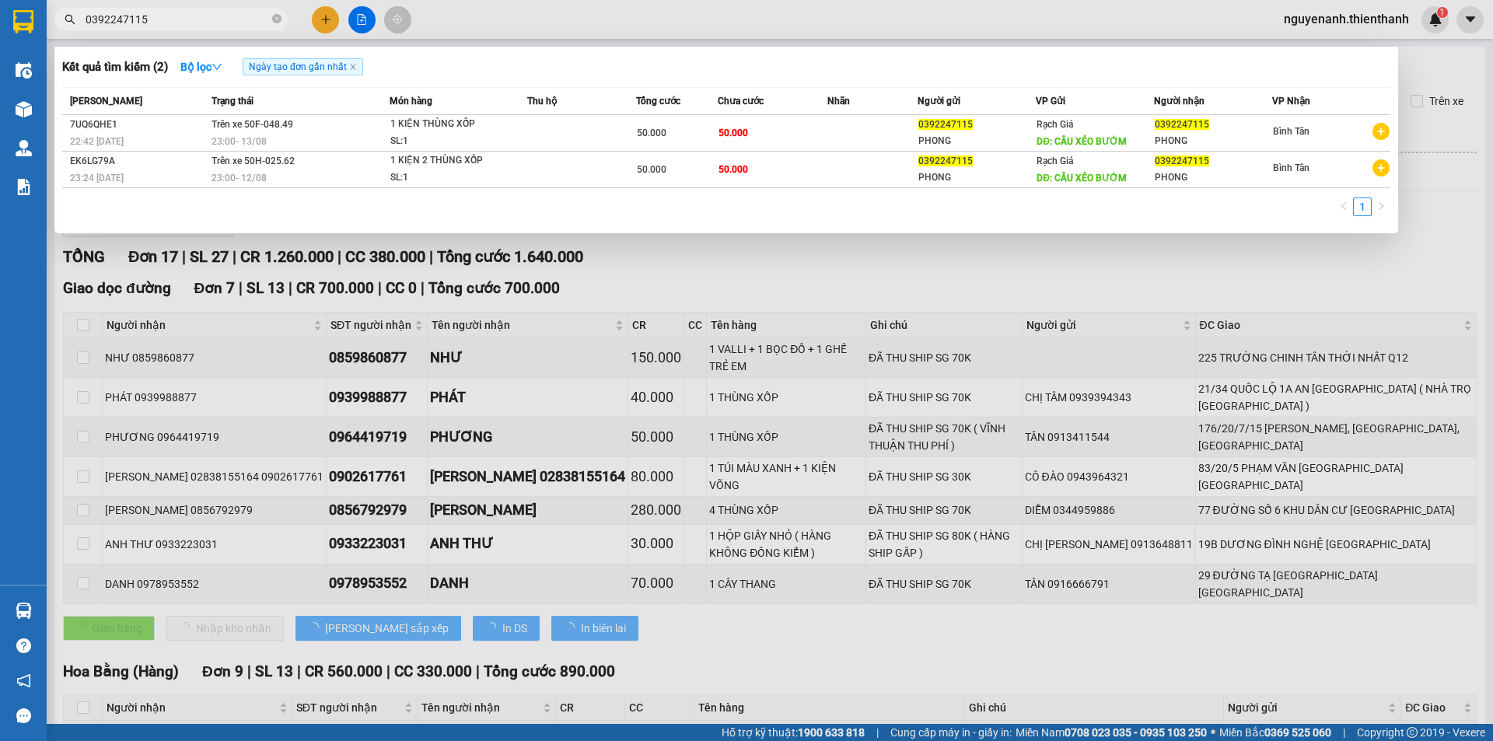
click at [207, 16] on input "0392247115" at bounding box center [178, 19] width 184 height 17
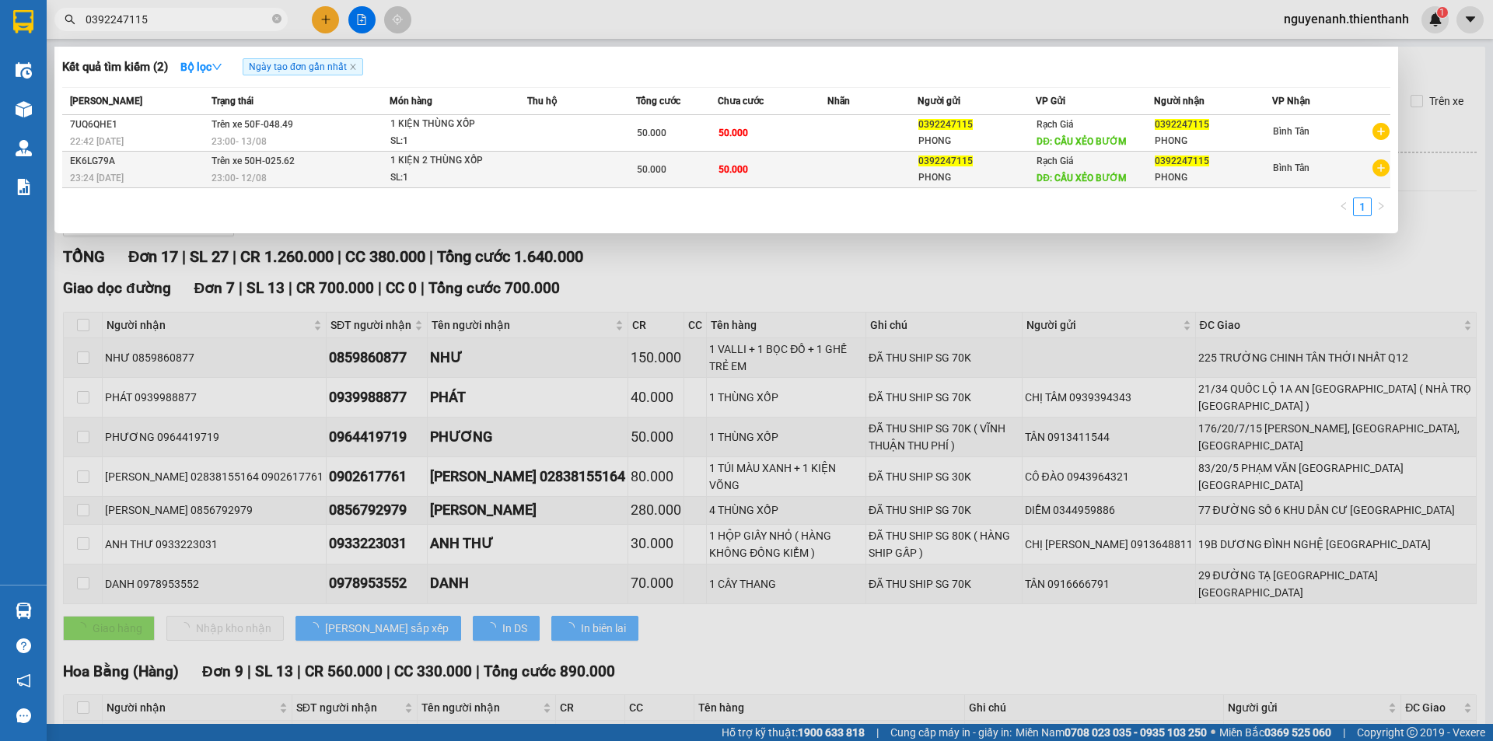
click at [814, 175] on td "50.000" at bounding box center [772, 170] width 109 height 37
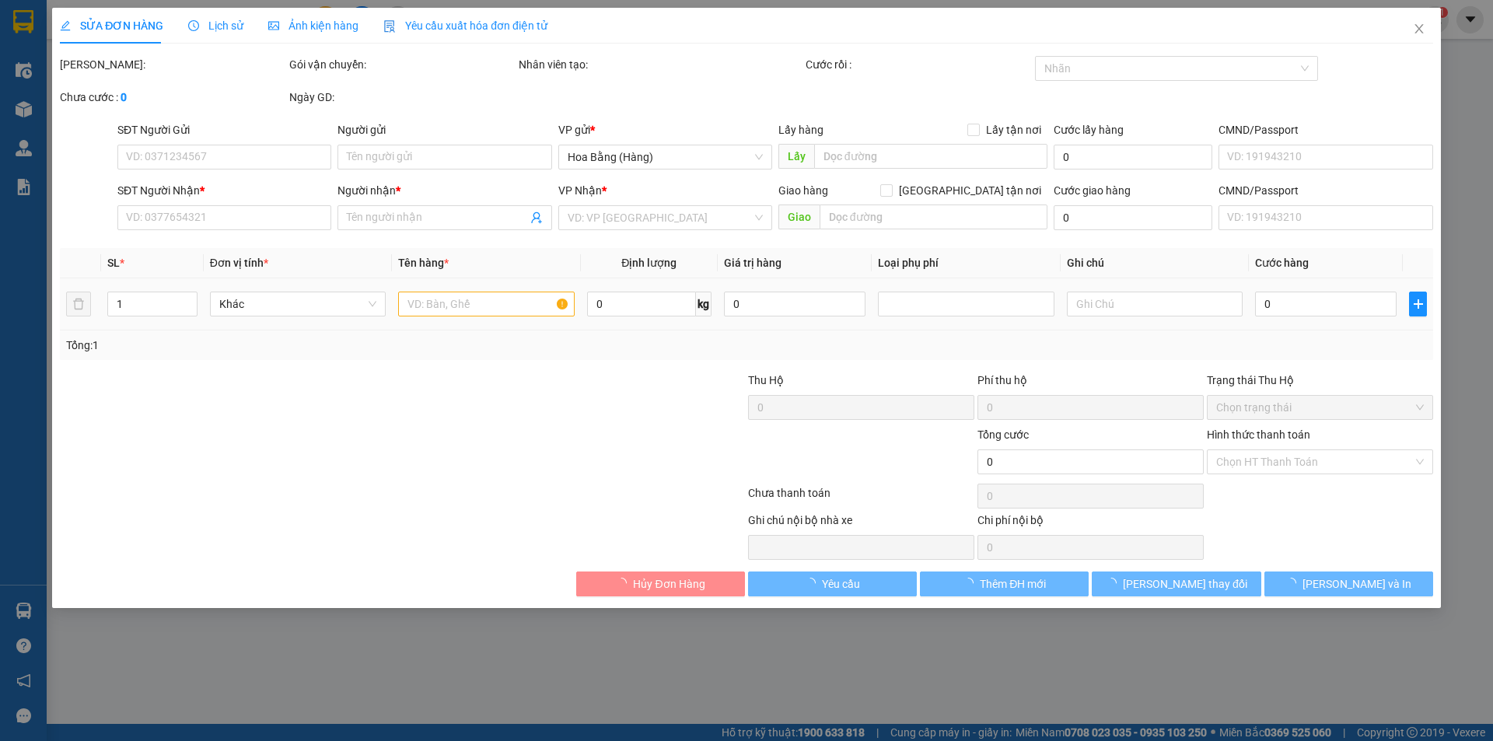
type input "0392247115"
type input "PHONG"
type input "CẦU XẺO BƯỚM"
type input "0392247115"
type input "PHONG"
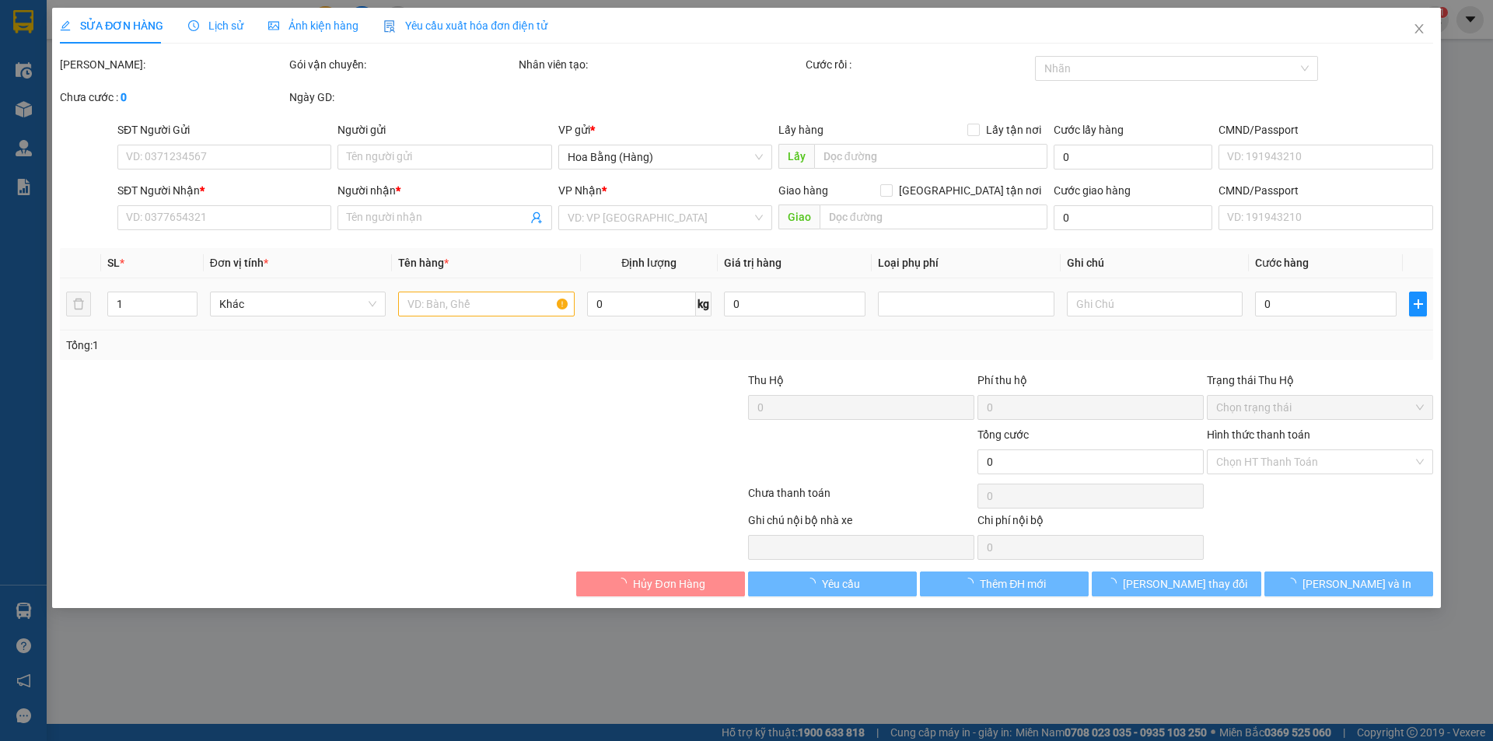
type input "50.000"
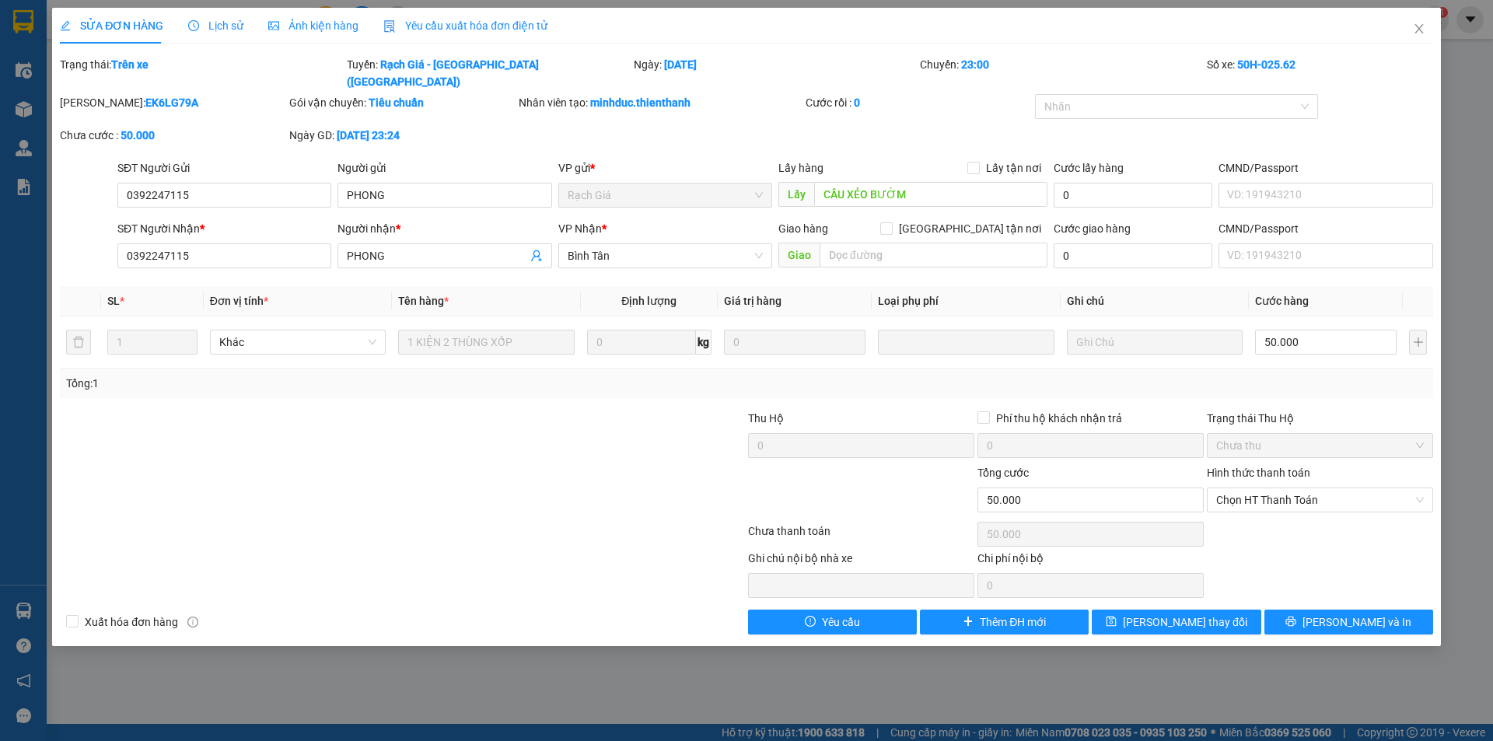
click at [953, 378] on div "Tổng: 1" at bounding box center [747, 384] width 1374 height 30
